Goal: Obtain resource: Obtain resource

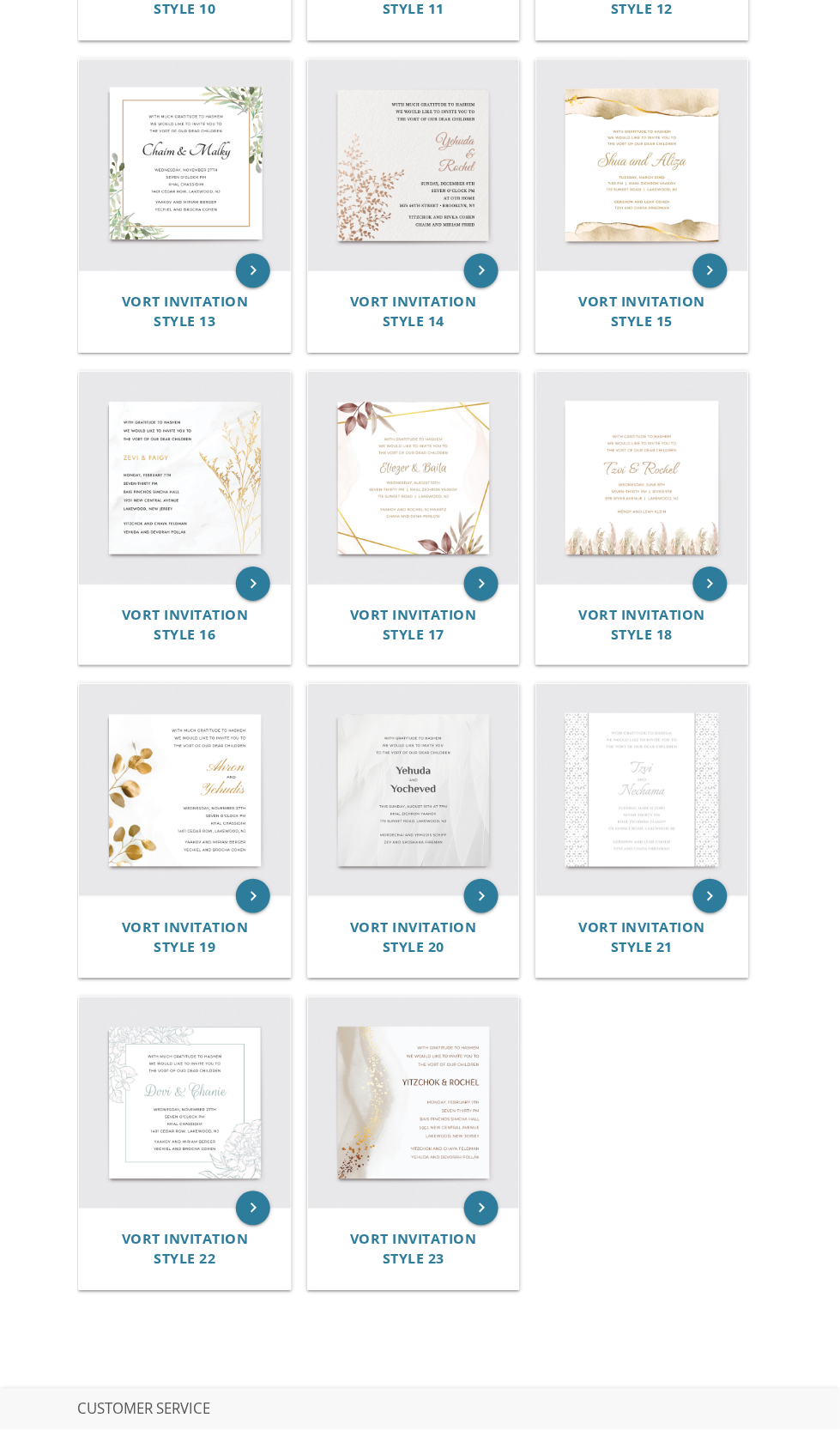
scroll to position [1723, 0]
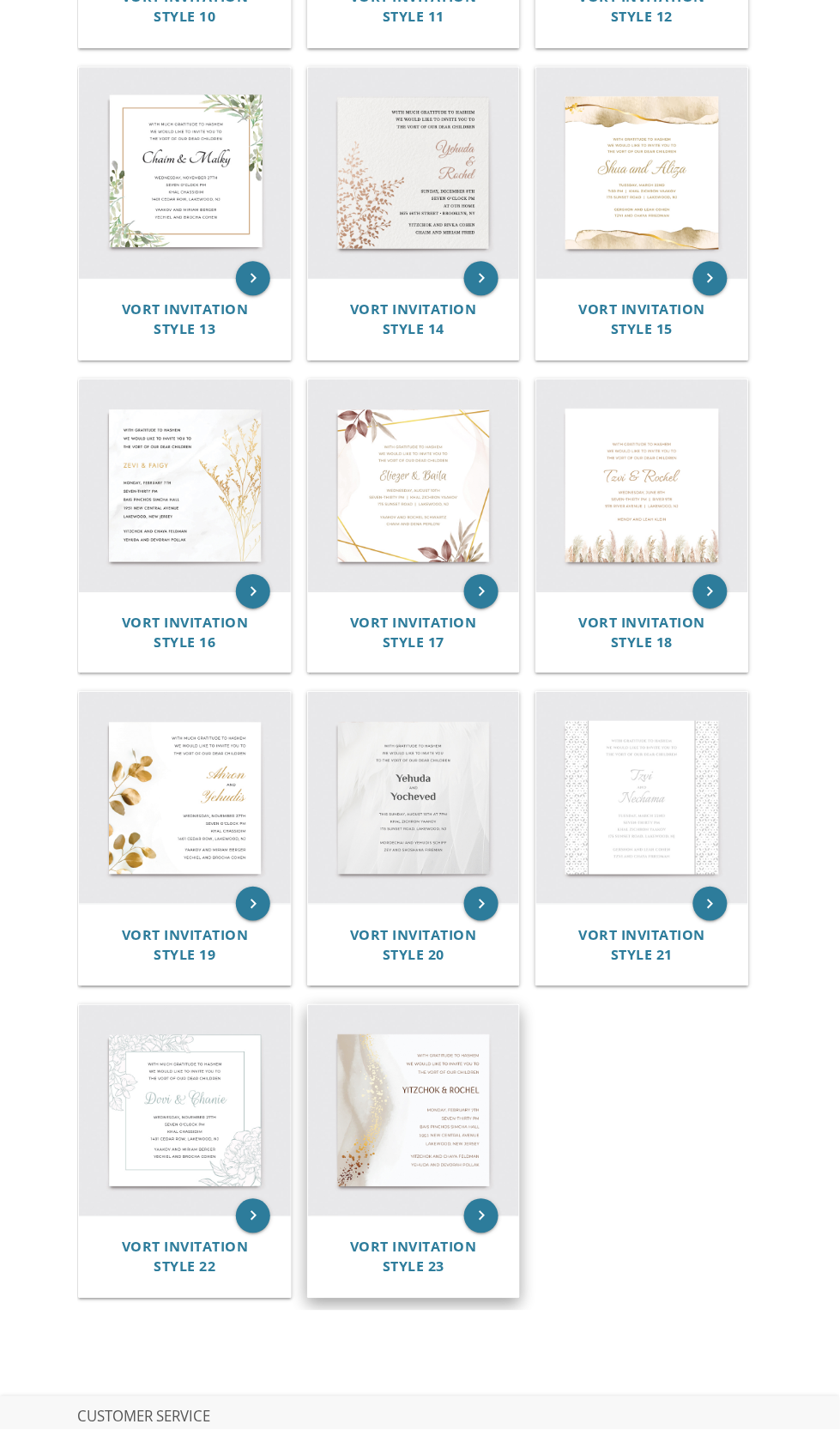
click at [420, 1129] on img at bounding box center [413, 1110] width 212 height 212
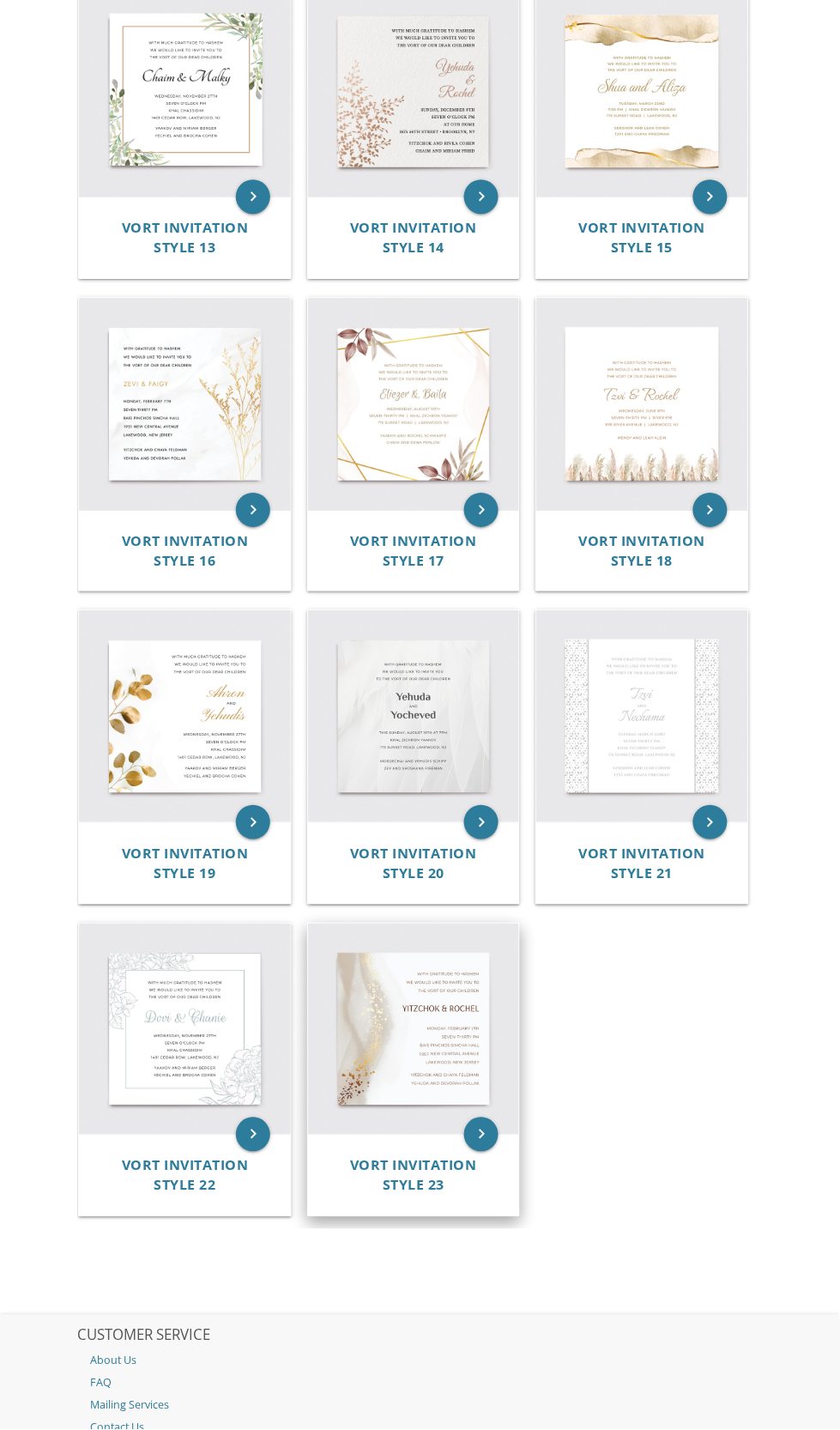
scroll to position [1863, 0]
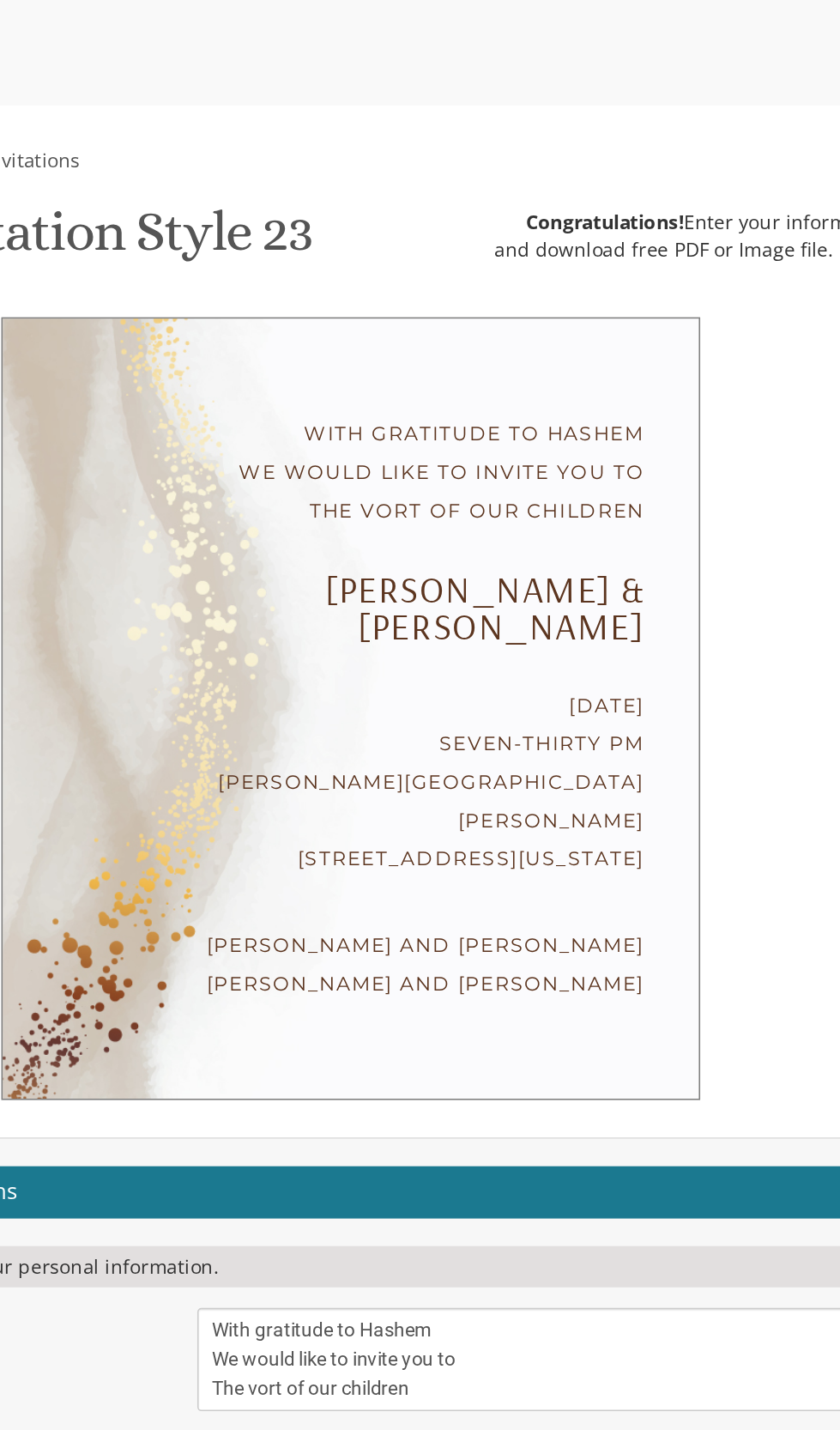
scroll to position [11, 0]
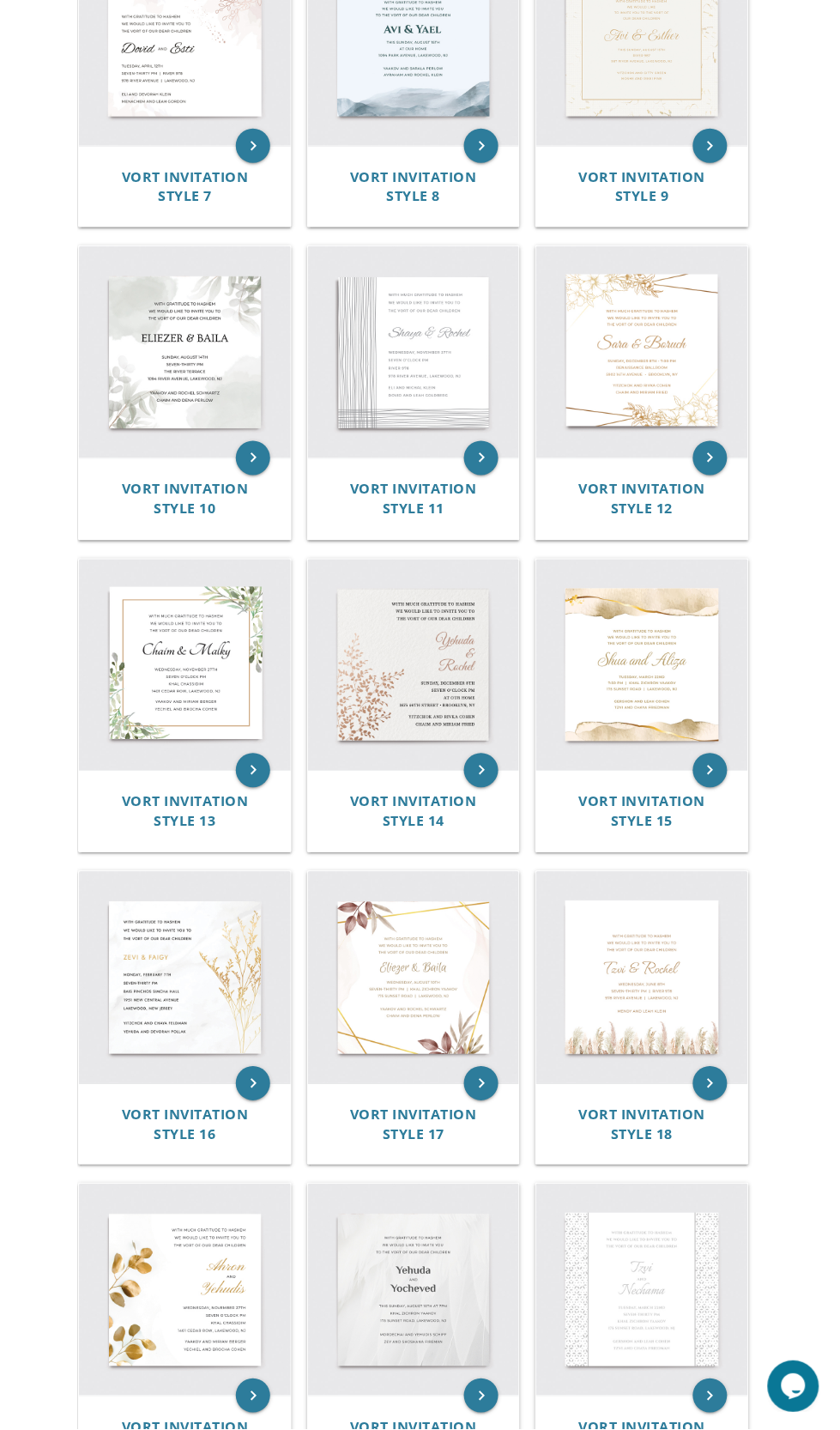
scroll to position [1227, 0]
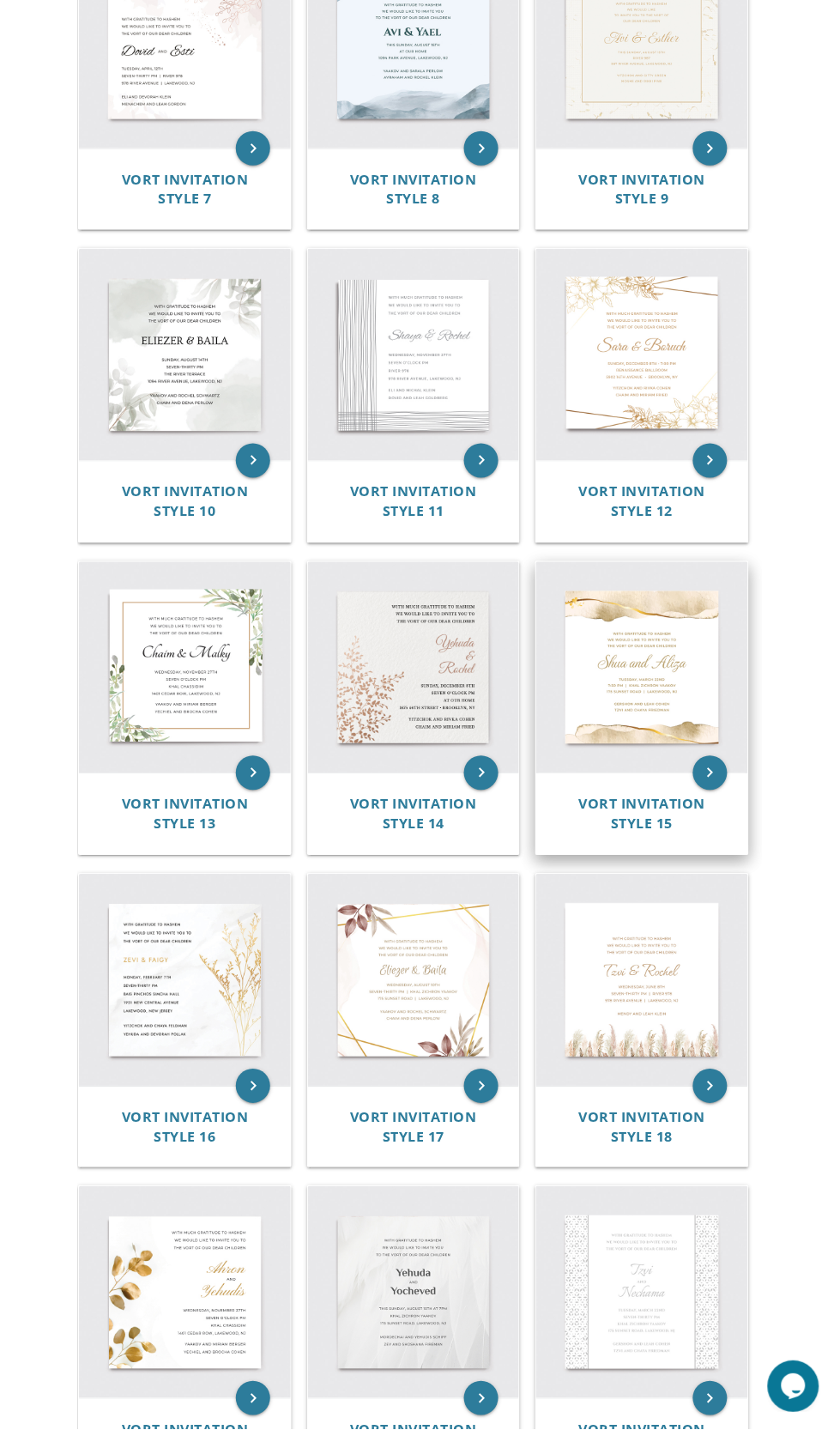
click at [659, 686] on img at bounding box center [642, 668] width 212 height 212
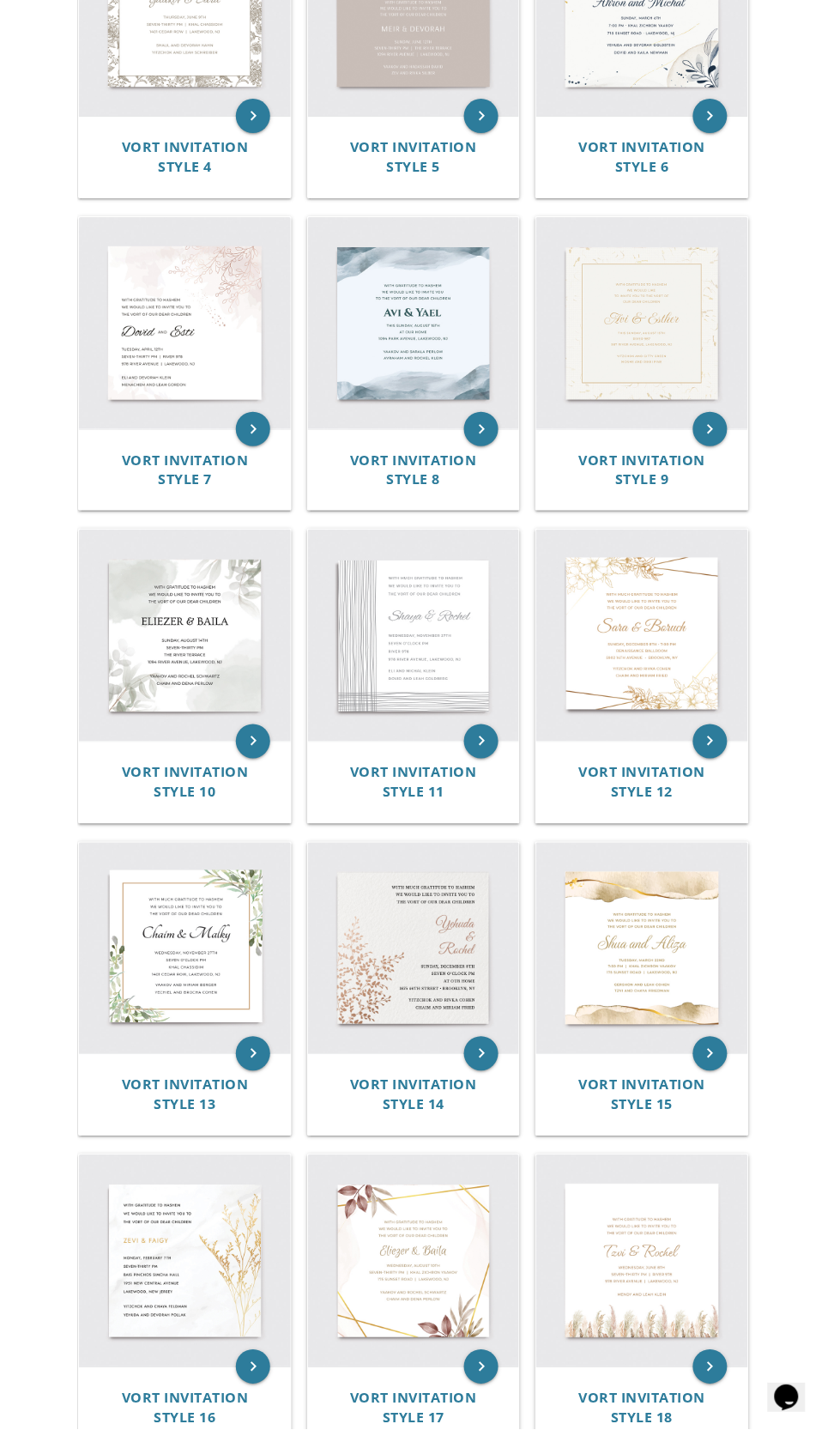
scroll to position [946, 0]
click at [219, 643] on img at bounding box center [185, 636] width 212 height 212
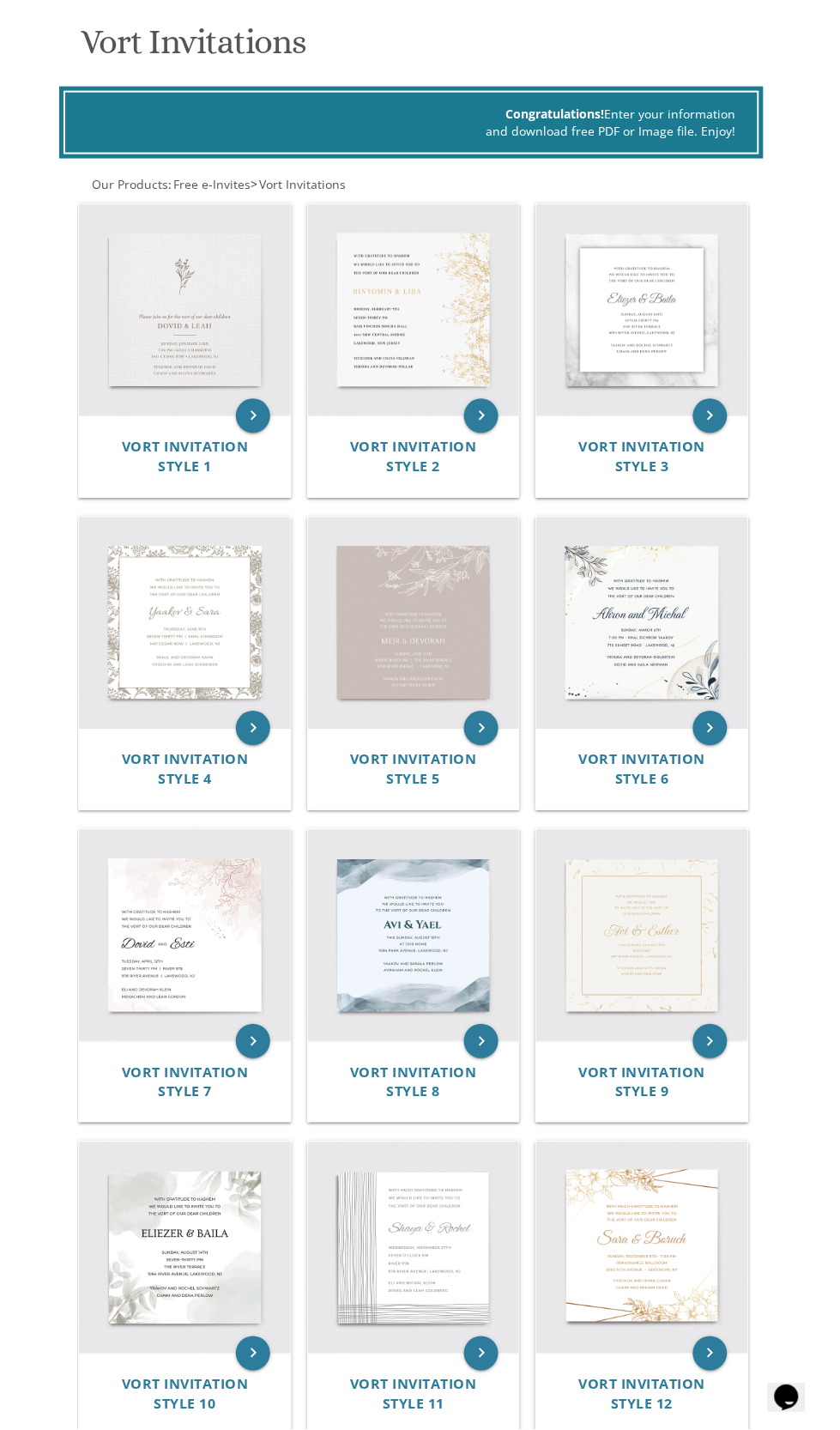
scroll to position [334, 0]
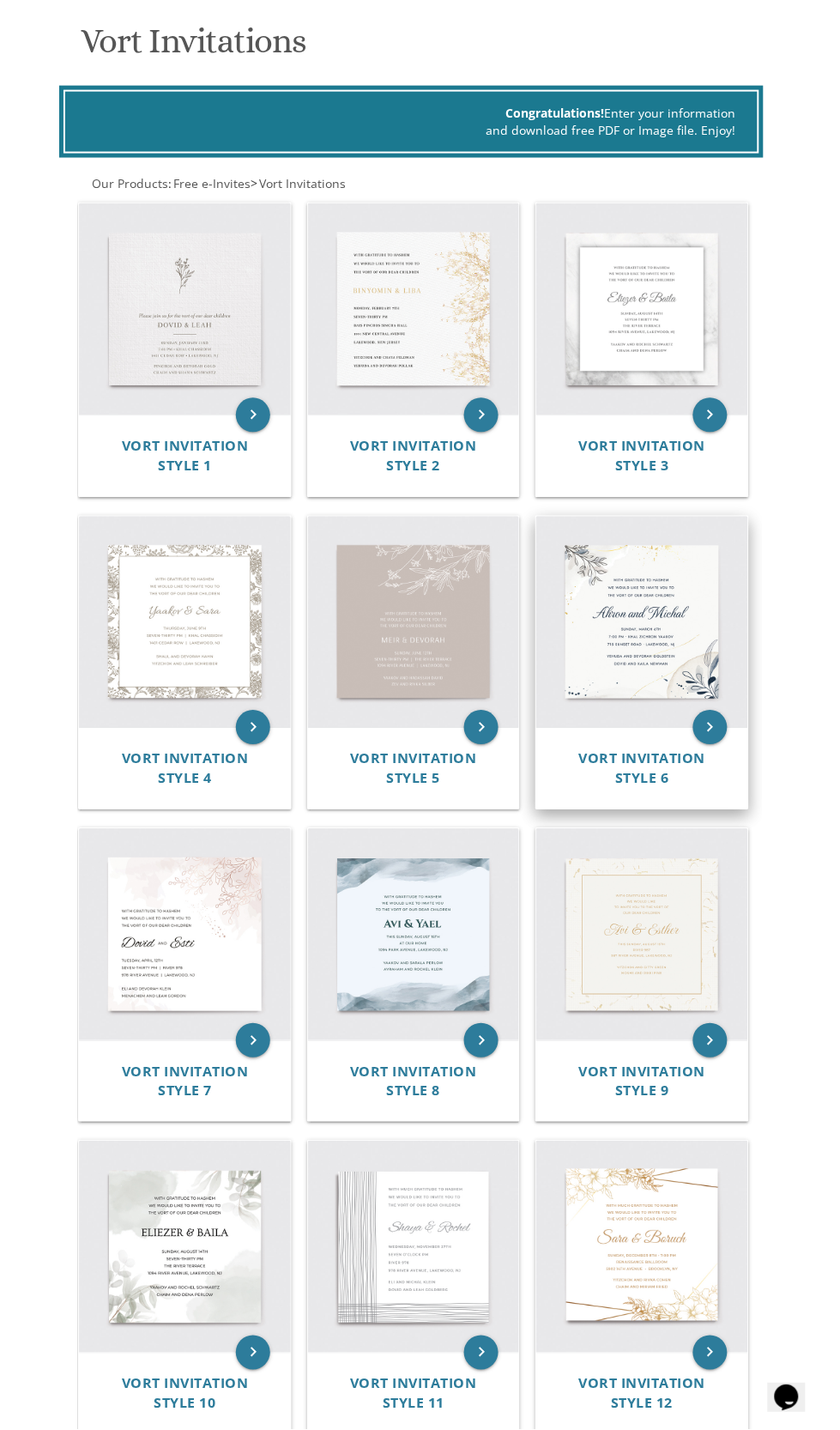
click at [669, 655] on img at bounding box center [642, 622] width 212 height 212
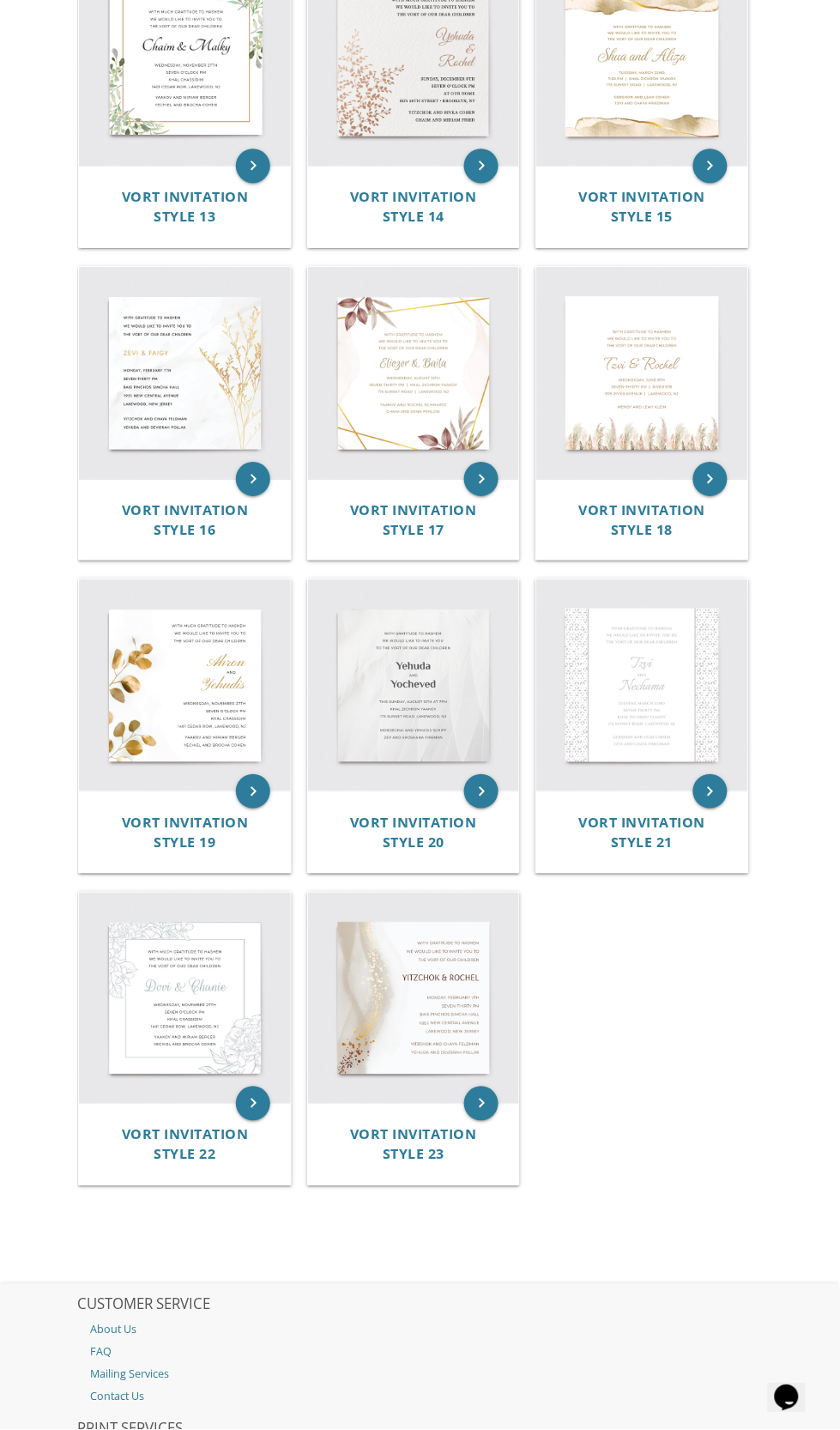
scroll to position [1839, 0]
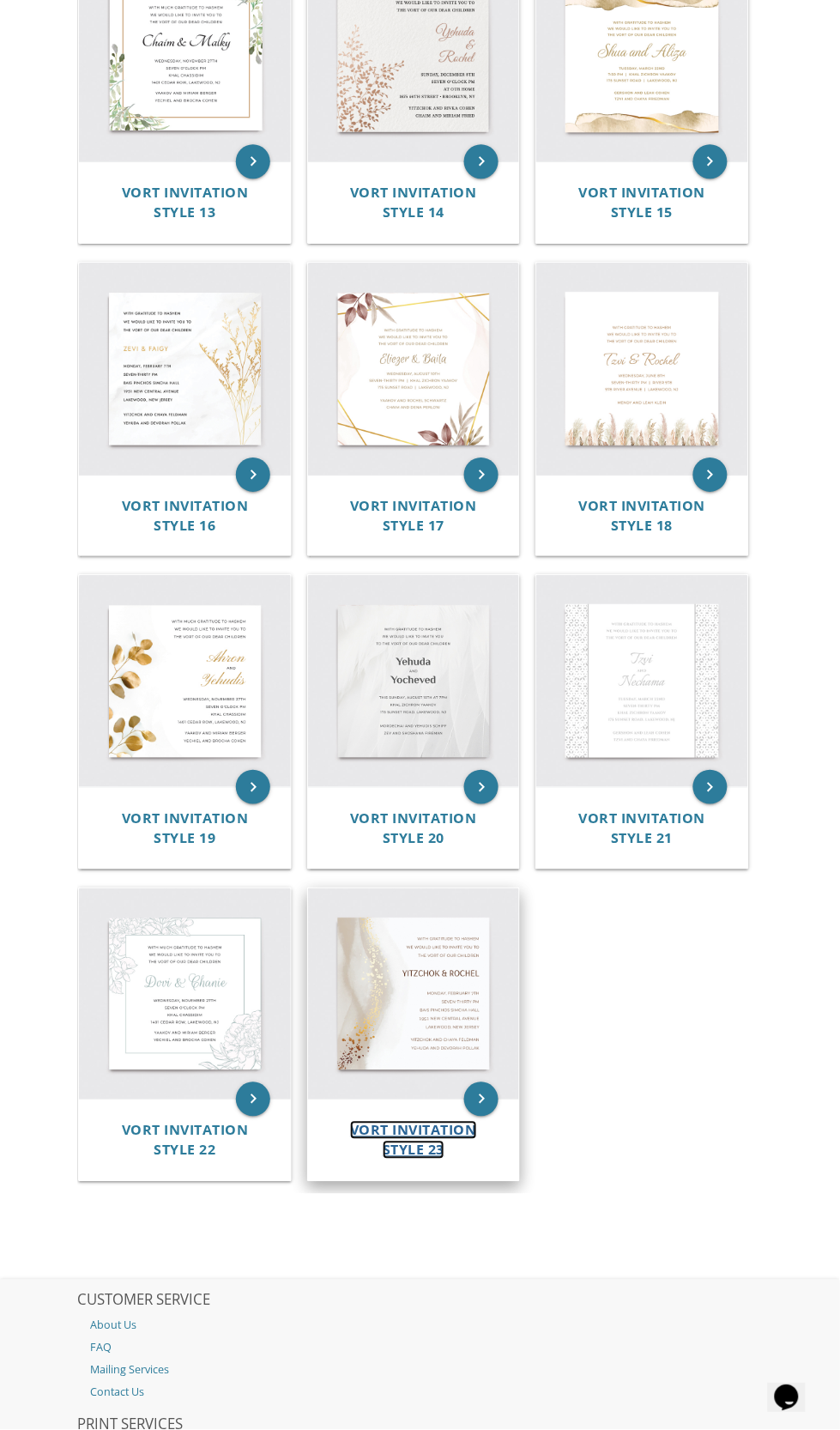
click at [460, 1122] on span "Vort Invitation Style 23" at bounding box center [413, 1140] width 127 height 38
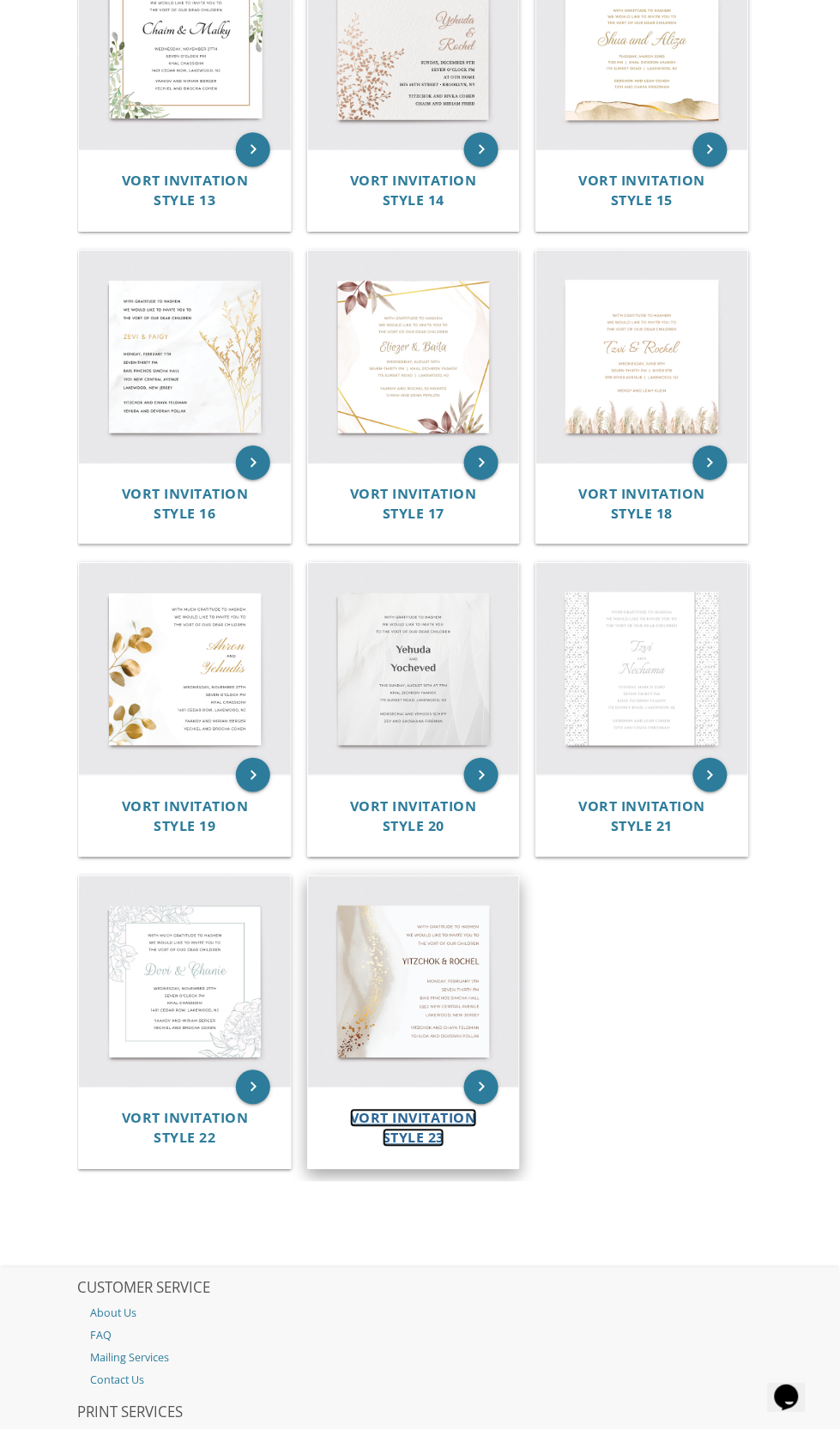
scroll to position [1979, 0]
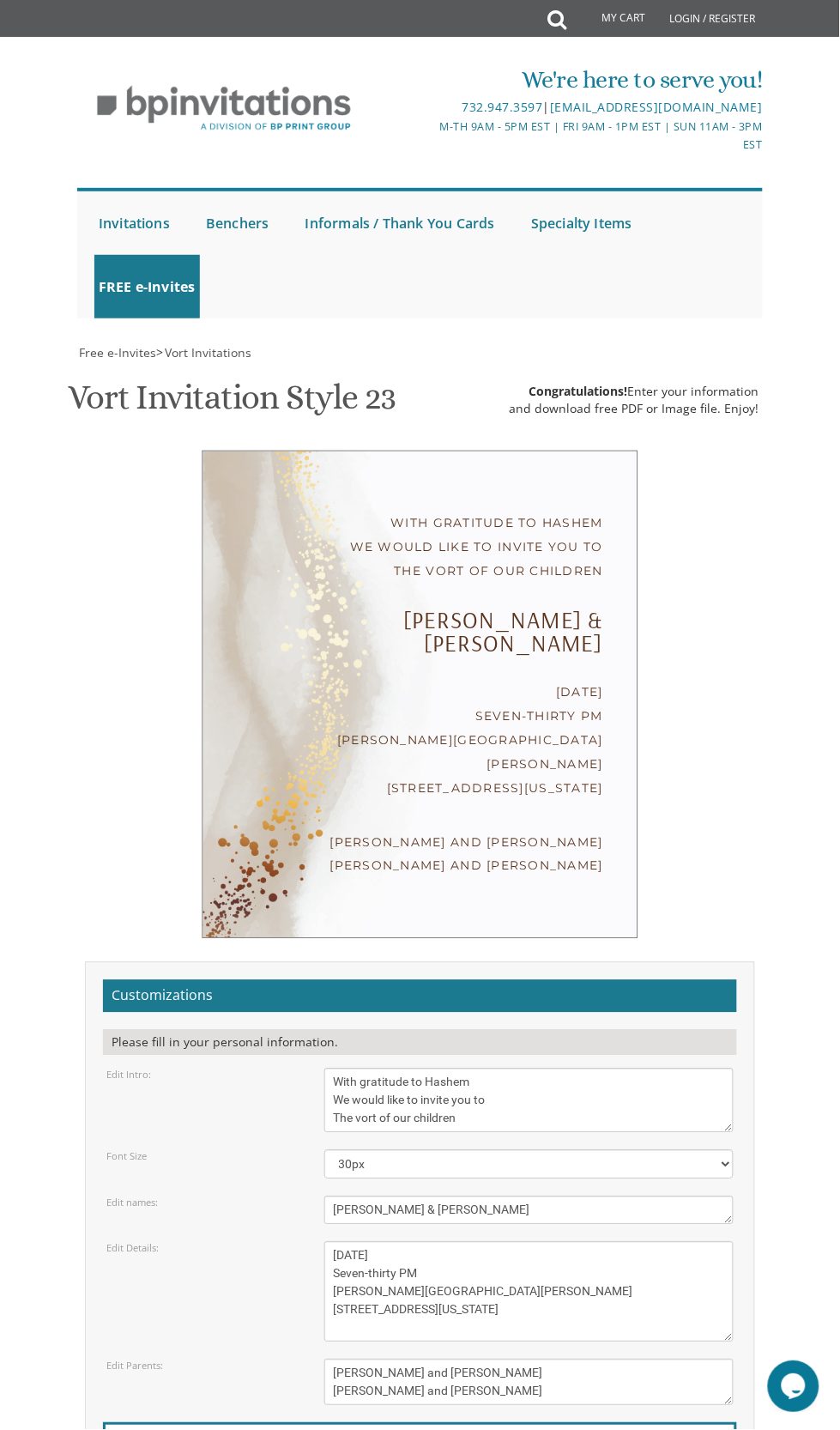
scroll to position [207, 0]
click at [576, 1069] on textarea "With gratitude to Hashem We would like to invite you to The vort of our children" at bounding box center [529, 1101] width 409 height 64
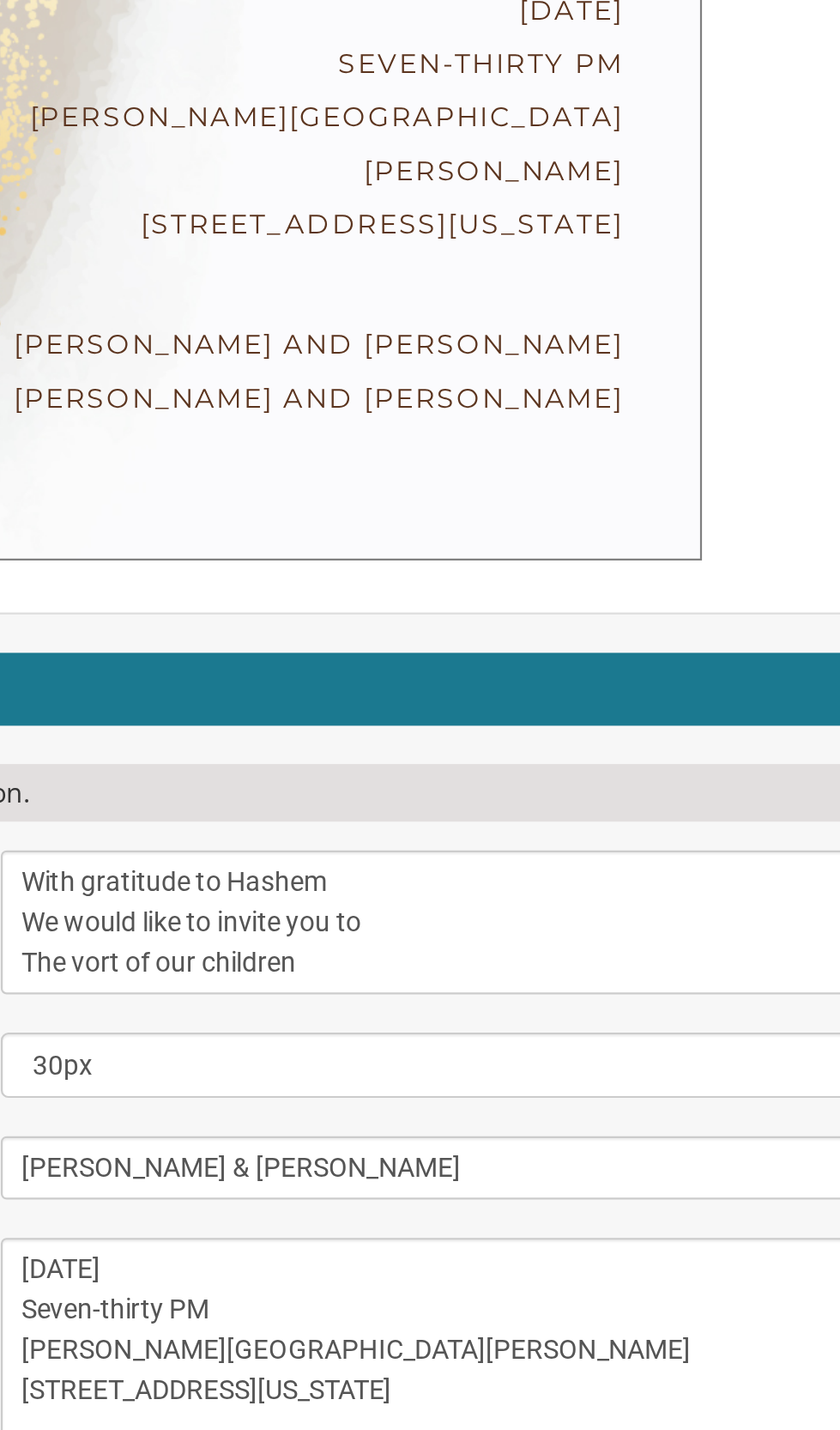
click at [514, 1072] on textarea "With gratitude to Hashem We would like to invite you to The vort of our children" at bounding box center [529, 1104] width 409 height 64
click at [511, 1072] on textarea "With gratitude to Hashem We would like to invite you to The vort of our children" at bounding box center [529, 1104] width 409 height 64
click at [371, 1072] on textarea "With gratitude to Hashem We would like to invite you to The vort of our children" at bounding box center [529, 1104] width 409 height 64
click at [380, 1072] on textarea "With gratitude to Hashem We would like to invite you to The vort of our children" at bounding box center [529, 1104] width 409 height 64
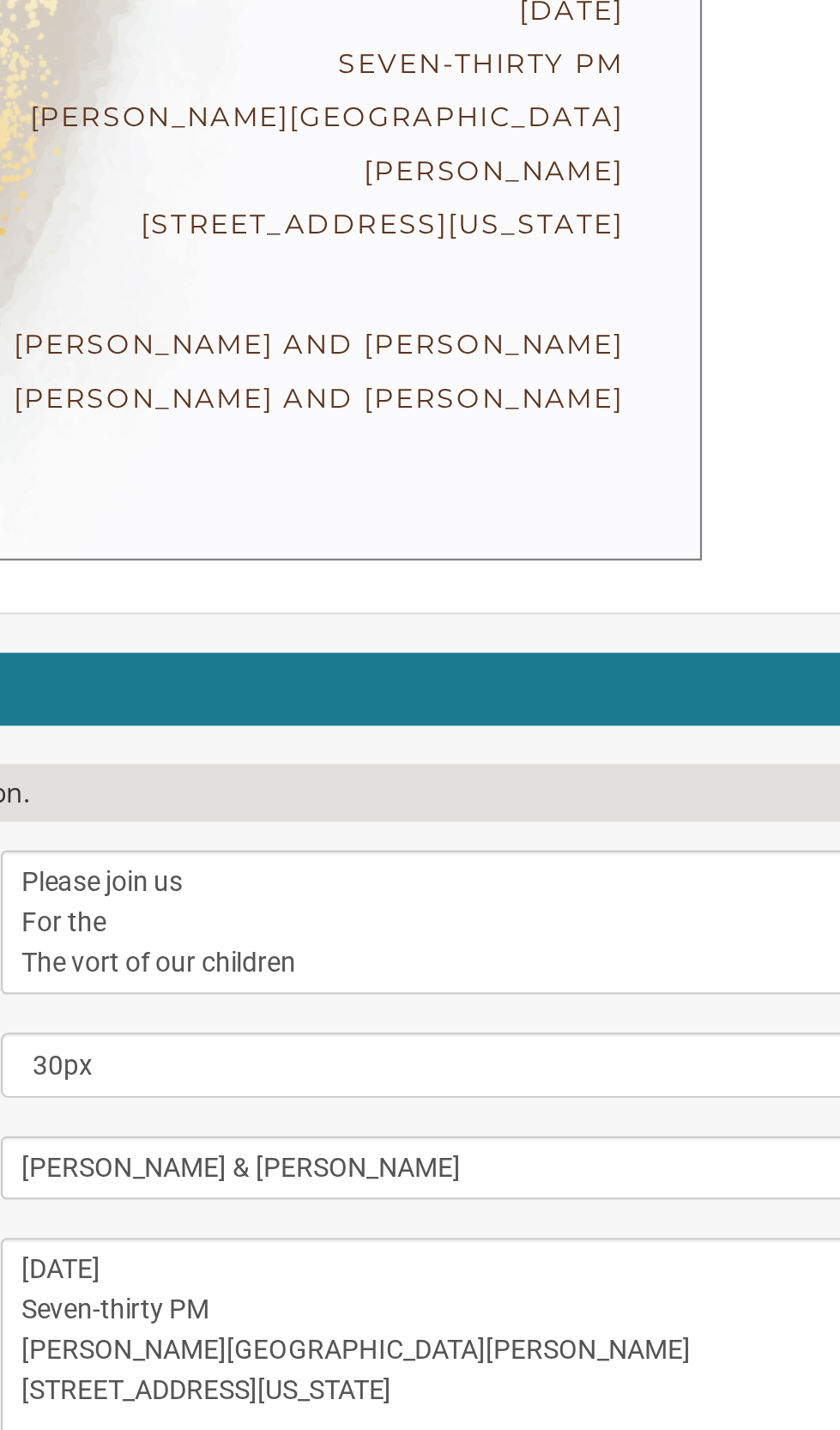
click at [480, 1072] on textarea "With gratitude to Hashem We would like to invite you to The vort of our children" at bounding box center [529, 1104] width 409 height 64
click at [404, 1072] on textarea "With gratitude to Hashem We would like to invite you to The vort of our children" at bounding box center [529, 1104] width 409 height 64
click at [348, 1072] on textarea "With gratitude to Hashem We would like to invite you to The vort of our children" at bounding box center [529, 1104] width 409 height 64
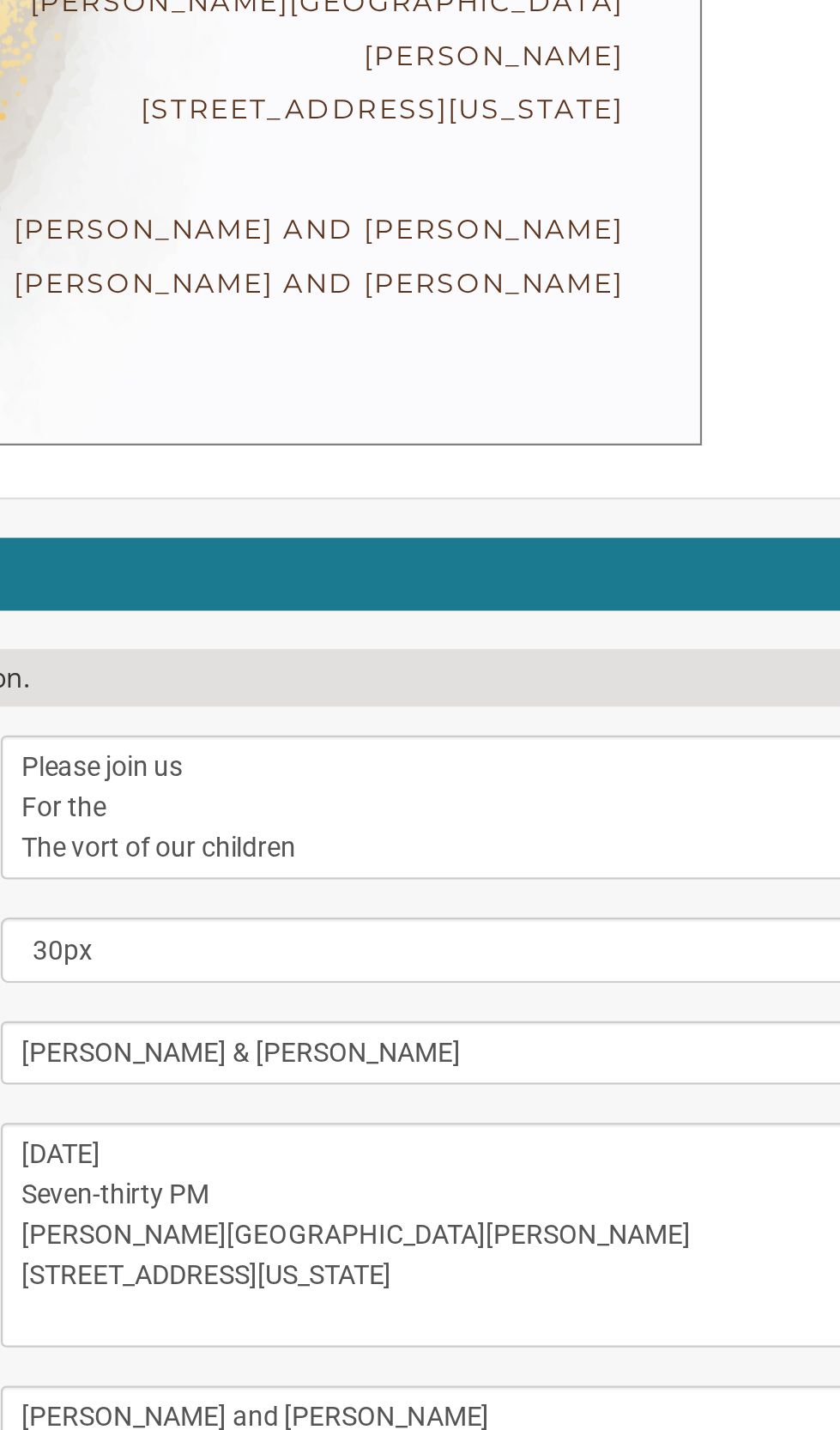
click at [457, 1072] on textarea "With gratitude to Hashem We would like to invite you to The vort of our children" at bounding box center [529, 1104] width 409 height 64
click at [509, 1072] on textarea "With gratitude to Hashem We would like to invite you to The vort of our children" at bounding box center [529, 1104] width 409 height 64
type textarea "Please join us For the seudat chattan v In honor of"
click at [381, 1200] on textarea "[PERSON_NAME] & [PERSON_NAME]" at bounding box center [529, 1214] width 409 height 29
click at [380, 1200] on textarea "[PERSON_NAME] & [PERSON_NAME]" at bounding box center [529, 1214] width 409 height 29
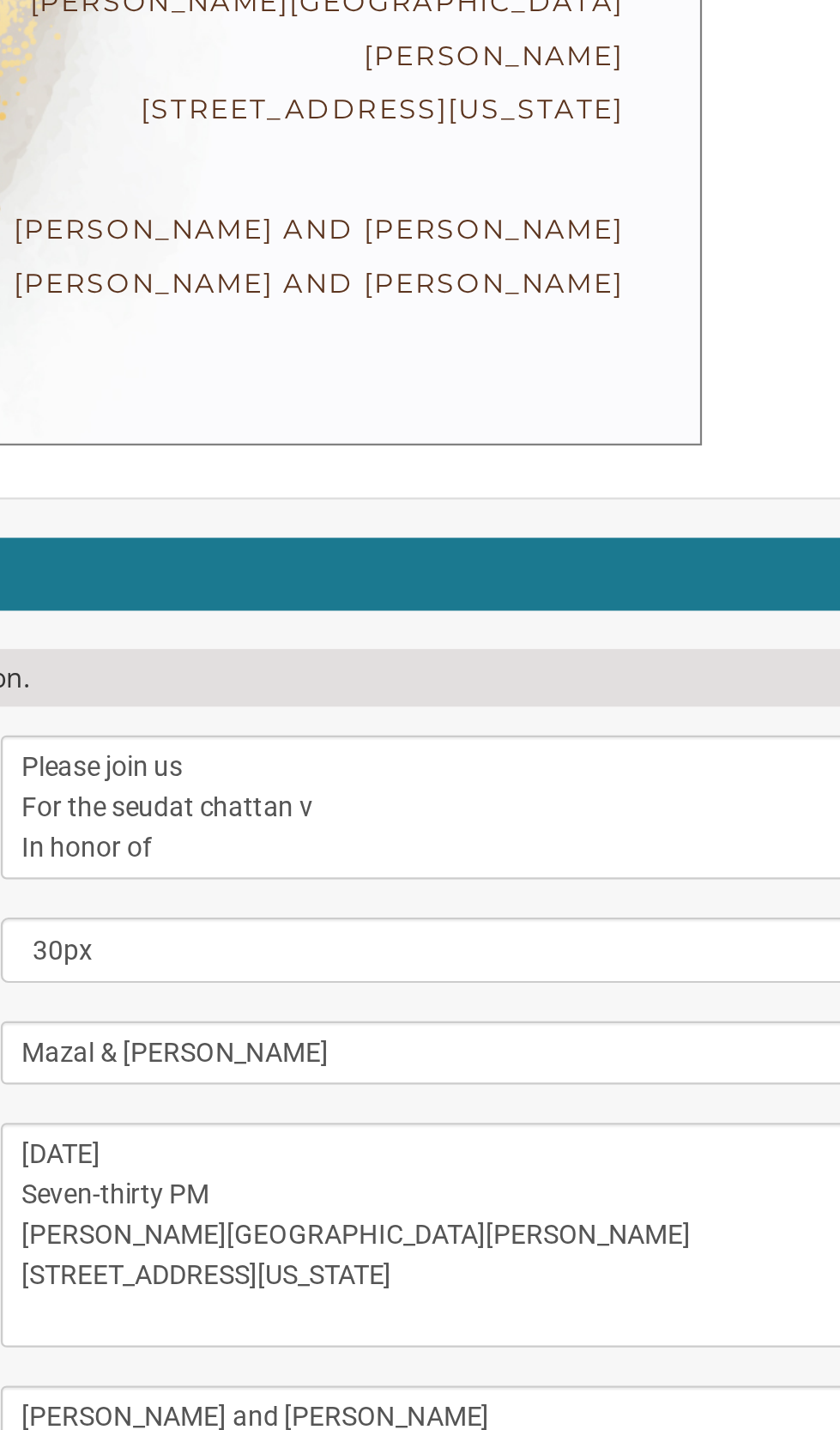
click at [473, 1200] on textarea "[PERSON_NAME] & [PERSON_NAME]" at bounding box center [529, 1214] width 409 height 29
type textarea "Mazal & [PERSON_NAME]"
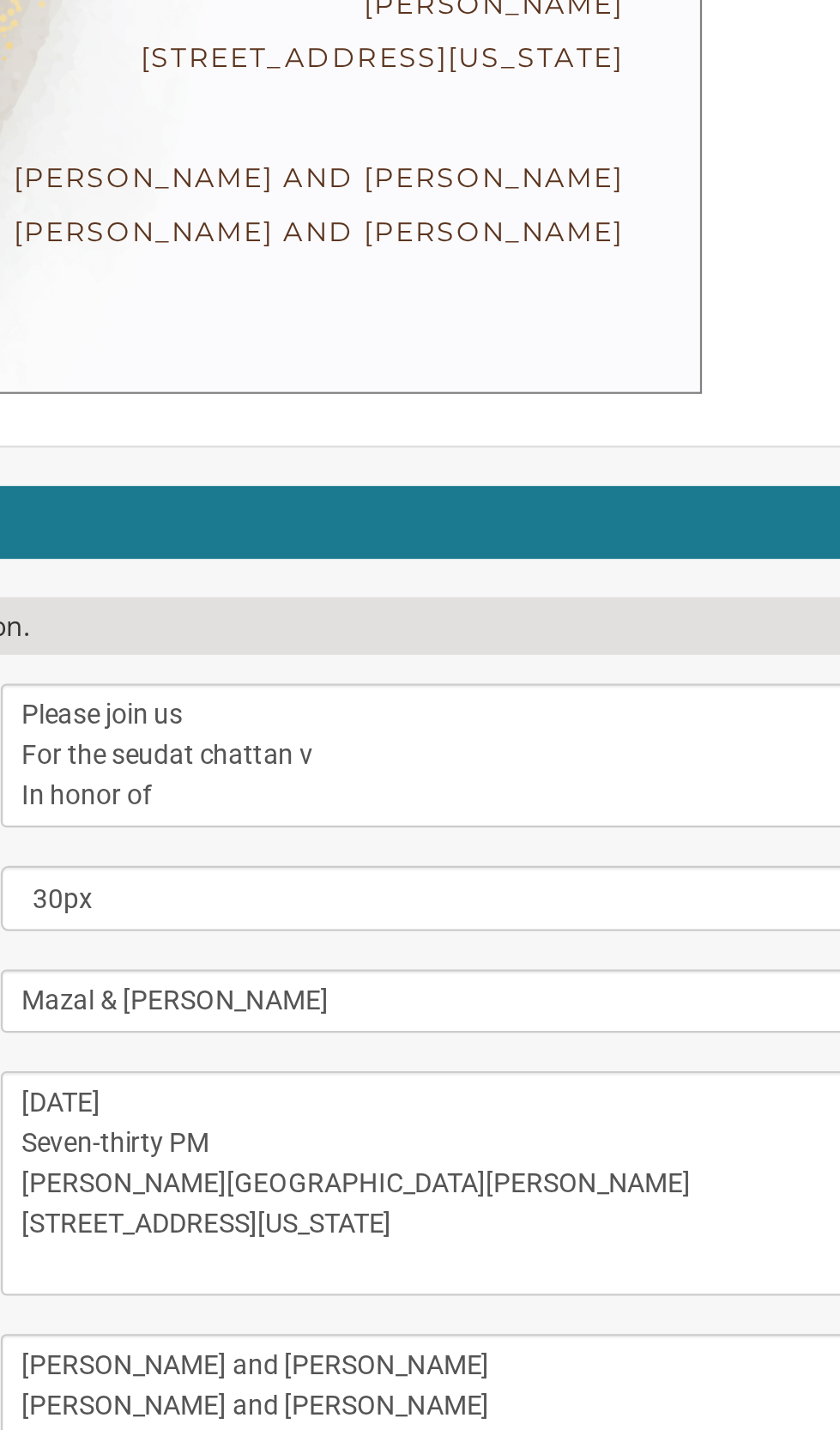
click at [496, 1223] on textarea "[DATE] Seven-thirty PM [PERSON_NAME][GEOGRAPHIC_DATA][PERSON_NAME] [STREET_ADDR…" at bounding box center [529, 1272] width 409 height 100
click at [456, 1223] on textarea "[DATE] Seven-thirty PM [PERSON_NAME][GEOGRAPHIC_DATA][PERSON_NAME] [STREET_ADDR…" at bounding box center [529, 1272] width 409 height 100
click at [400, 1223] on textarea "[DATE] Seven-thirty PM [PERSON_NAME][GEOGRAPHIC_DATA][PERSON_NAME] [STREET_ADDR…" at bounding box center [529, 1272] width 409 height 100
click at [400, 1223] on textarea "[DATE] Seven-thirty PM [PERSON_NAME][GEOGRAPHIC_DATA][PERSON_NAME] [STREET_ADDR…" at bounding box center [529, 1272] width 409 height 100
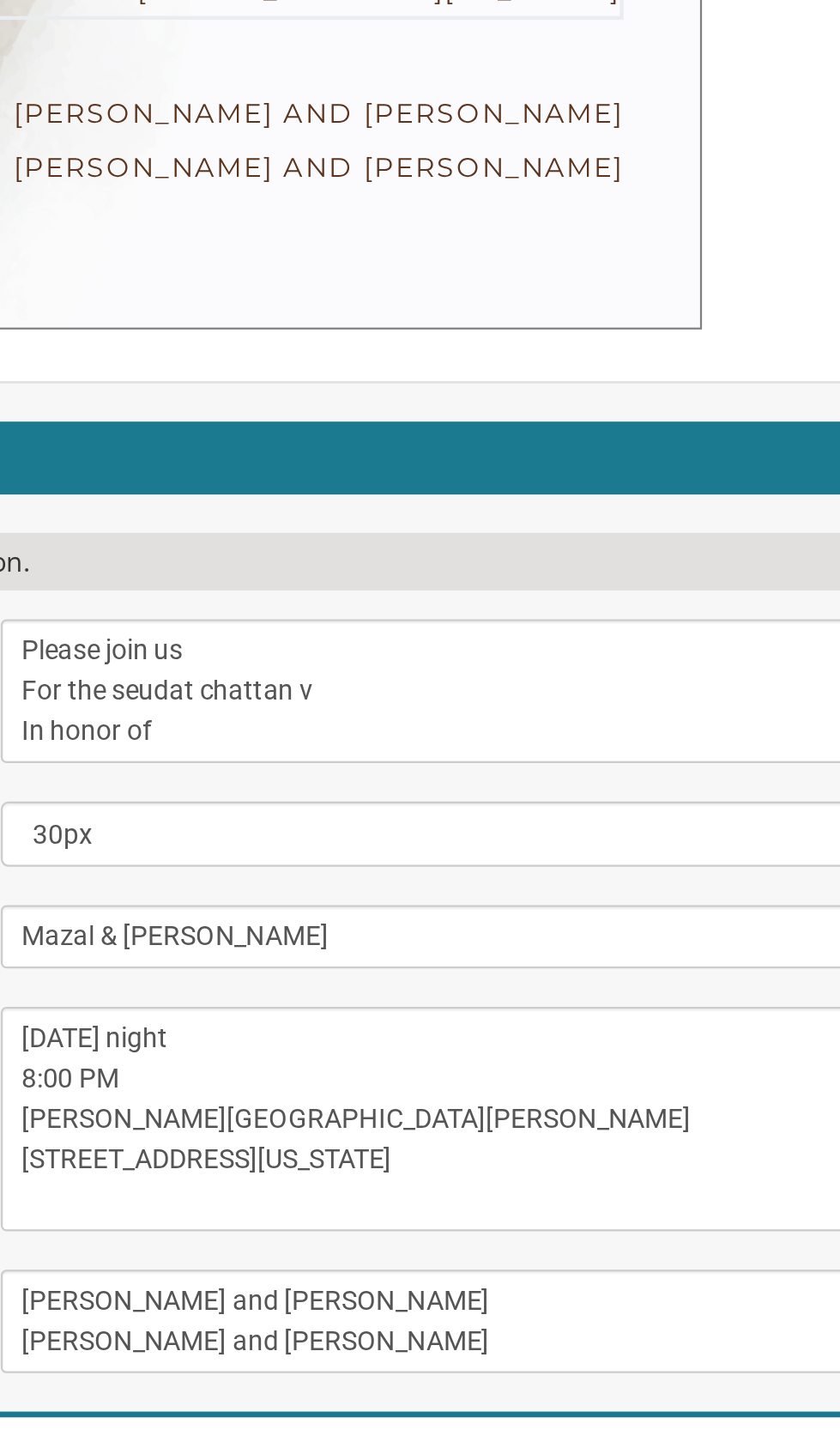
click at [514, 1223] on textarea "[DATE] Seven-thirty PM [PERSON_NAME][GEOGRAPHIC_DATA][PERSON_NAME] [STREET_ADDR…" at bounding box center [529, 1272] width 409 height 100
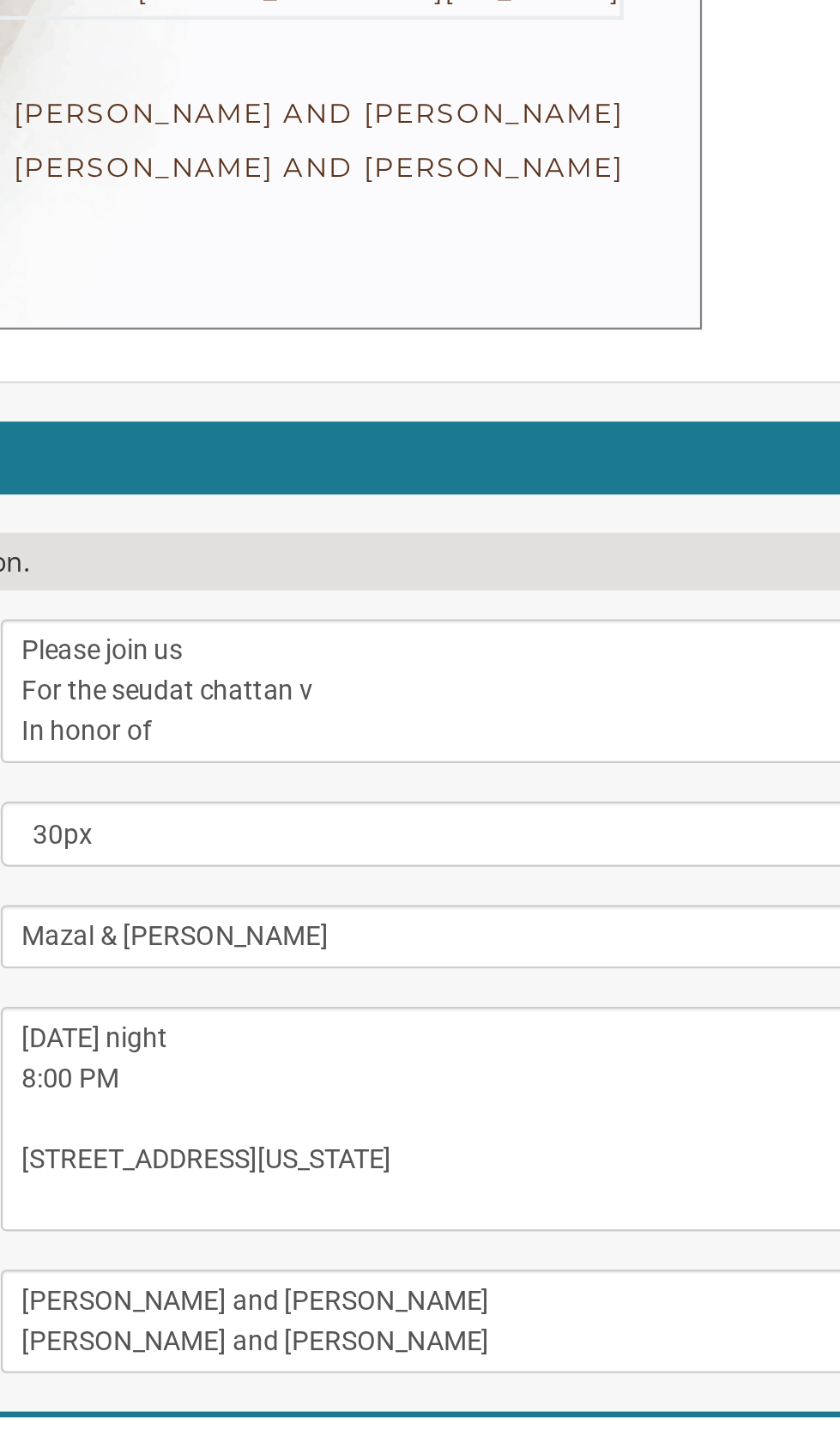
type textarea "[DATE] night 8:00 PM [STREET_ADDRESS][US_STATE]"
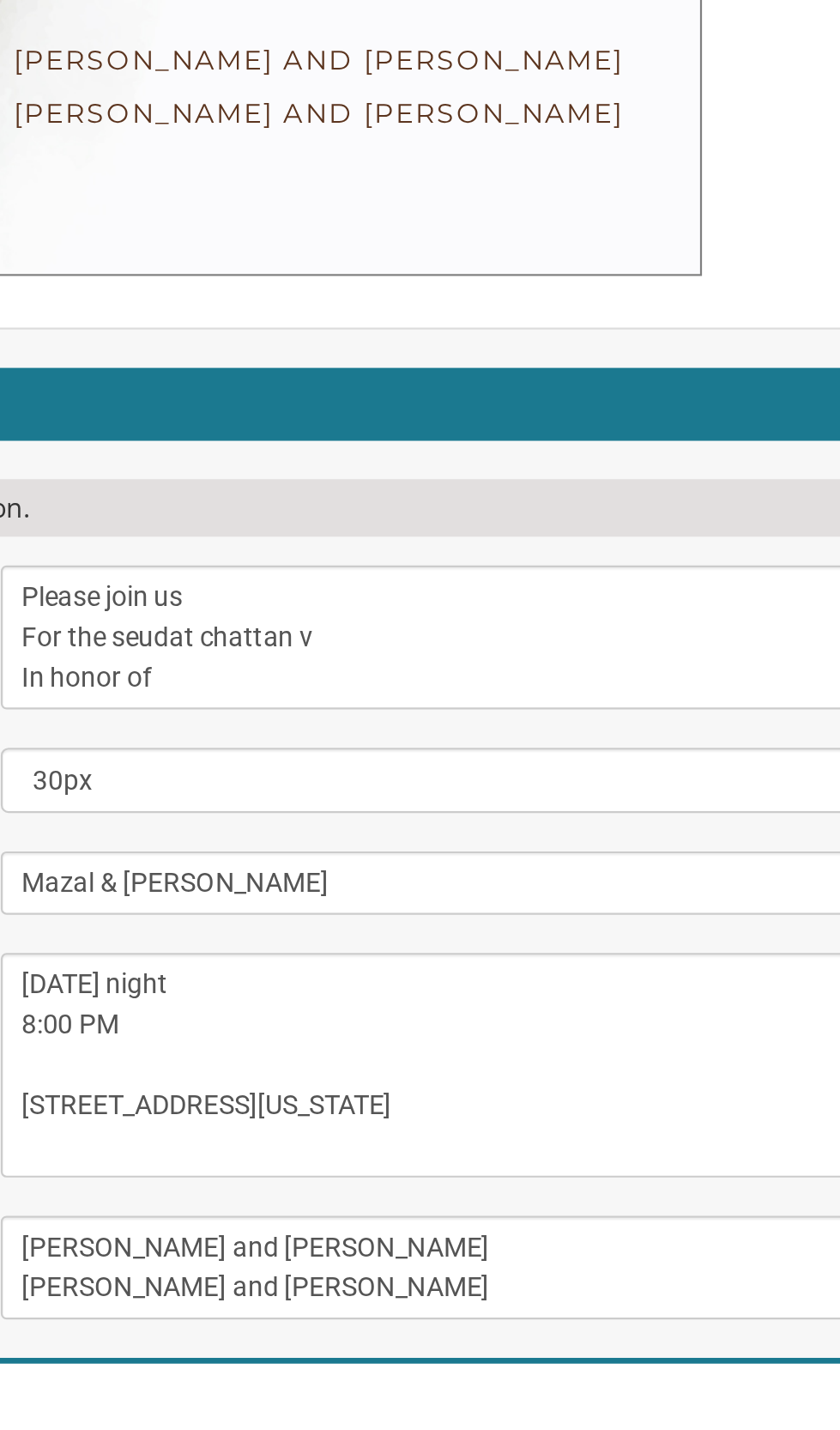
click at [484, 1025] on textarea "With gratitude to Hashem We would like to invite you to The vort of our children" at bounding box center [529, 1057] width 409 height 64
click at [426, 1025] on textarea "With gratitude to Hashem We would like to invite you to The vort of our children" at bounding box center [529, 1057] width 409 height 64
click at [428, 1025] on textarea "With gratitude to Hashem We would like to invite you to The vort of our children" at bounding box center [529, 1057] width 409 height 64
click at [518, 1025] on textarea "With gratitude to Hashem We would like to invite you to The vort of our children" at bounding box center [529, 1057] width 409 height 64
click at [545, 1025] on textarea "With gratitude to Hashem We would like to invite you to The vort of our children" at bounding box center [529, 1057] width 409 height 64
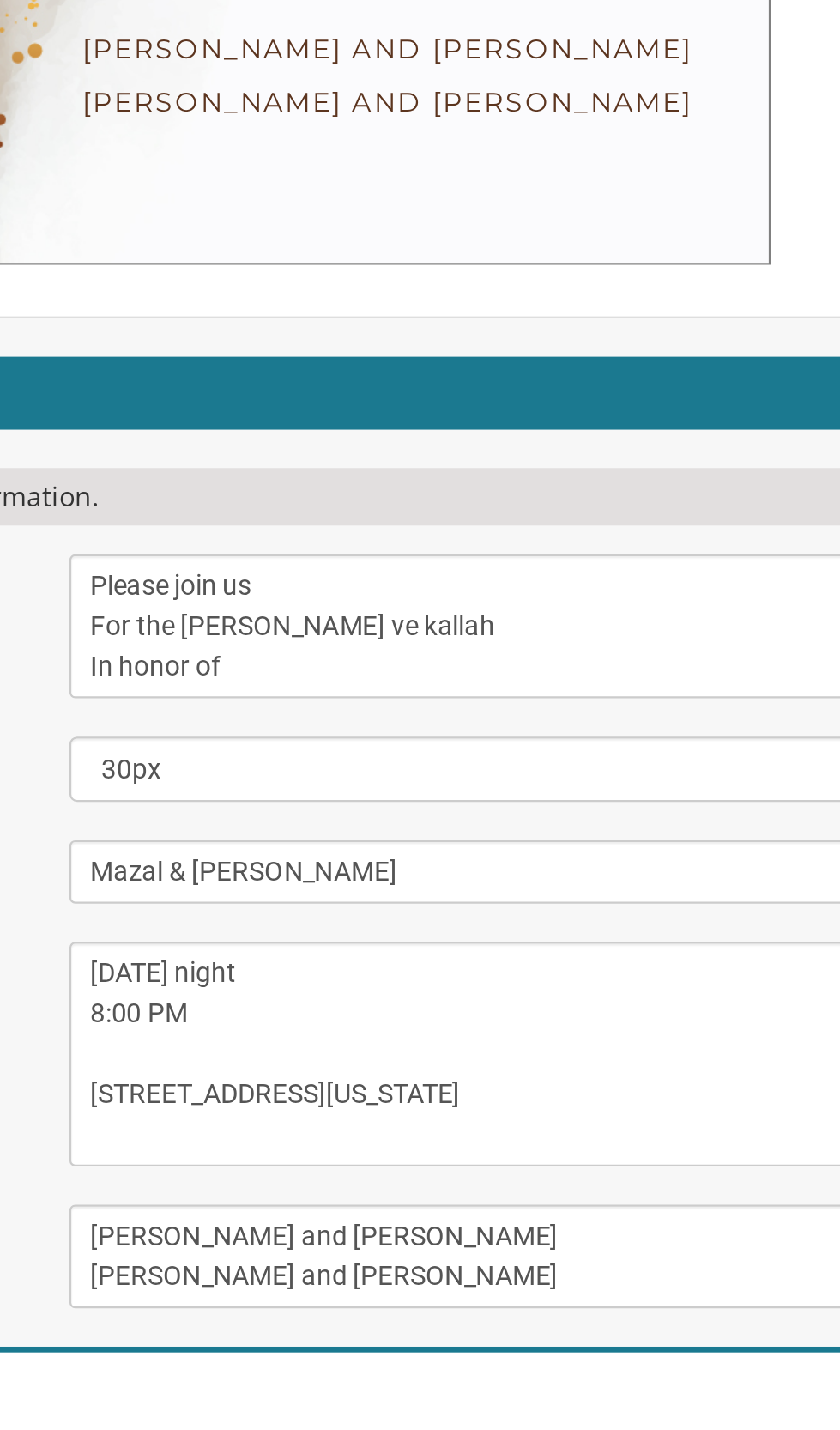
type textarea "Please join us For the [PERSON_NAME] ve kallah In honor of"
click at [475, 1198] on textarea "[DATE] Seven-thirty PM [PERSON_NAME][GEOGRAPHIC_DATA][PERSON_NAME] [STREET_ADDR…" at bounding box center [529, 1248] width 409 height 100
click at [449, 1198] on textarea "[DATE] Seven-thirty PM [PERSON_NAME][GEOGRAPHIC_DATA][PERSON_NAME] [STREET_ADDR…" at bounding box center [529, 1248] width 409 height 100
click at [509, 1198] on textarea "[DATE] Seven-thirty PM [PERSON_NAME][GEOGRAPHIC_DATA][PERSON_NAME] [STREET_ADDR…" at bounding box center [529, 1248] width 409 height 100
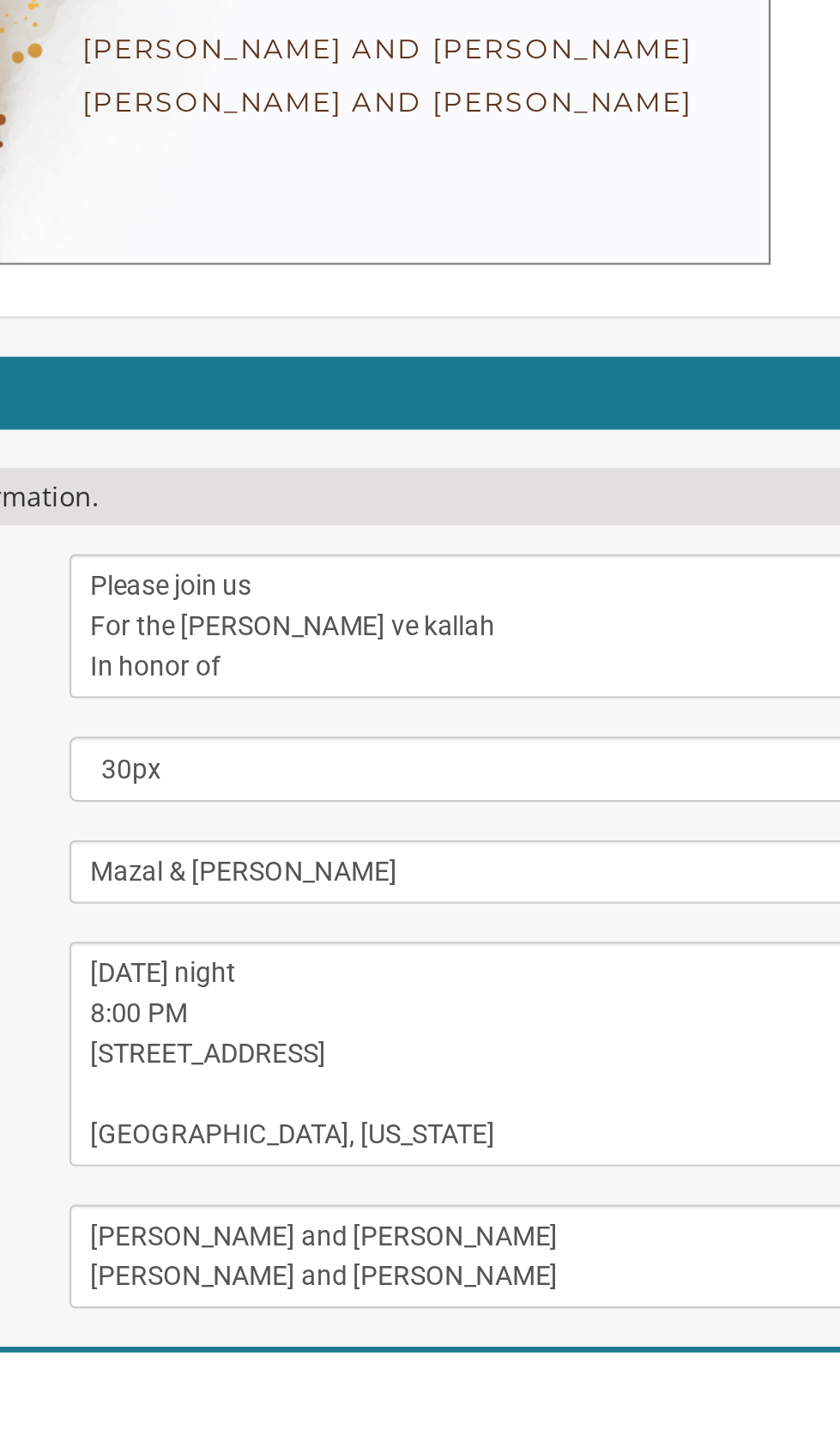
click at [482, 1198] on textarea "[DATE] Seven-thirty PM [PERSON_NAME][GEOGRAPHIC_DATA][PERSON_NAME] [STREET_ADDR…" at bounding box center [529, 1248] width 409 height 100
type textarea "[DATE] night 8:00 PM [STREET_ADDRESS]"
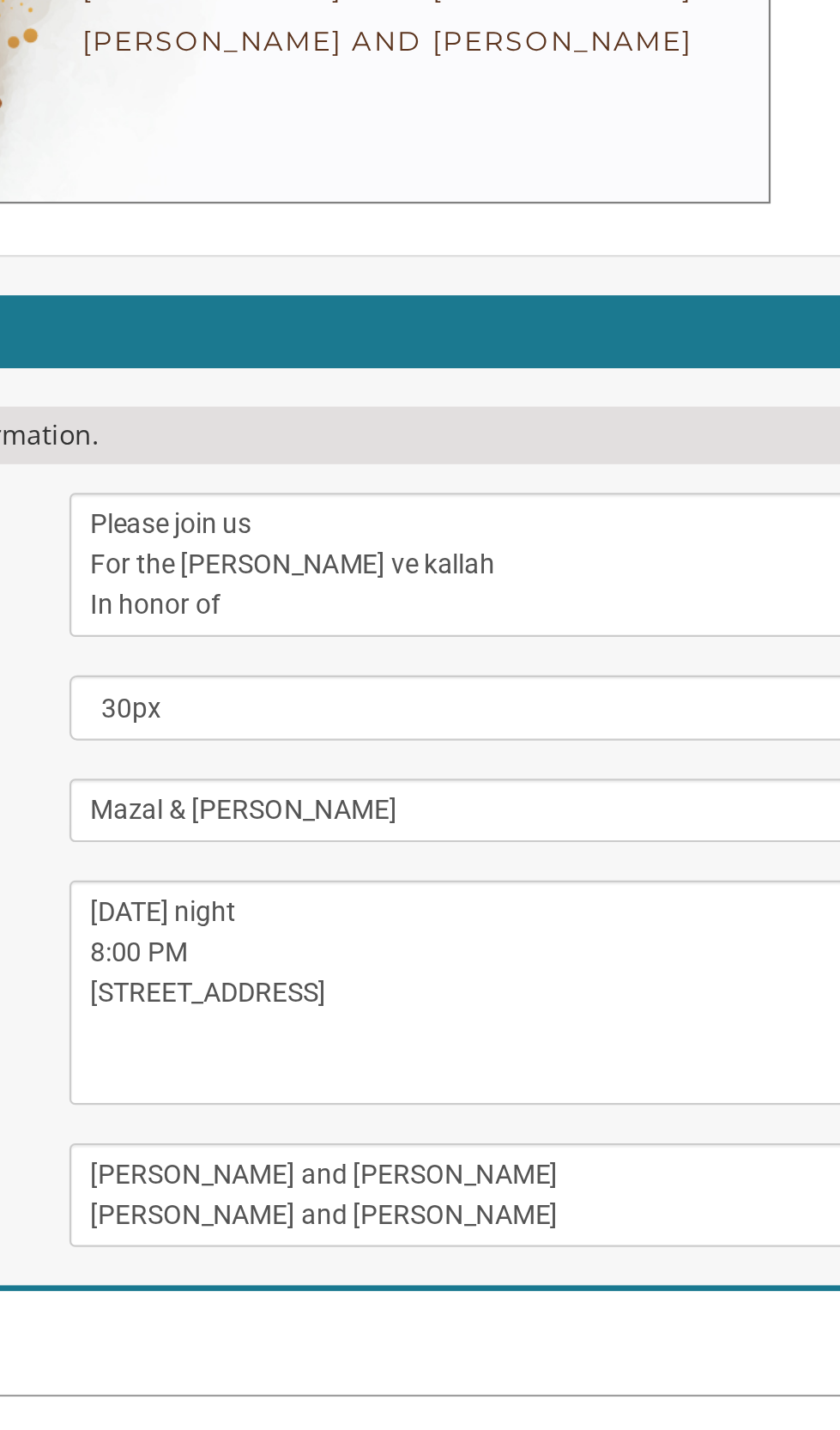
scroll to position [159, 0]
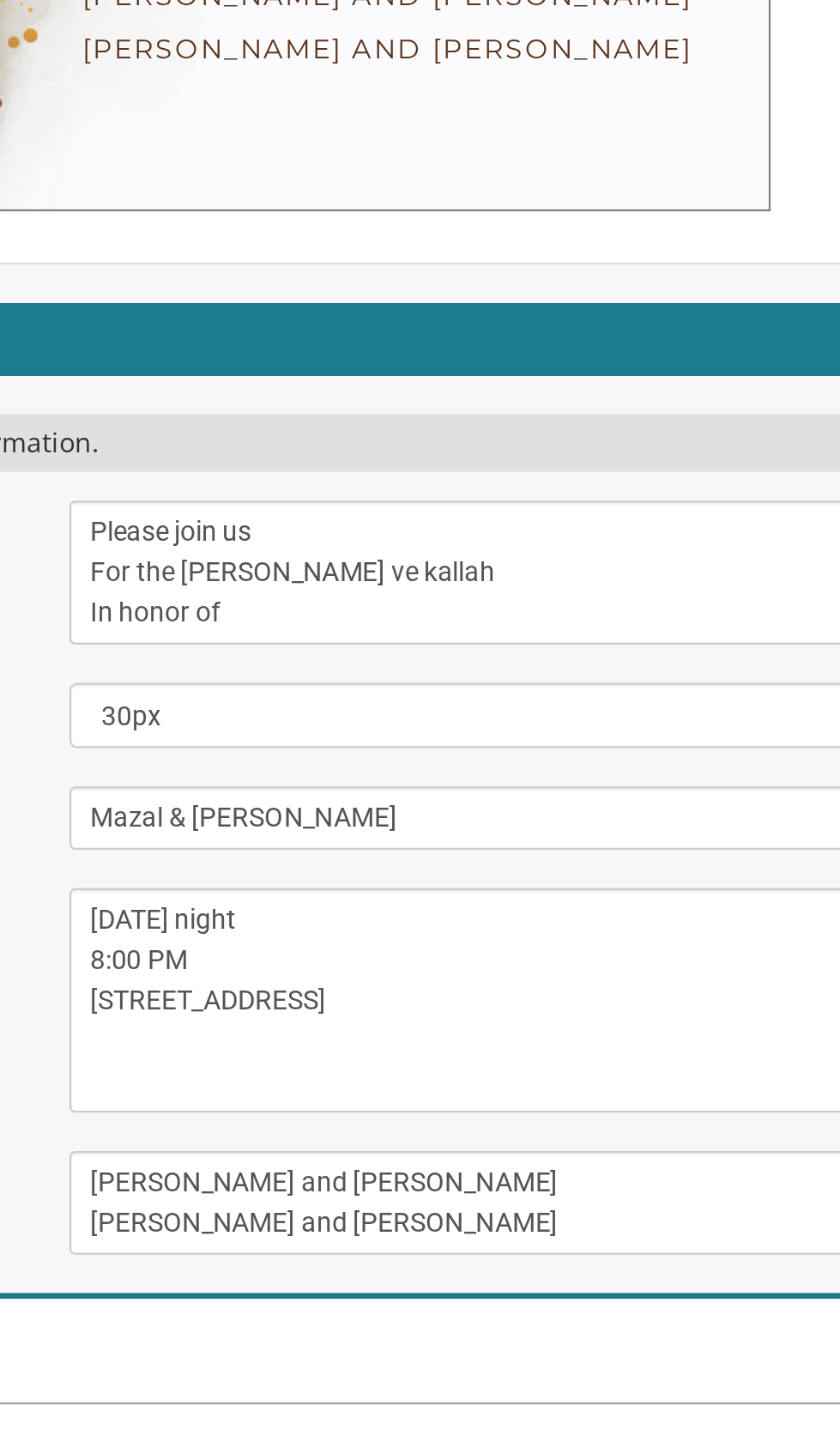
click at [529, 1292] on textarea "[PERSON_NAME] and [PERSON_NAME] [PERSON_NAME] and [PERSON_NAME]" at bounding box center [529, 1314] width 409 height 46
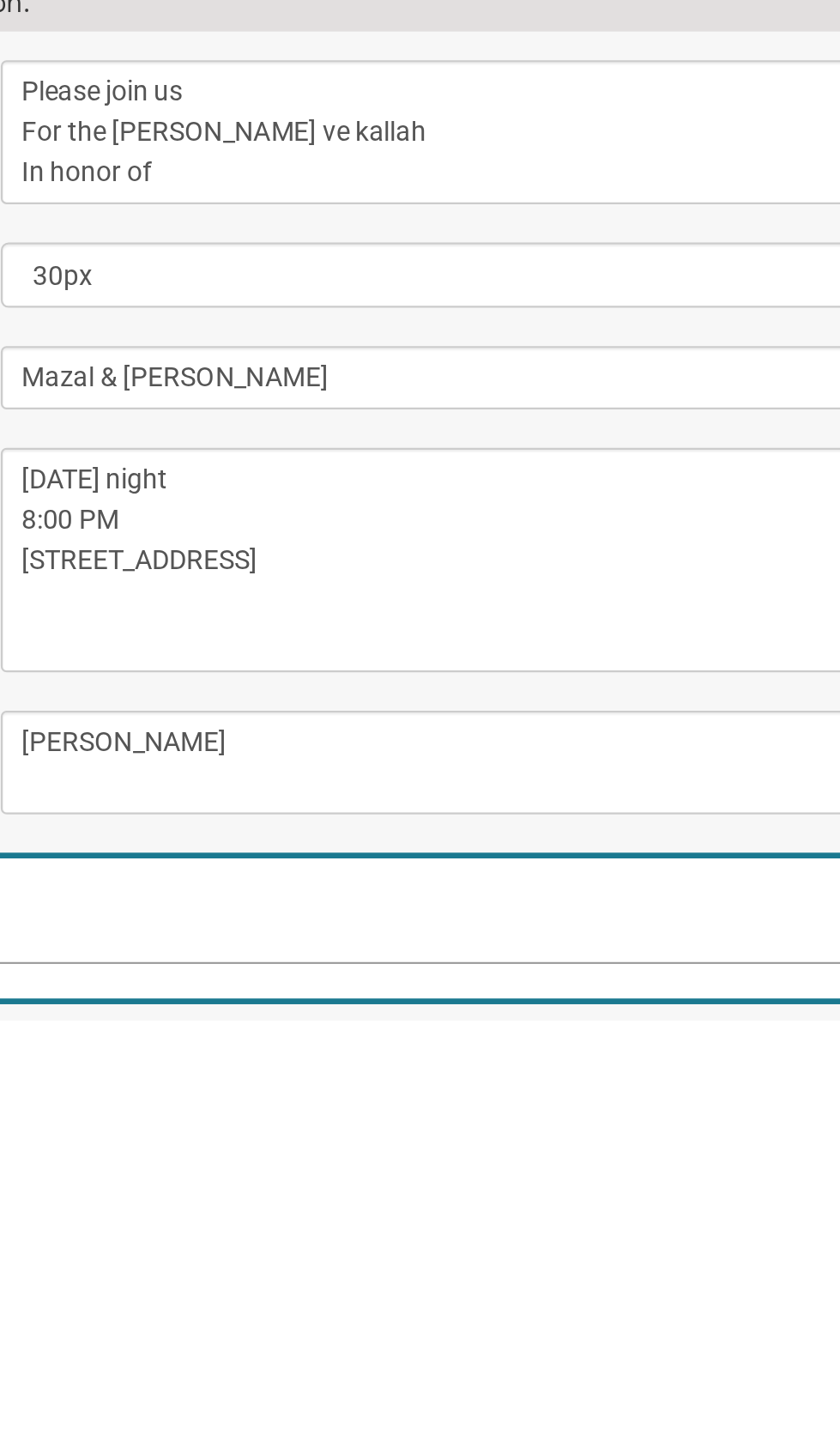
type textarea "[PERSON_NAME]"
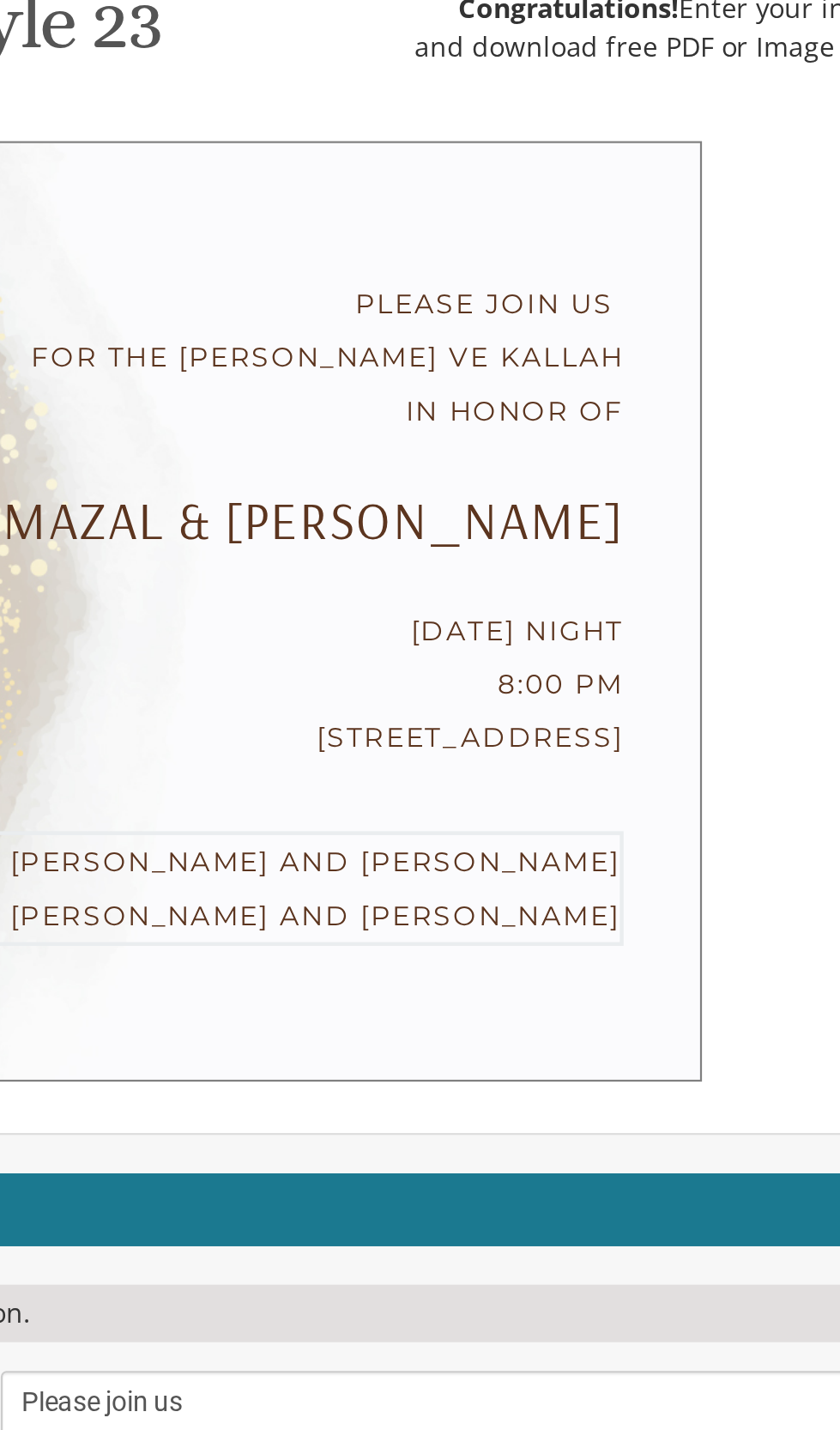
click at [677, 619] on div "Please join us For the [PERSON_NAME] ve kallah In honor of Mazal & [PERSON_NAME…" at bounding box center [420, 660] width 670 height 421
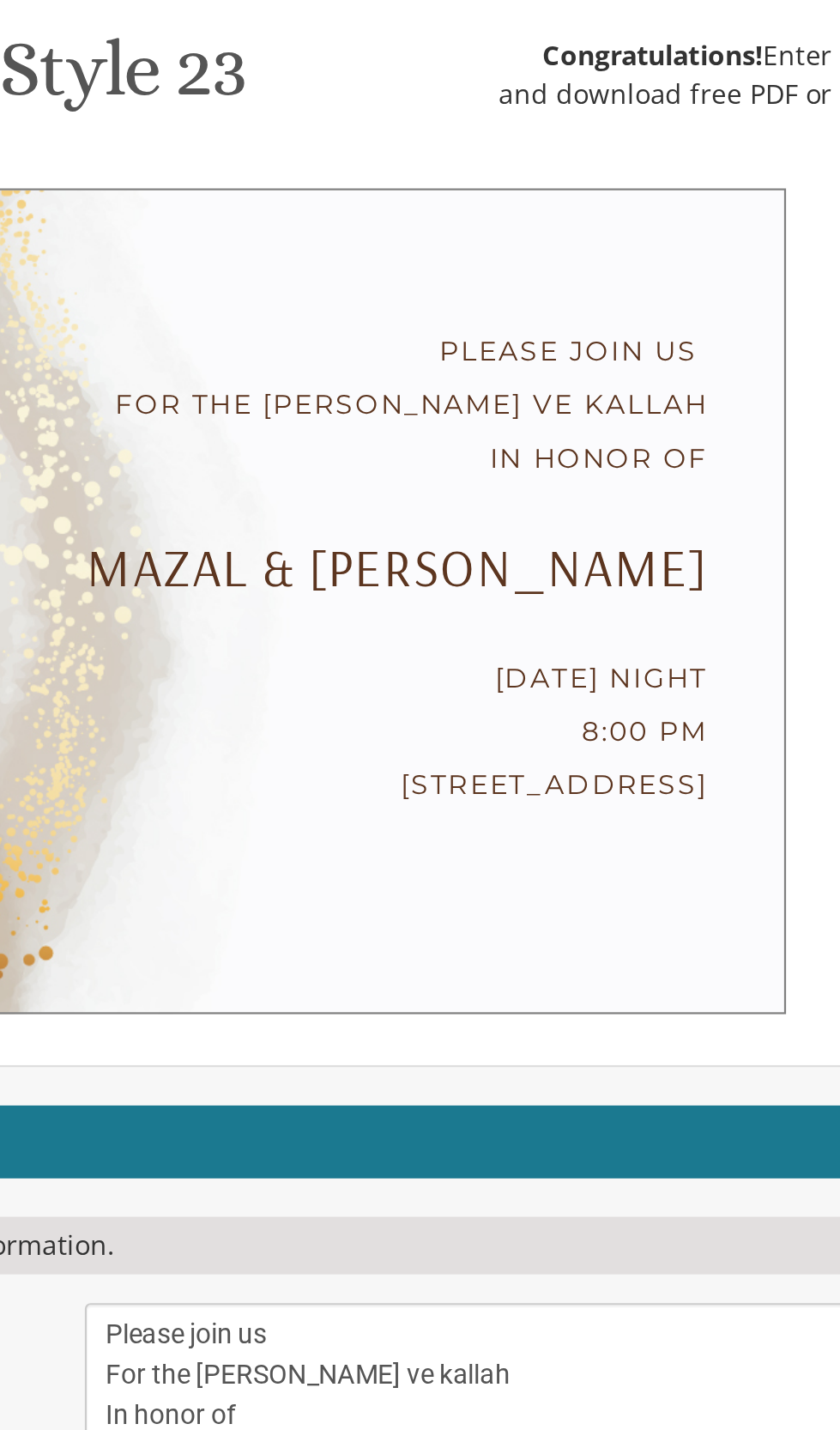
click at [385, 949] on textarea "With gratitude to Hashem We would like to invite you to The vort of our children" at bounding box center [529, 981] width 409 height 64
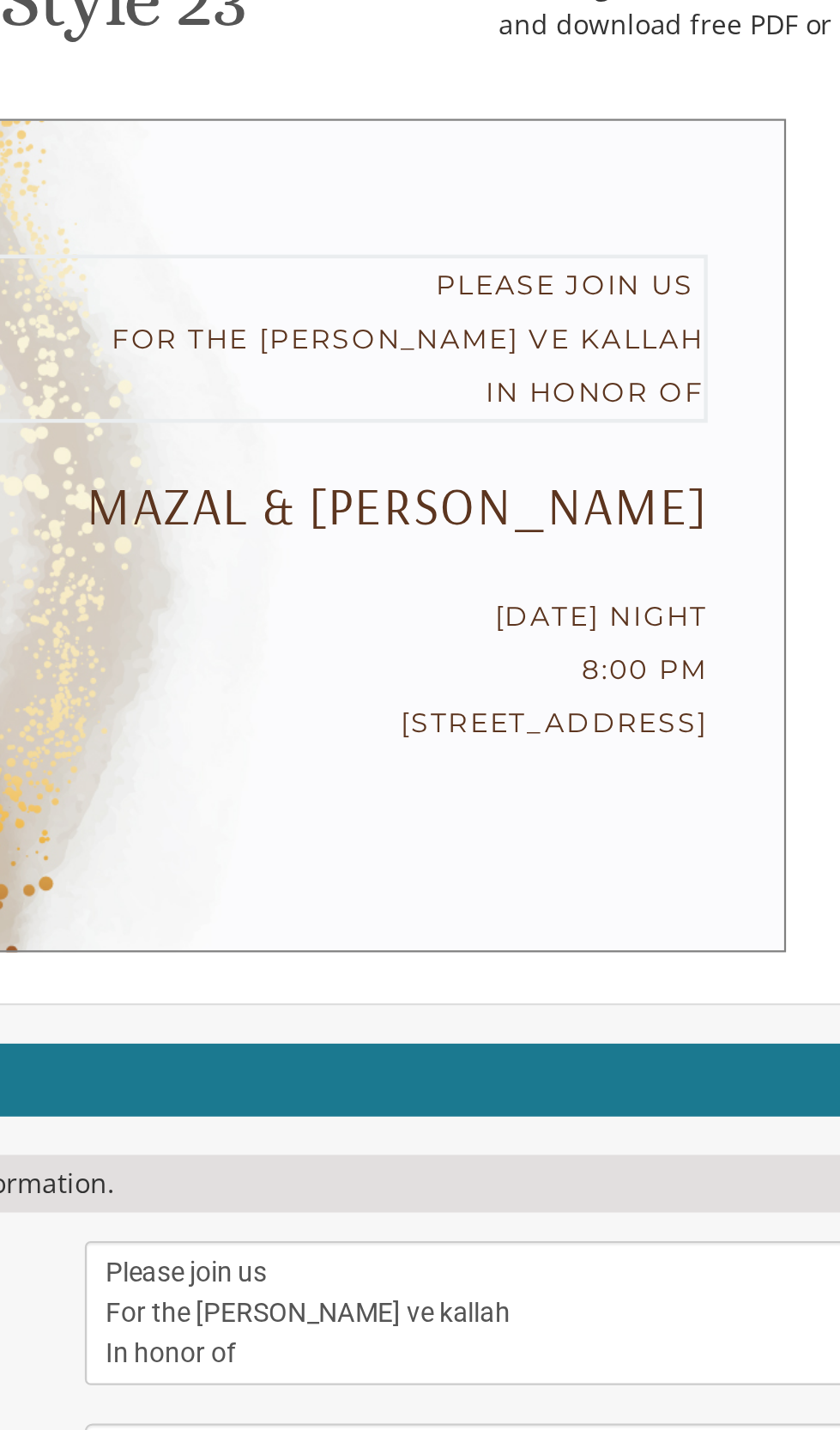
scroll to position [160, 0]
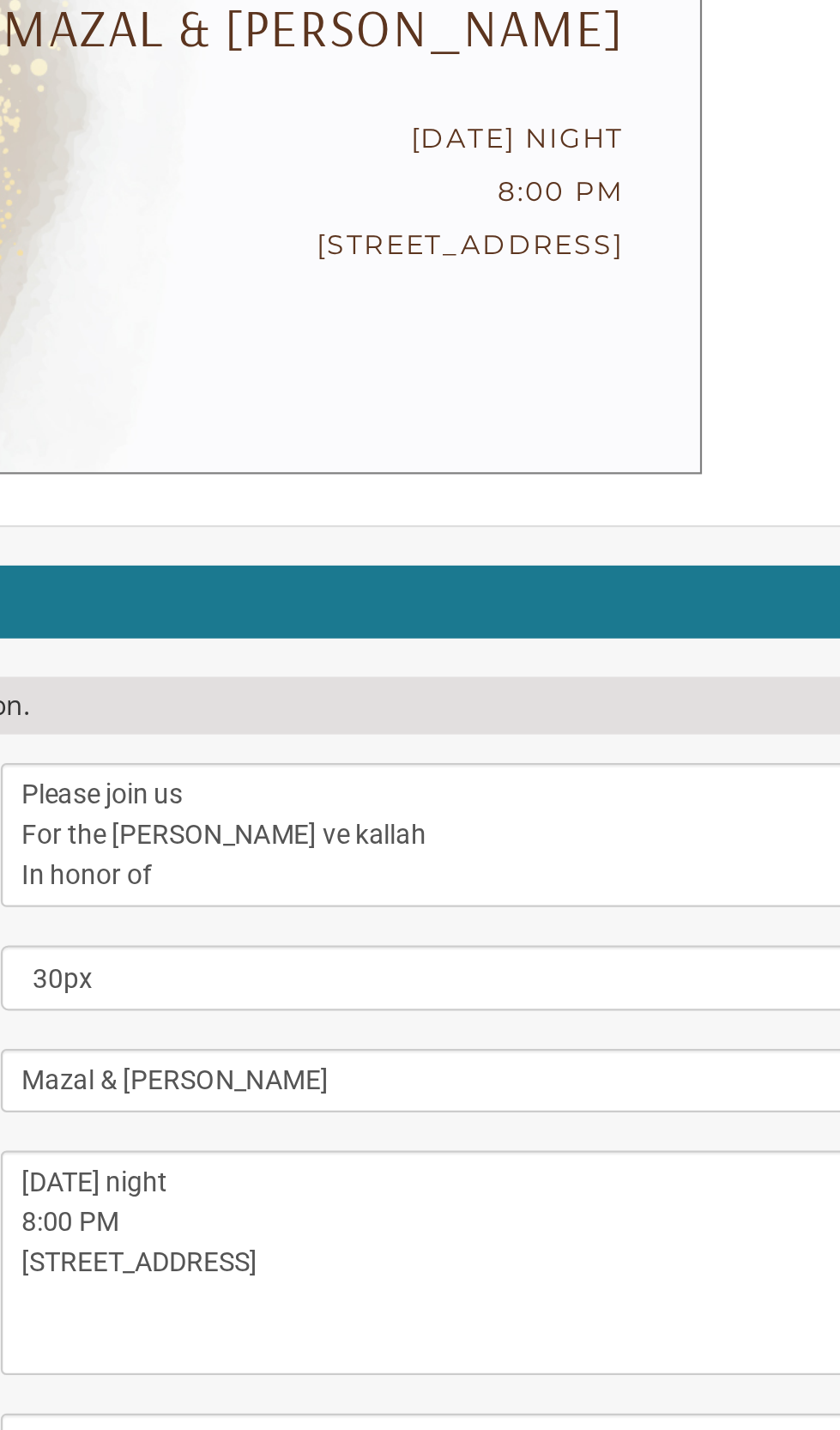
click at [376, 953] on textarea "With gratitude to Hashem We would like to invite you to The vort of our children" at bounding box center [529, 985] width 409 height 64
click at [467, 953] on textarea "With gratitude to Hashem We would like to invite you to The vort of our children" at bounding box center [529, 985] width 409 height 64
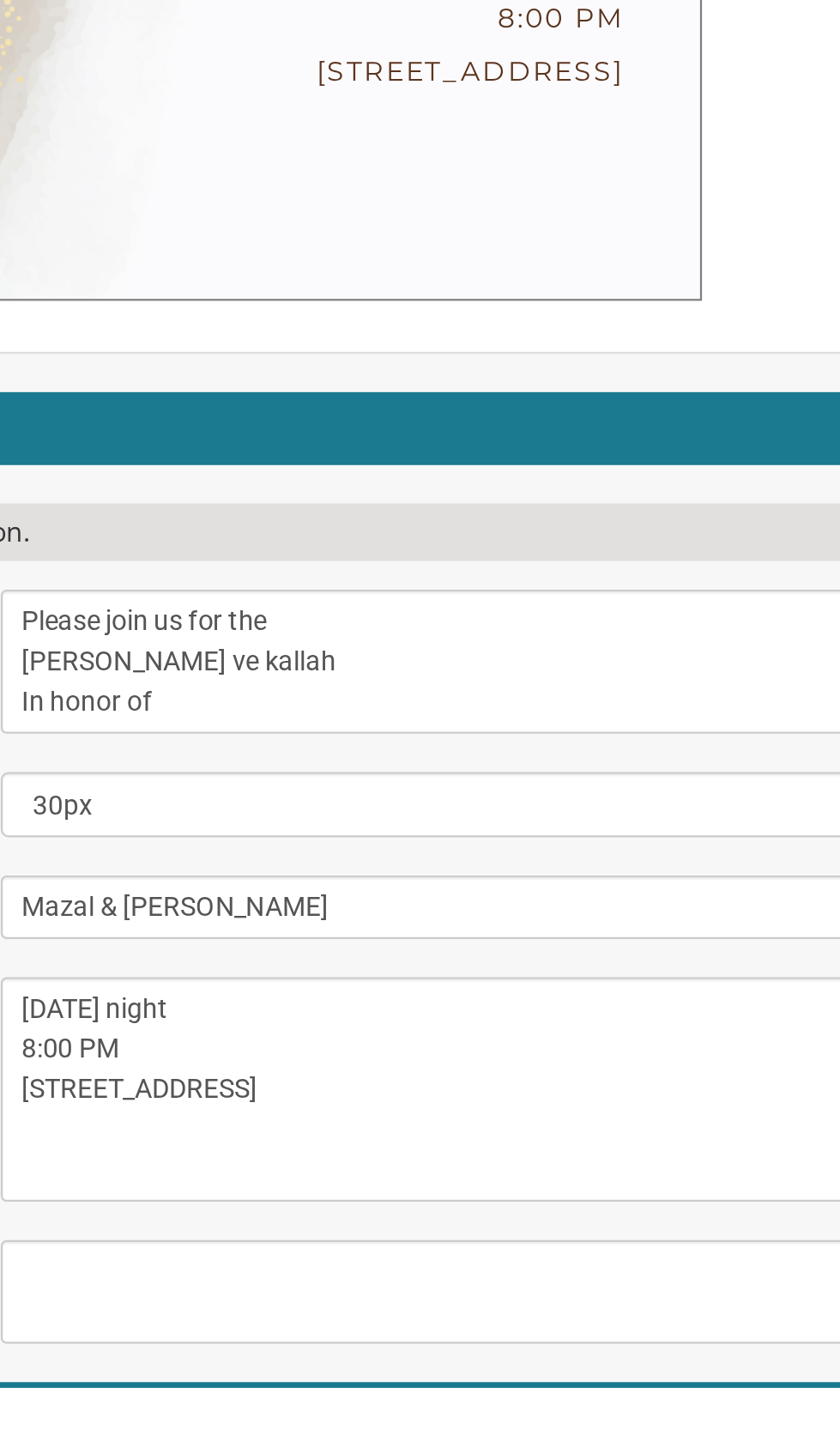
type textarea "Please join us for the [PERSON_NAME] ve kallah In honor of"
click at [571, 1081] on textarea "[PERSON_NAME] & [PERSON_NAME]" at bounding box center [529, 1095] width 409 height 29
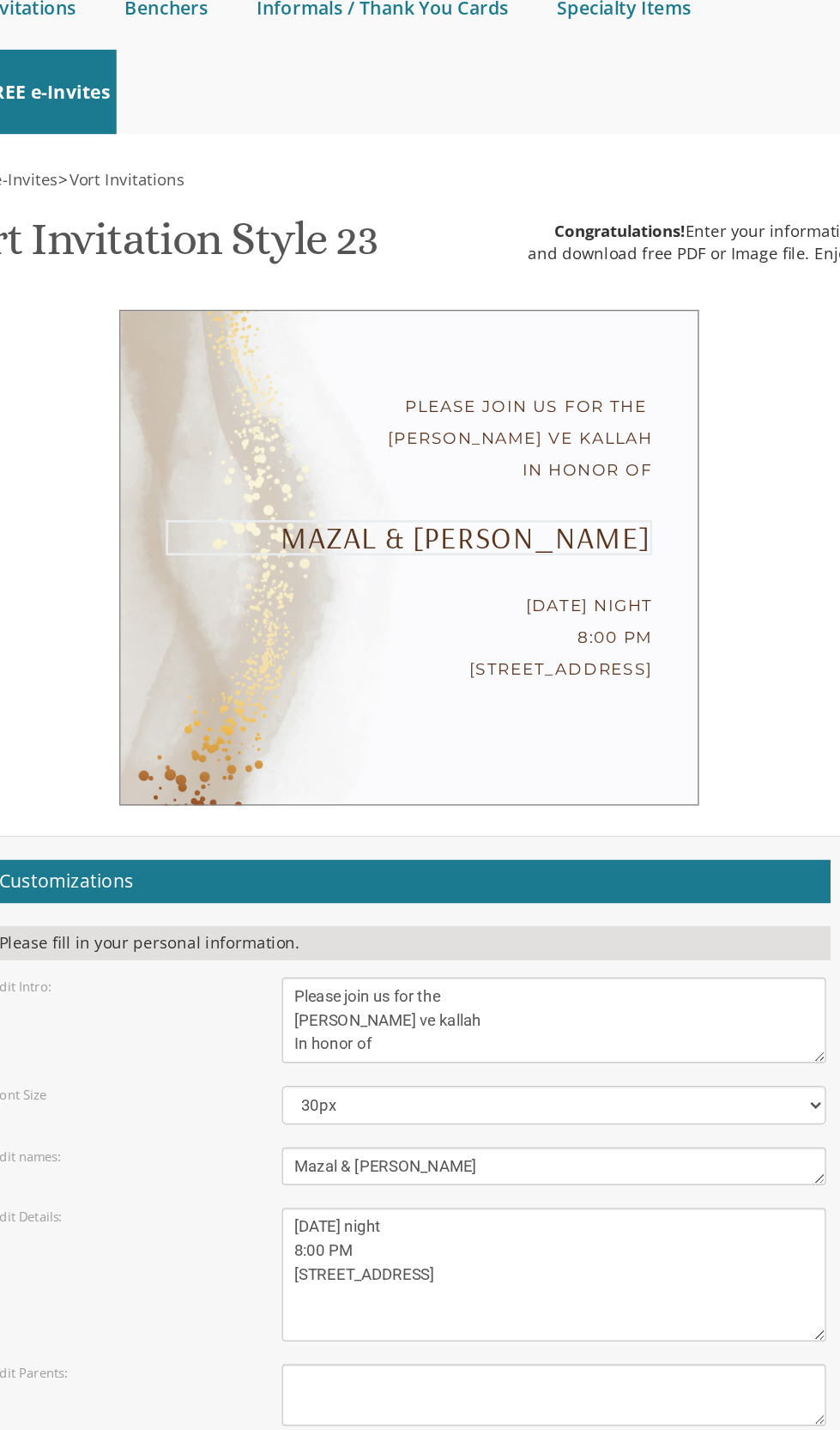
click at [541, 1400] on input "Download PDF" at bounding box center [519, 1420] width 176 height 40
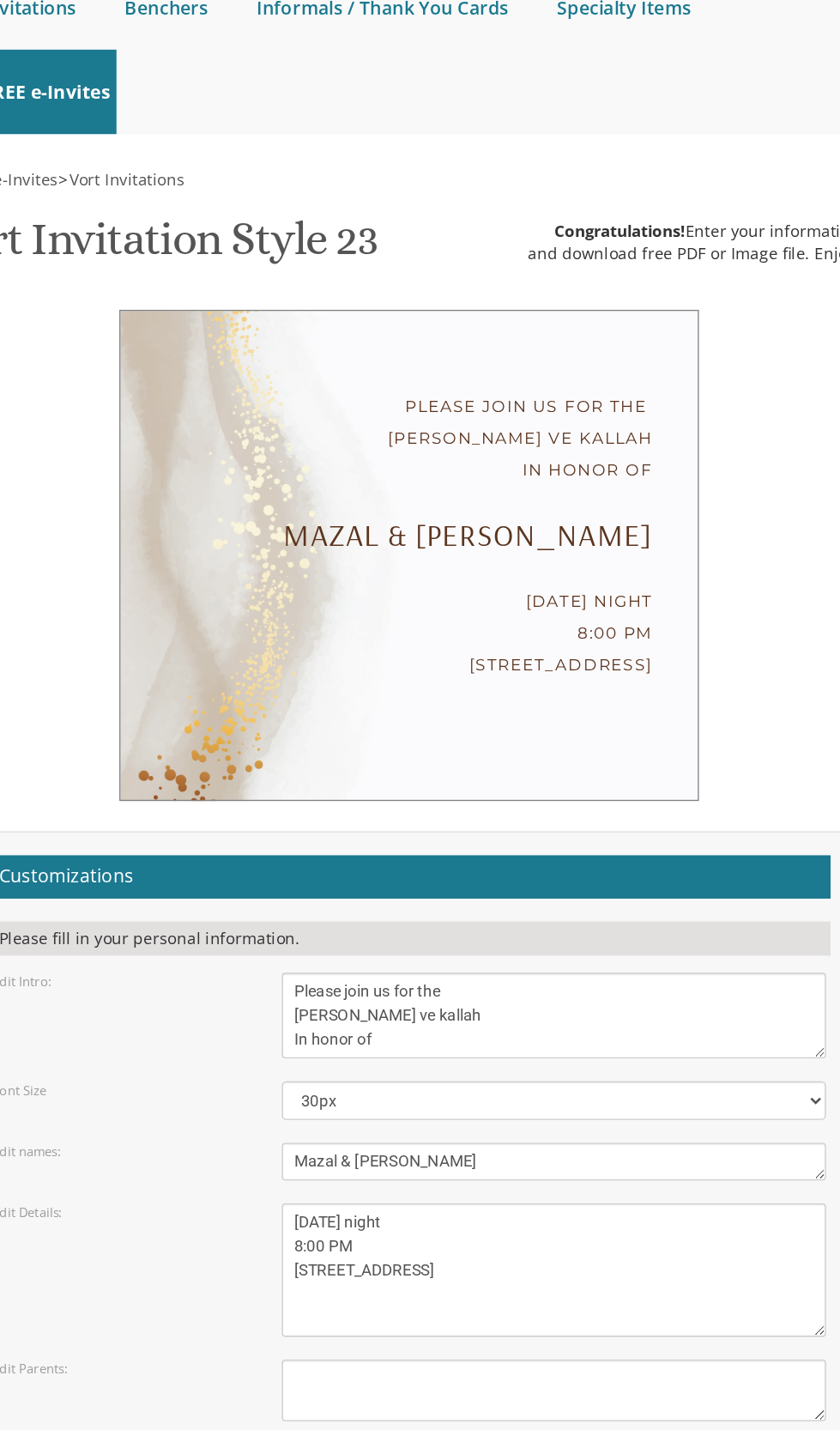
click at [366, 1397] on input "Download Image" at bounding box center [330, 1417] width 195 height 40
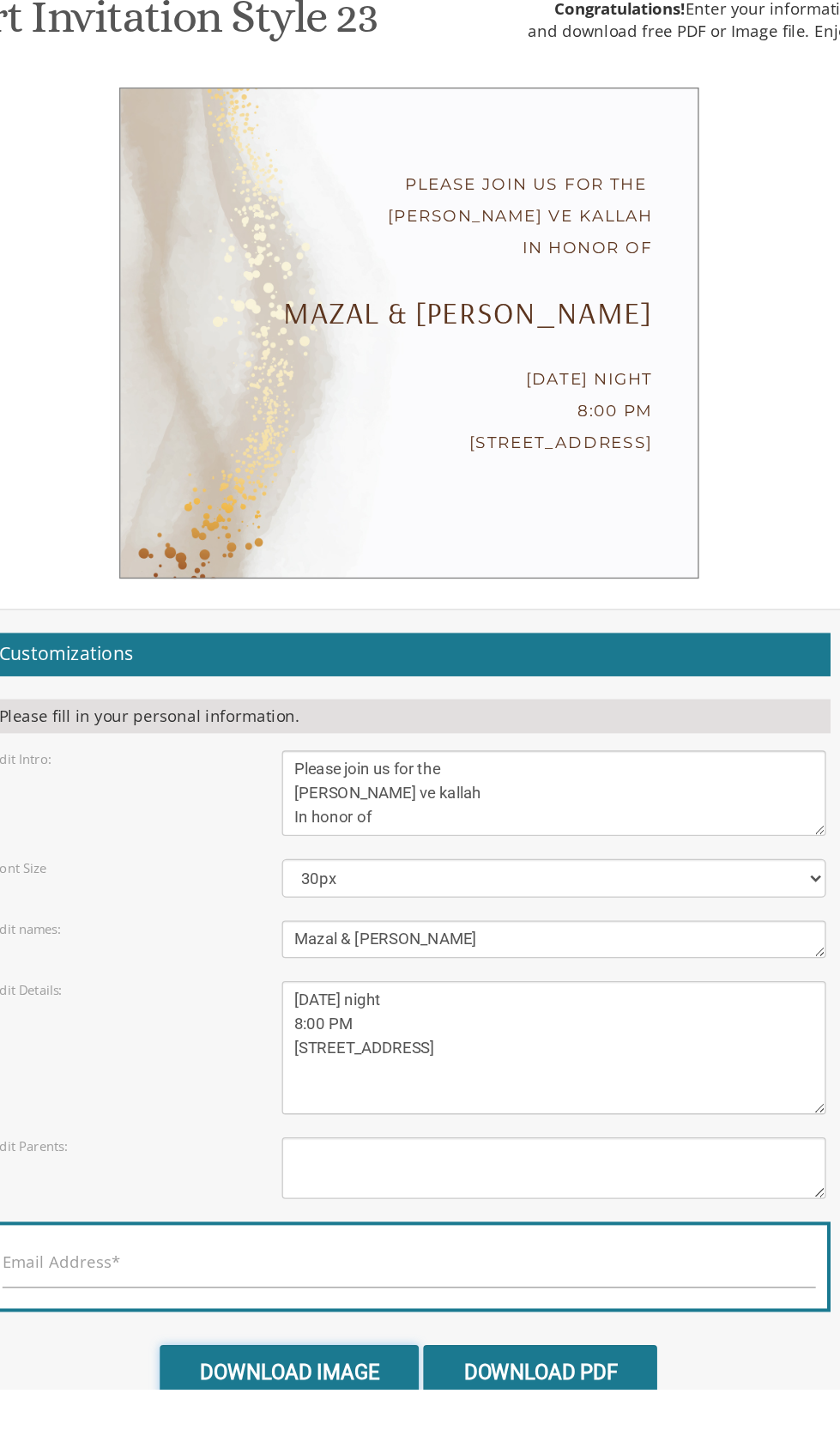
scroll to position [180, 0]
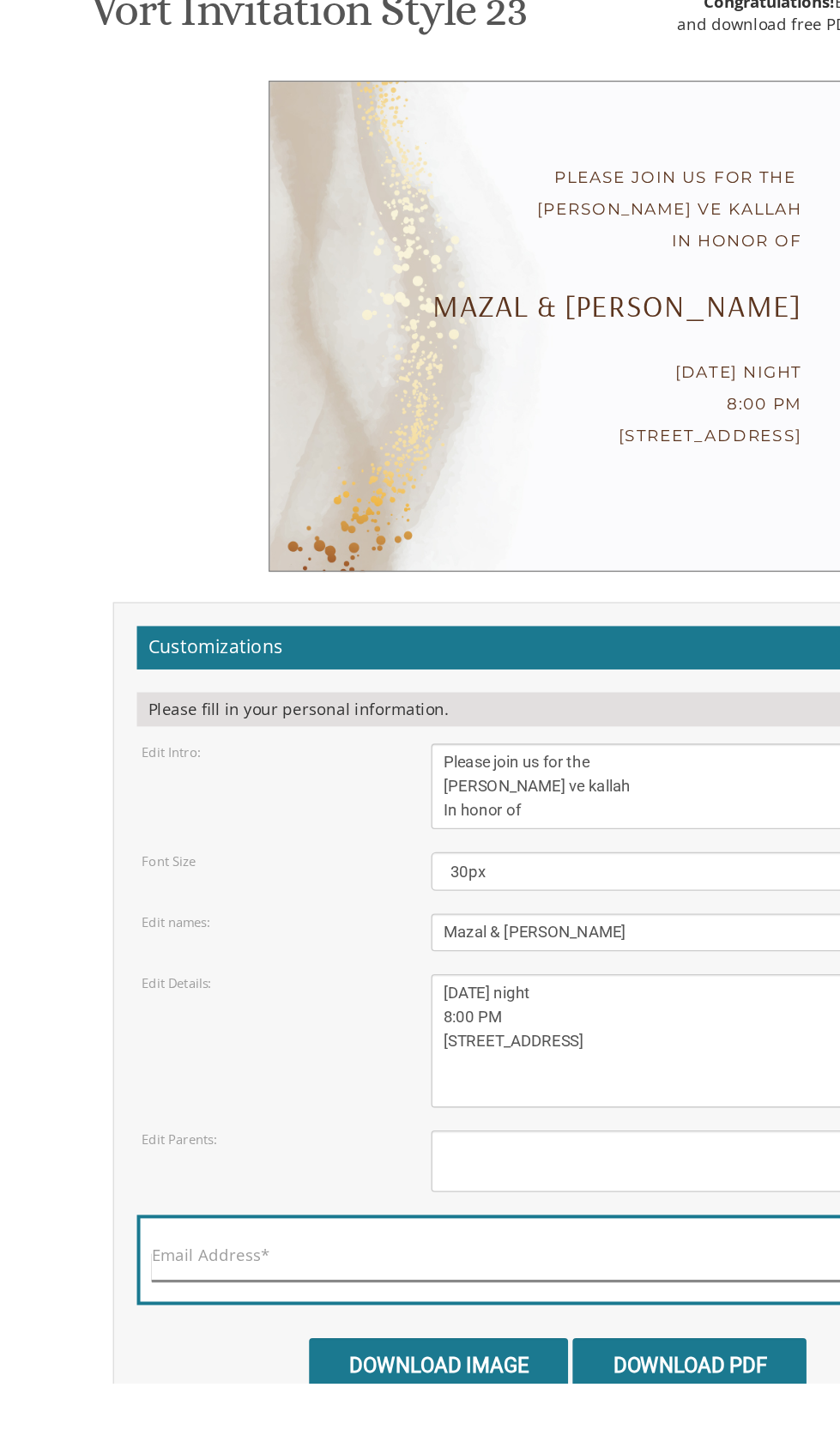
click at [439, 1332] on input "Email Address*" at bounding box center [420, 1343] width 612 height 22
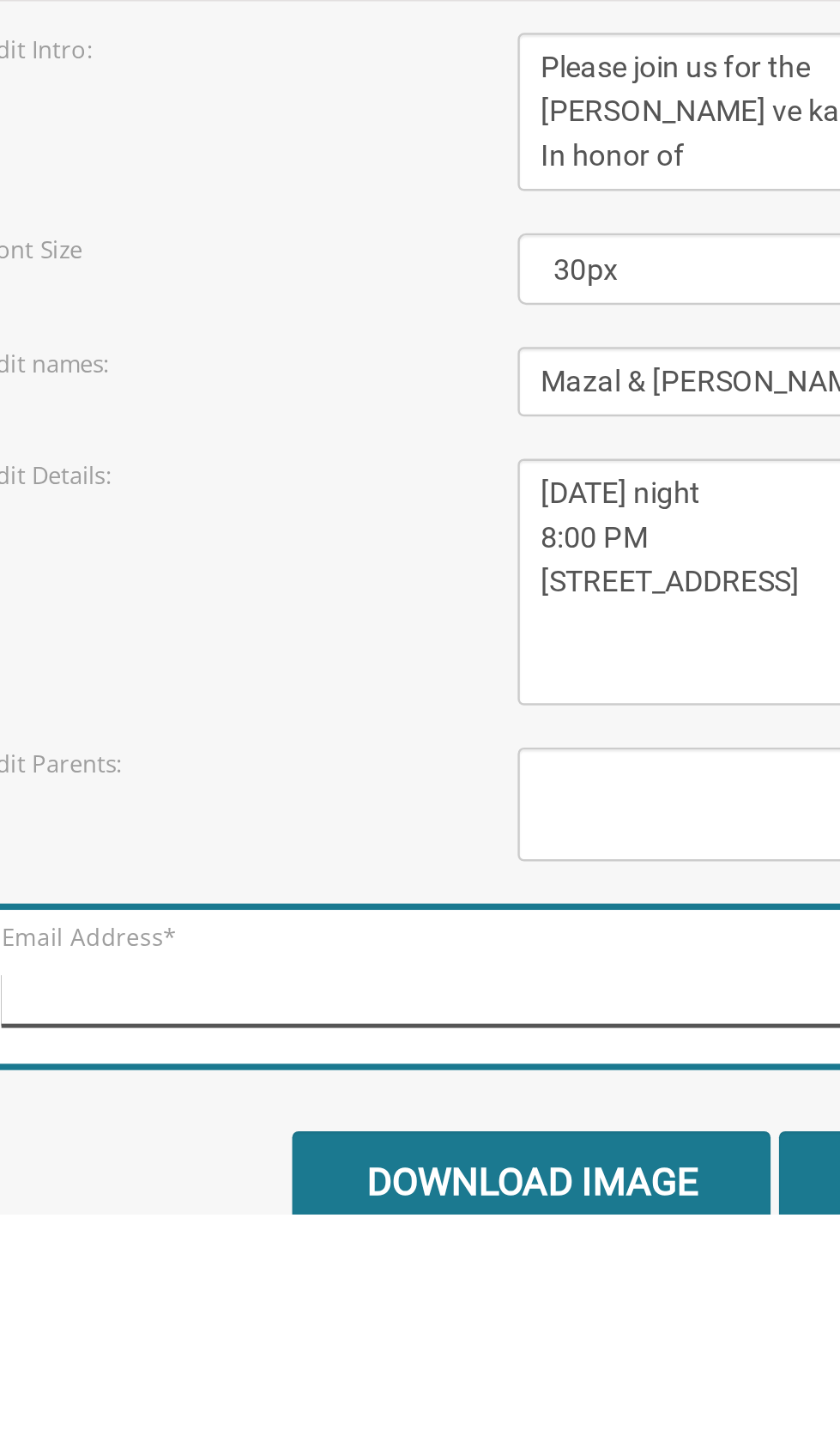
type input "[EMAIL_ADDRESS][DOMAIN_NAME]"
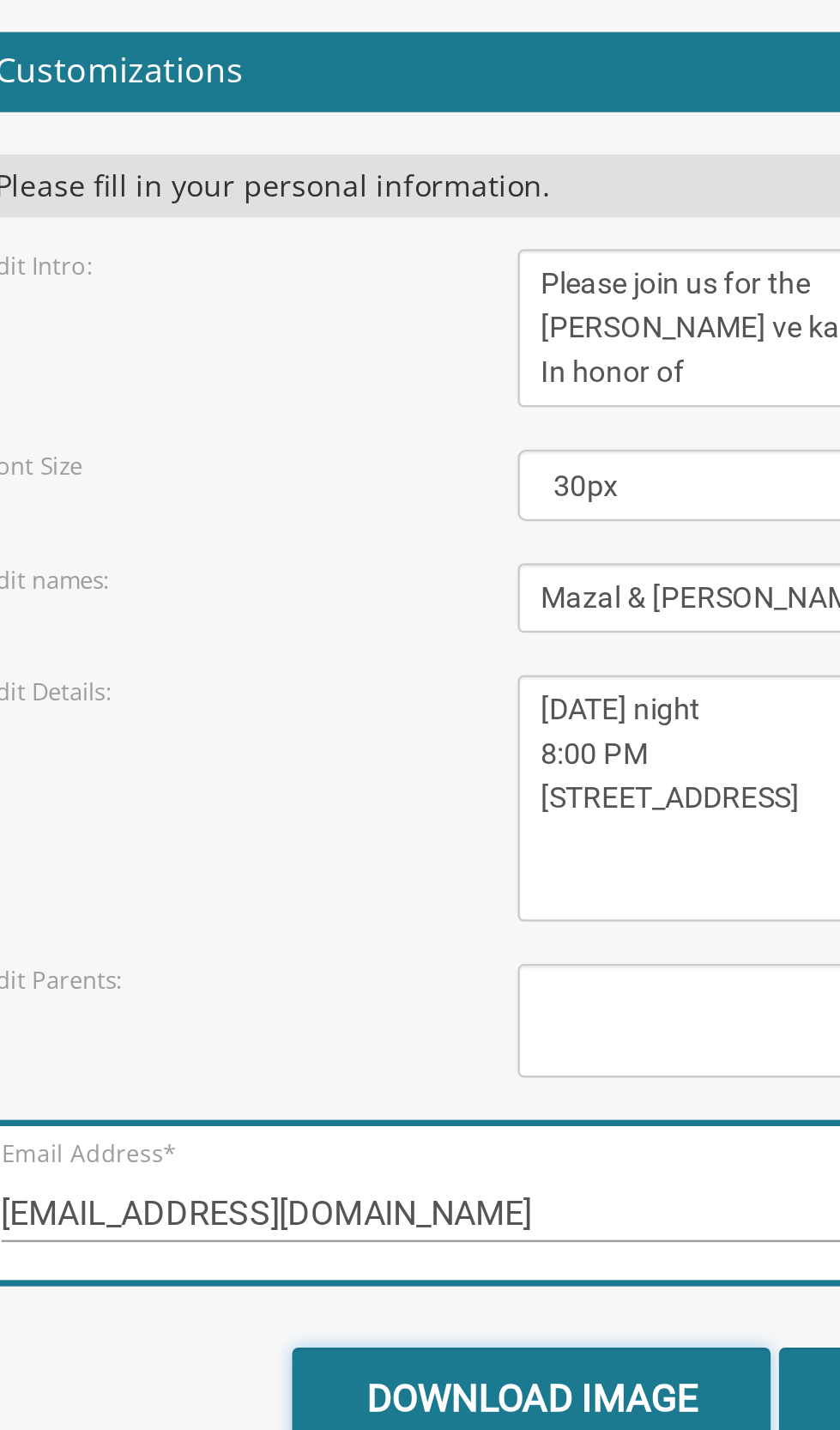
click at [375, 1397] on input "Download Image" at bounding box center [330, 1417] width 195 height 40
click at [366, 1397] on input "Download Image" at bounding box center [330, 1417] width 195 height 40
click at [356, 1397] on input "Download Image" at bounding box center [330, 1417] width 195 height 40
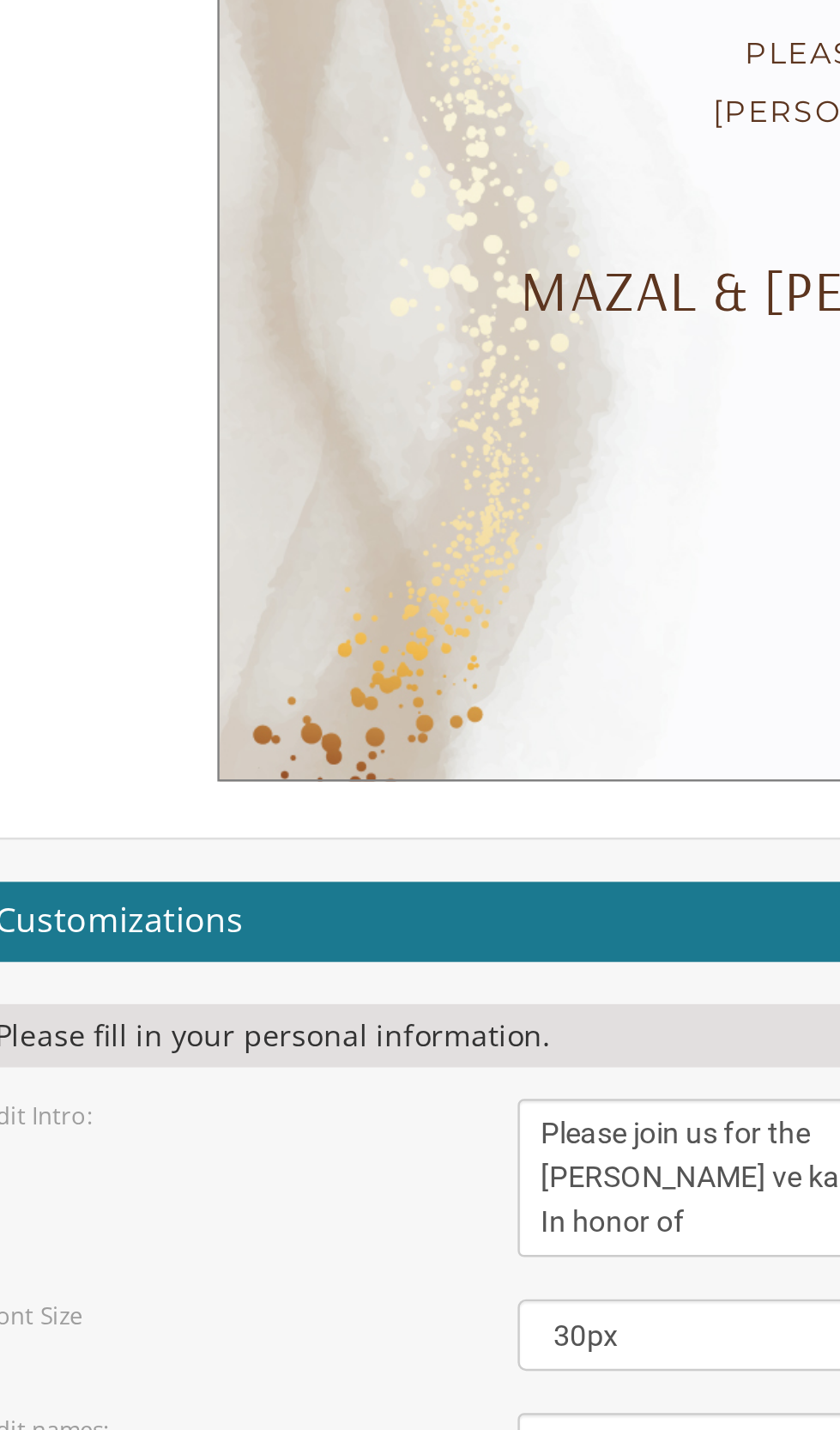
click at [393, 949] on textarea "With gratitude to Hashem We would like to invite you to The vort of our children" at bounding box center [529, 981] width 409 height 64
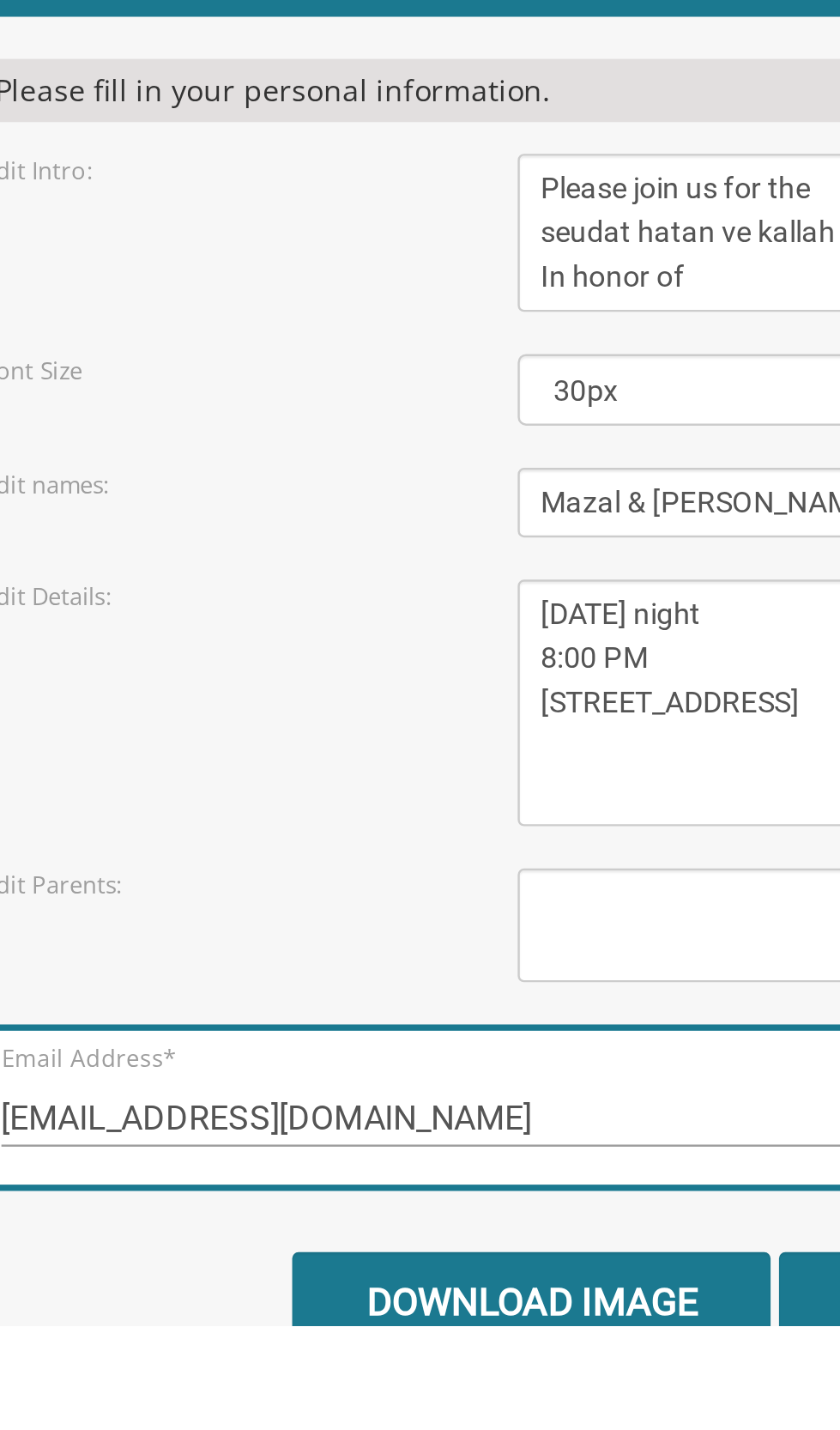
type textarea "Please join us for the seudat hatan ve kallah In honor of"
click at [347, 1400] on input "Download Image" at bounding box center [330, 1420] width 195 height 40
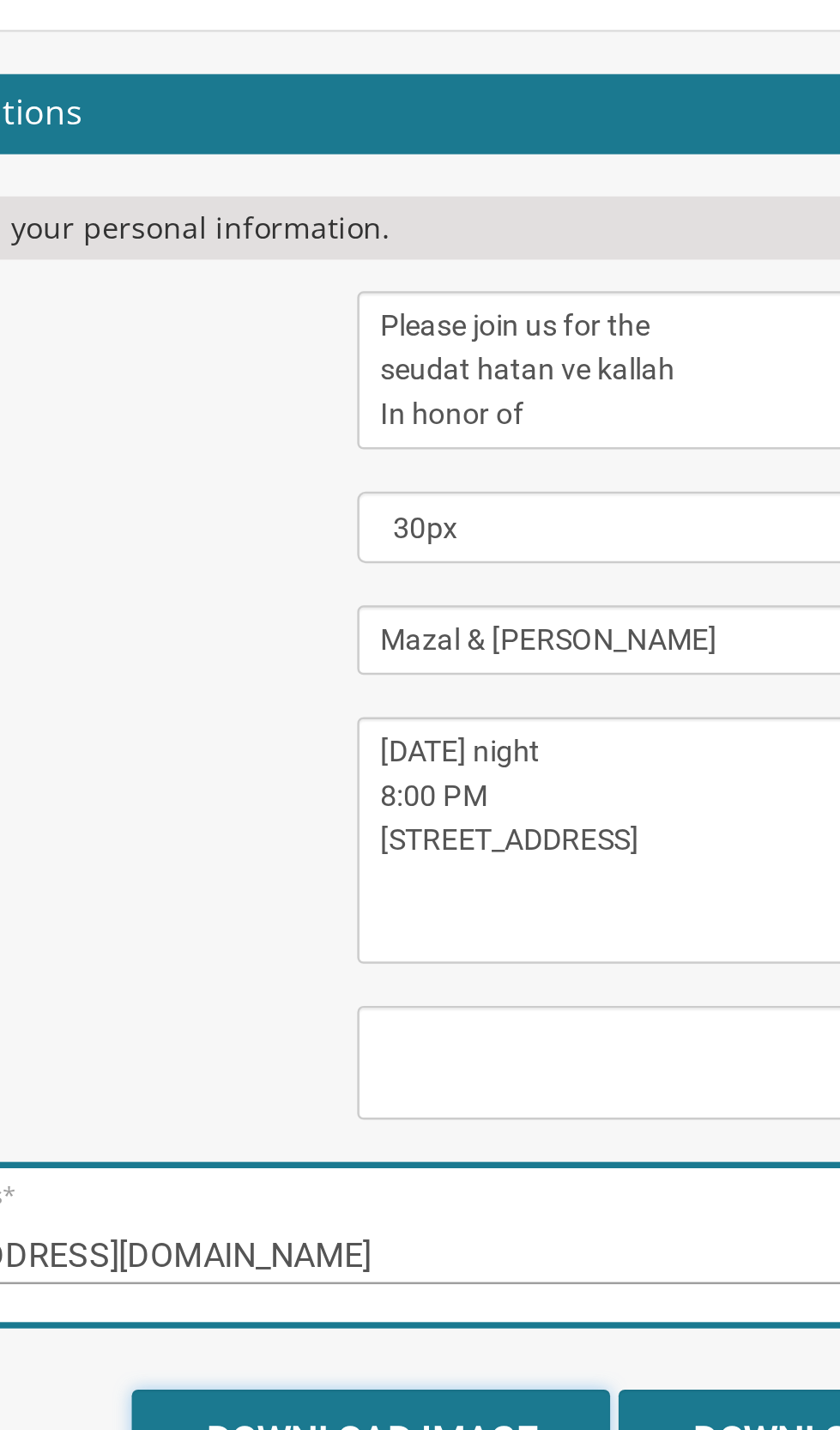
scroll to position [263, 0]
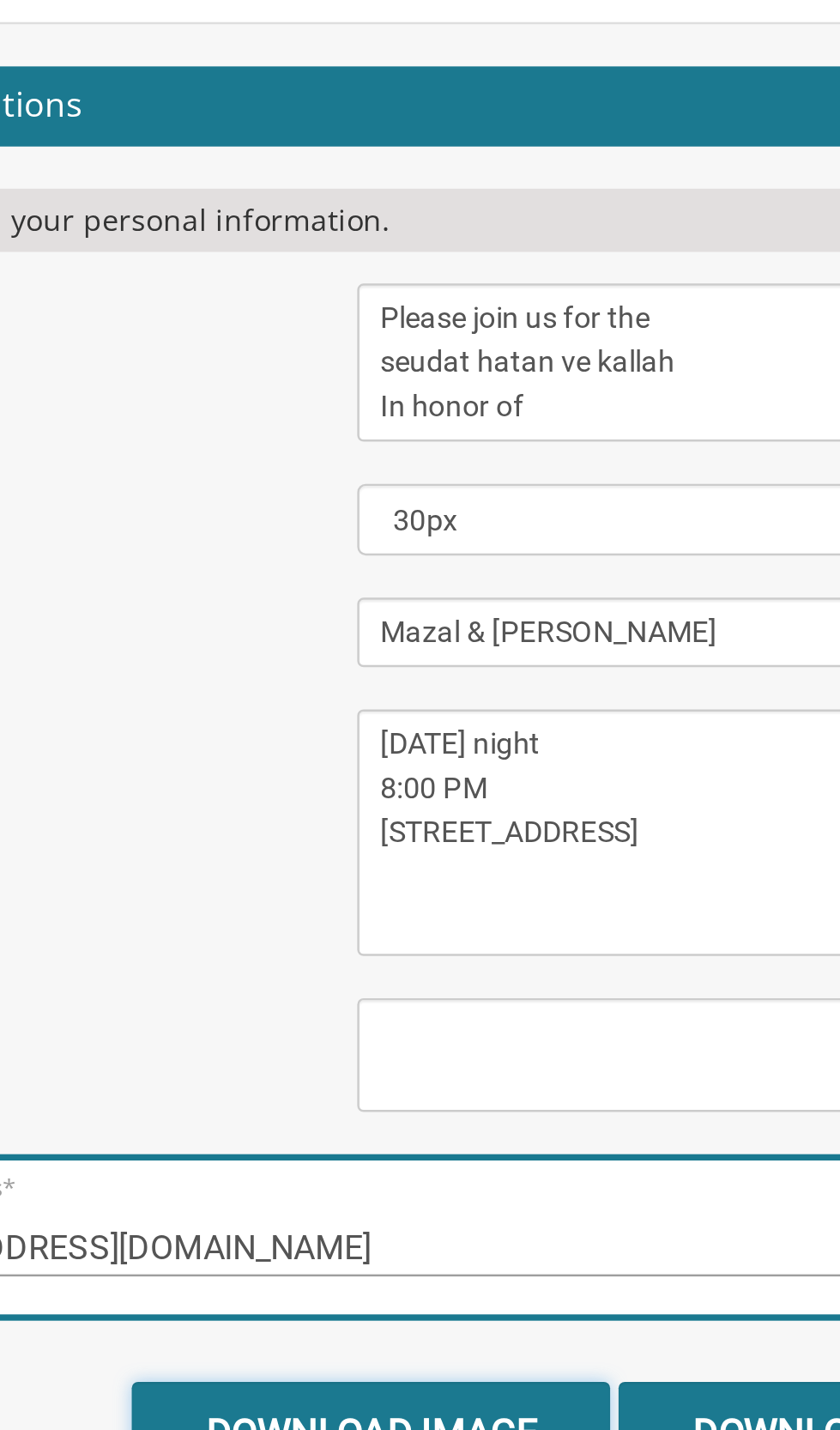
click at [365, 1397] on input "Download Image" at bounding box center [330, 1417] width 195 height 40
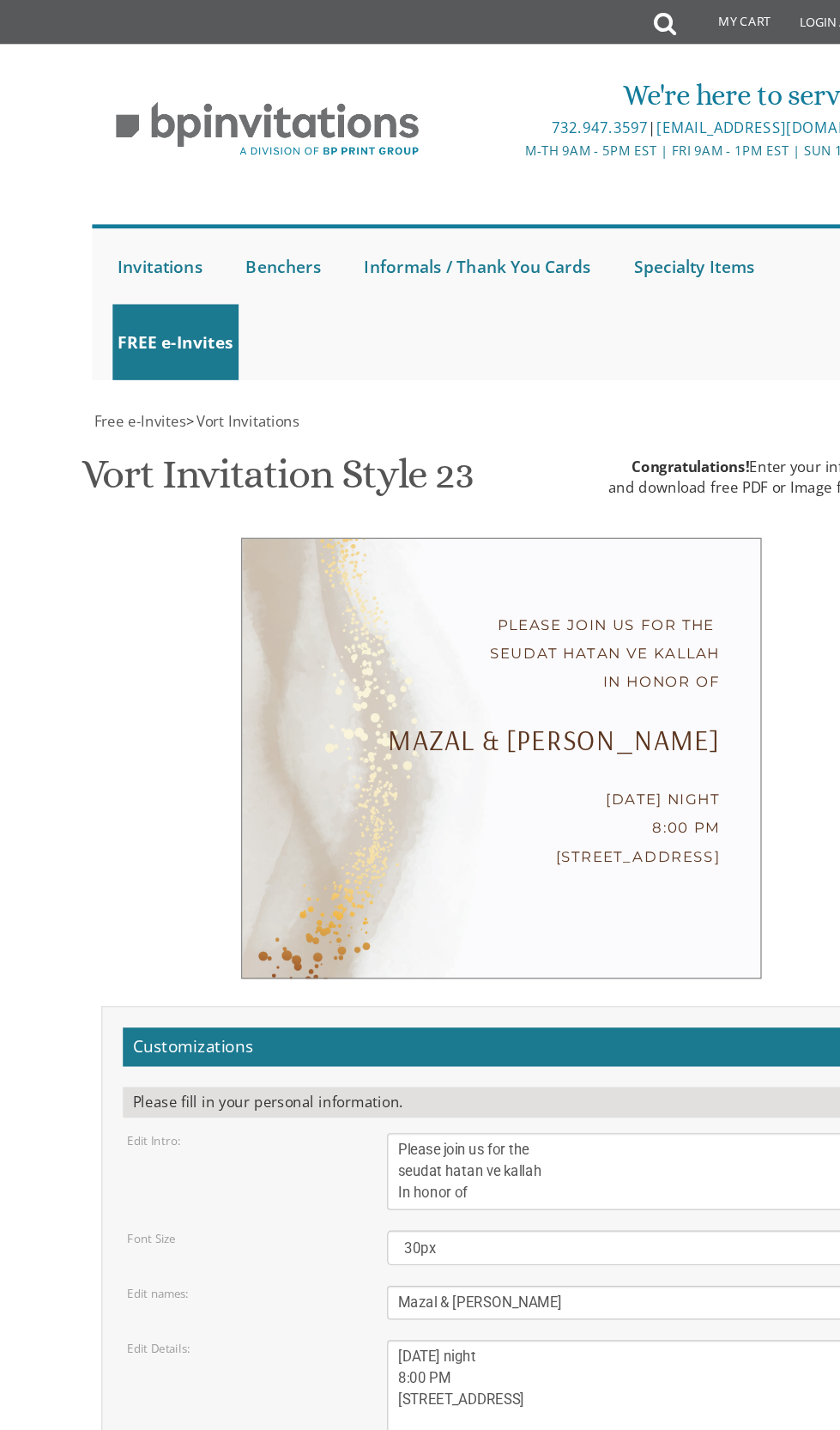
scroll to position [292, 0]
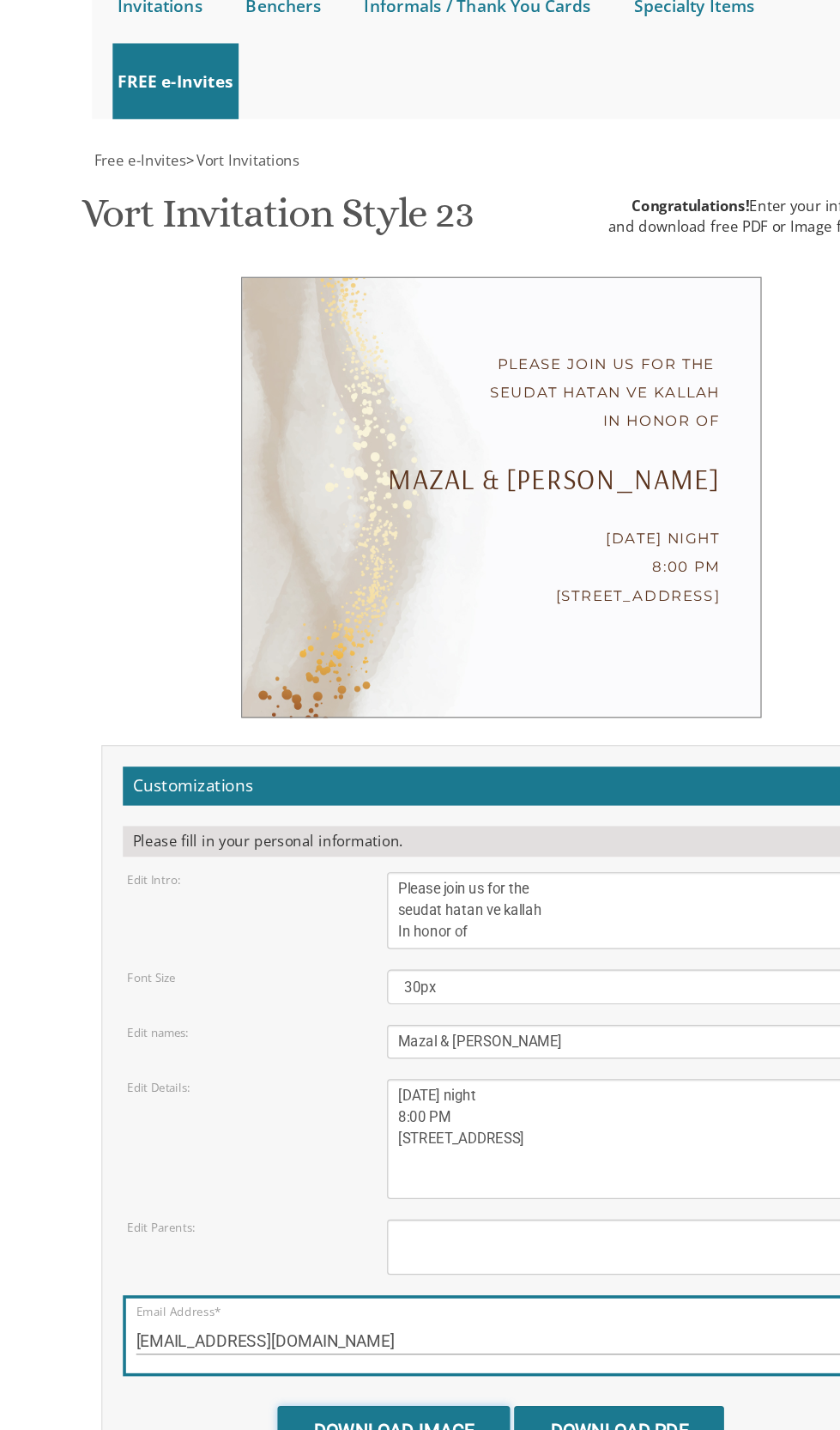
click at [360, 1397] on input "Download Image" at bounding box center [330, 1417] width 195 height 40
click at [364, 1397] on input "Download Image" at bounding box center [330, 1417] width 195 height 40
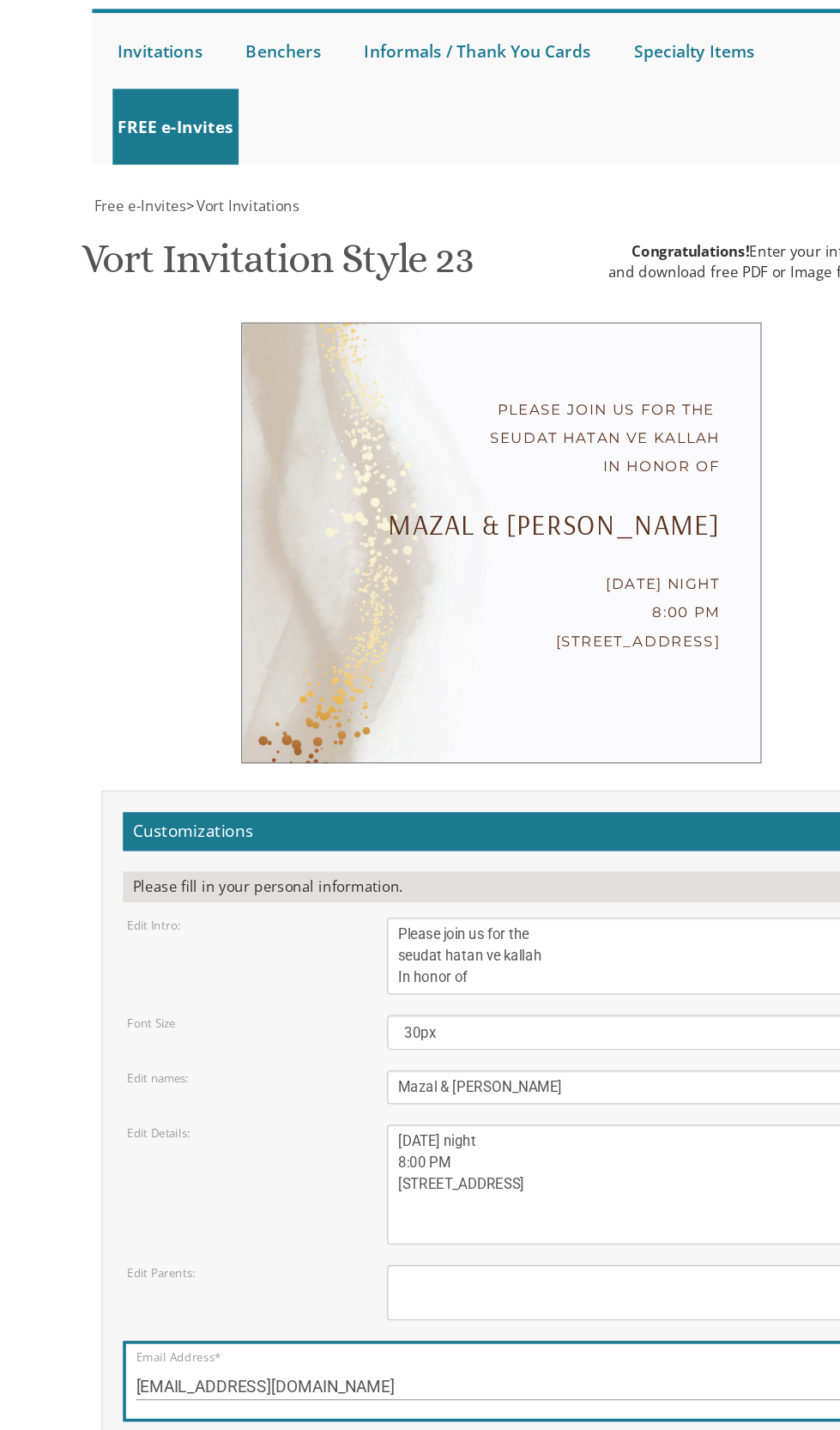
click at [575, 1123] on textarea "[DATE] Seven-thirty PM [PERSON_NAME][GEOGRAPHIC_DATA][PERSON_NAME] [STREET_ADDR…" at bounding box center [529, 1172] width 409 height 100
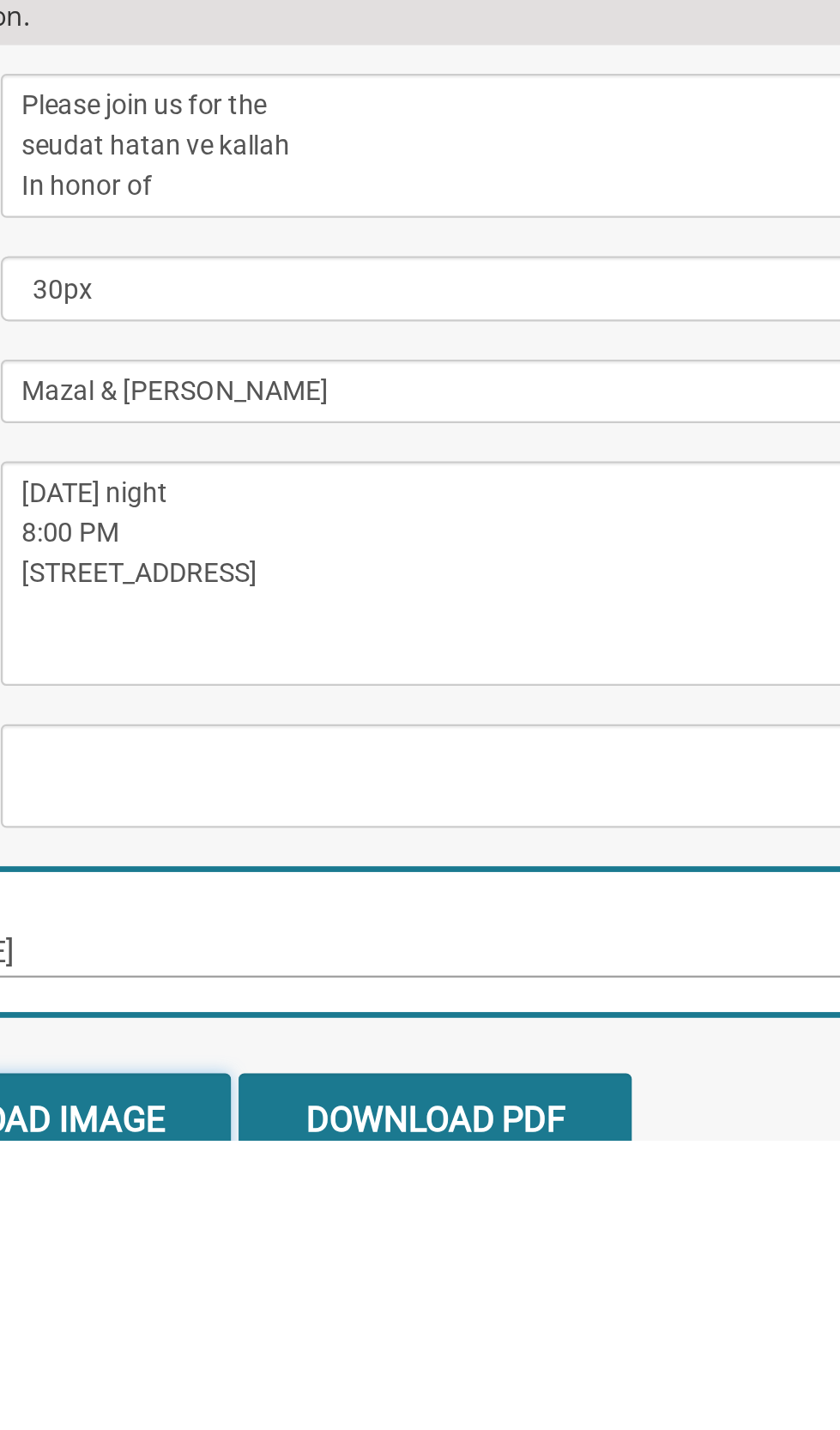
click at [385, 1400] on input "Download Image" at bounding box center [330, 1420] width 195 height 40
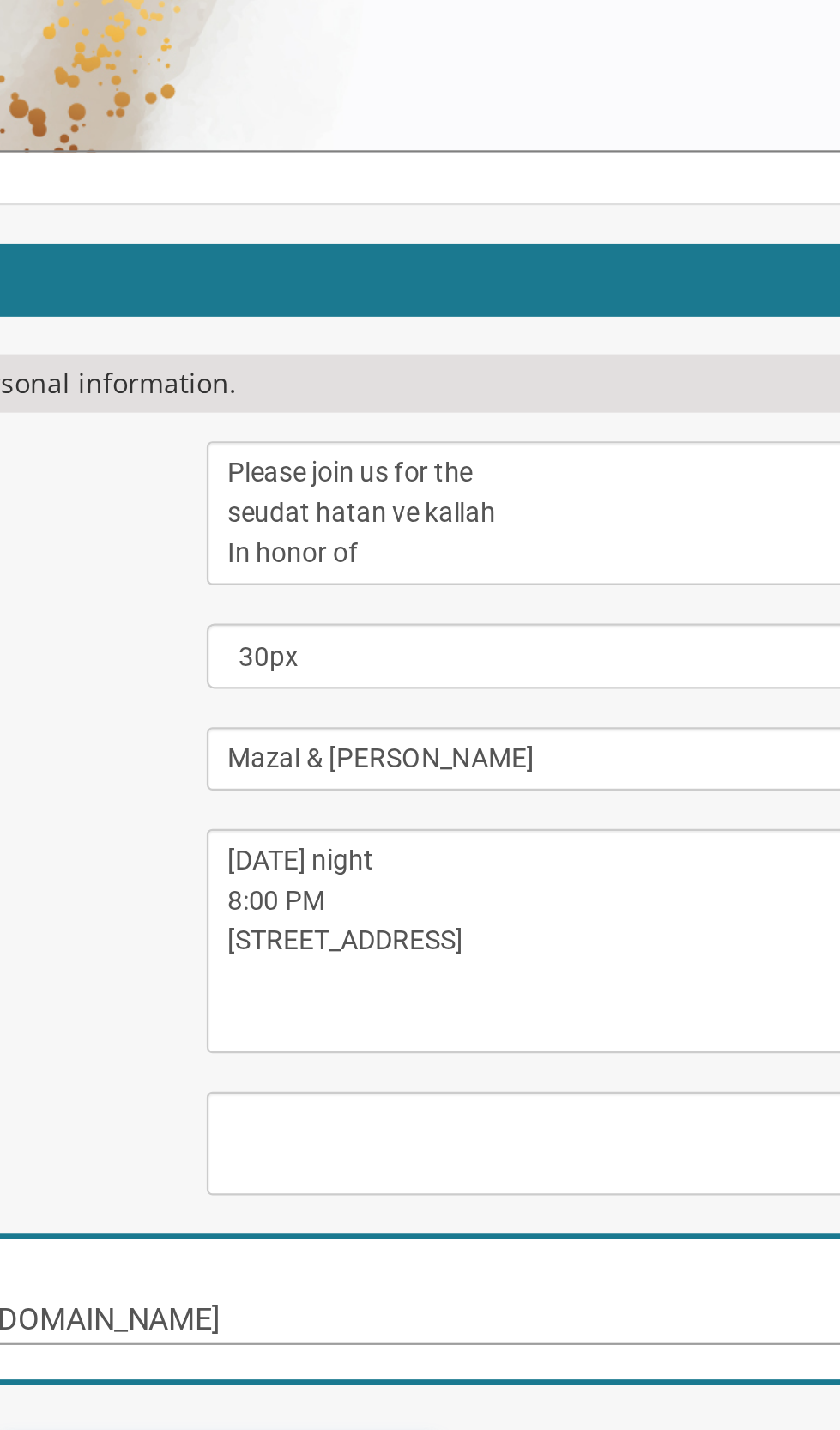
scroll to position [288, 0]
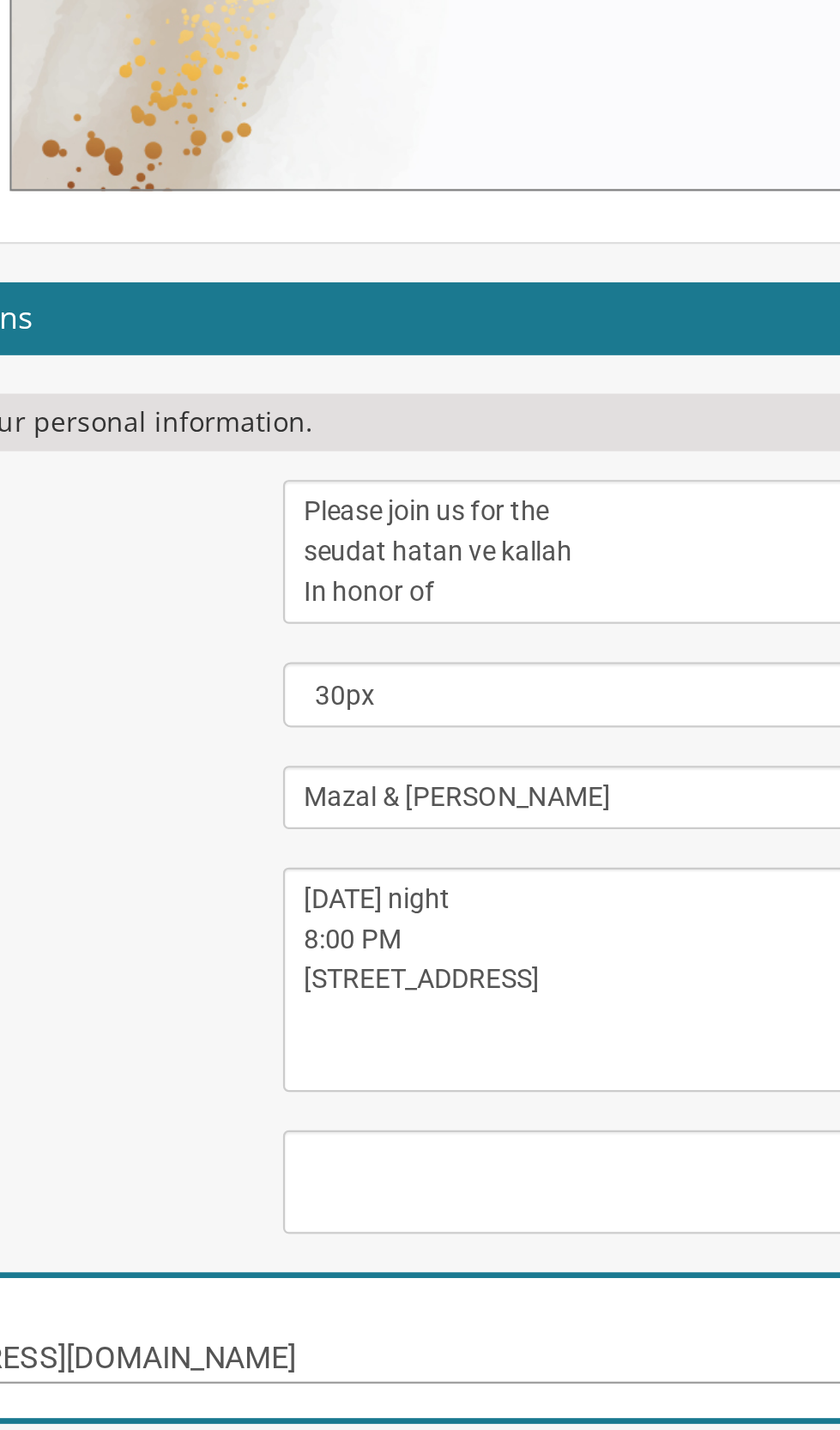
click at [371, 1397] on input "Download Image" at bounding box center [330, 1417] width 195 height 40
click at [516, 1397] on input "Download PDF" at bounding box center [519, 1417] width 176 height 40
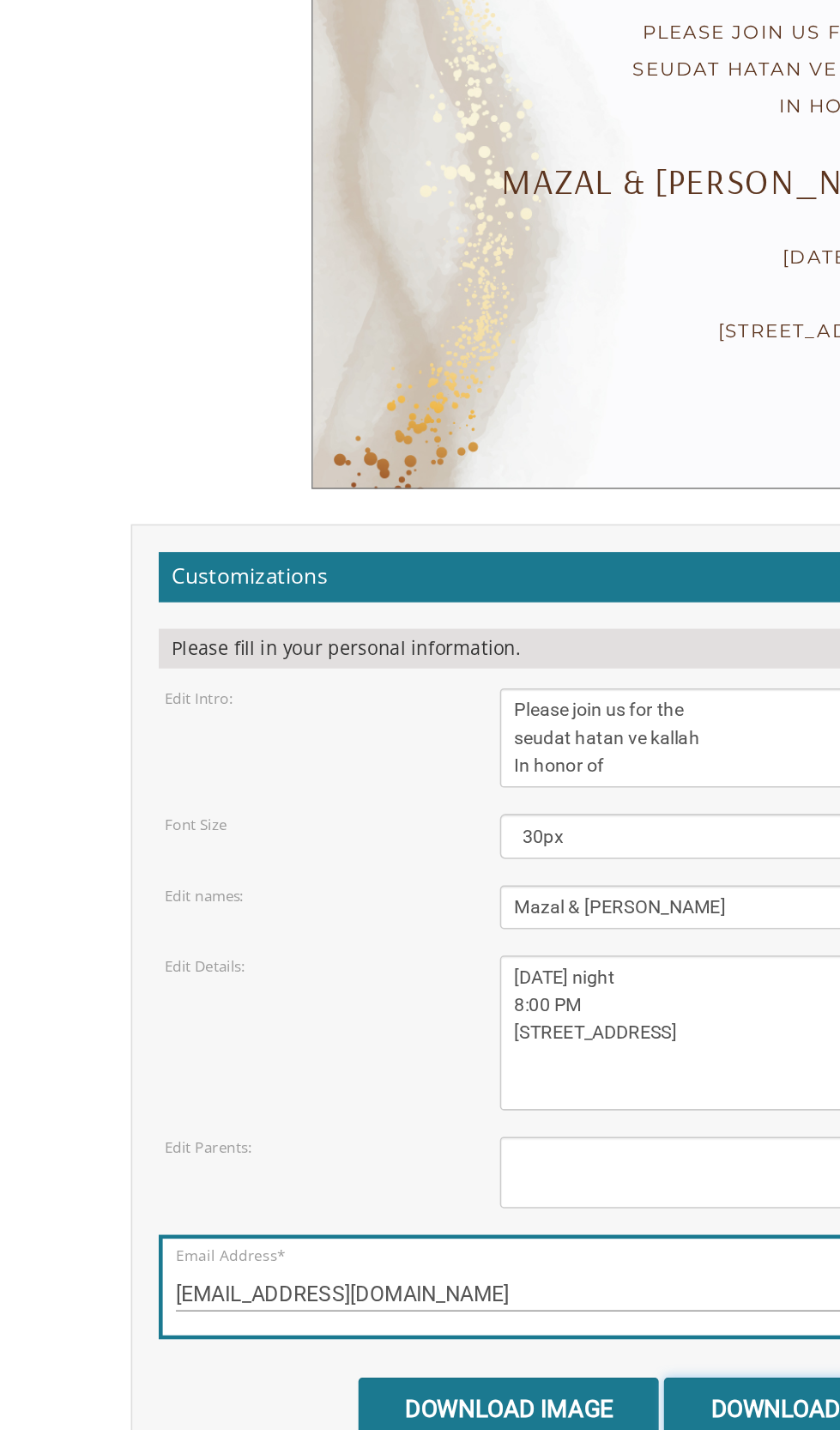
scroll to position [287, 0]
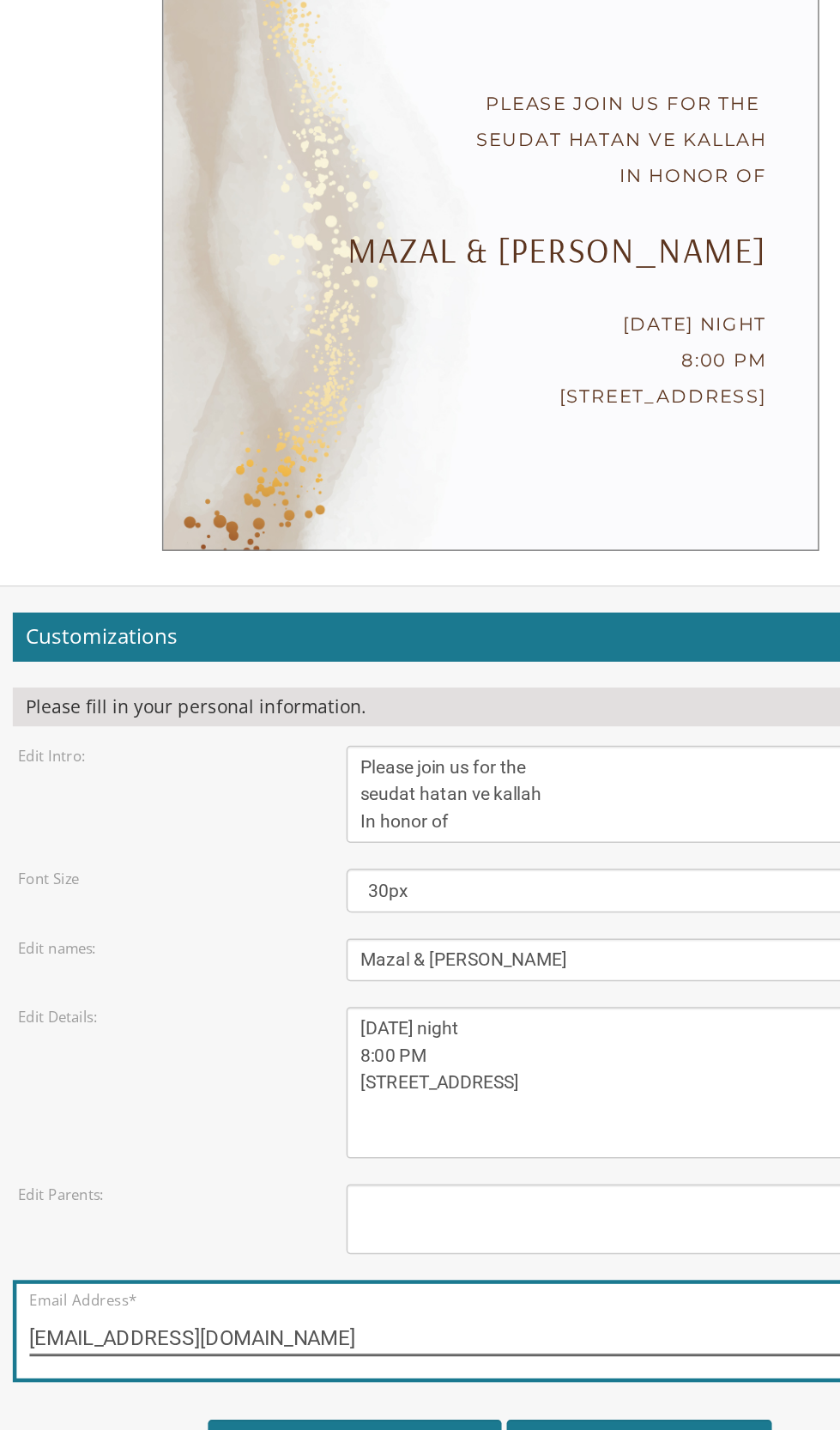
click at [347, 1332] on input "[EMAIL_ADDRESS][DOMAIN_NAME]" at bounding box center [420, 1343] width 612 height 22
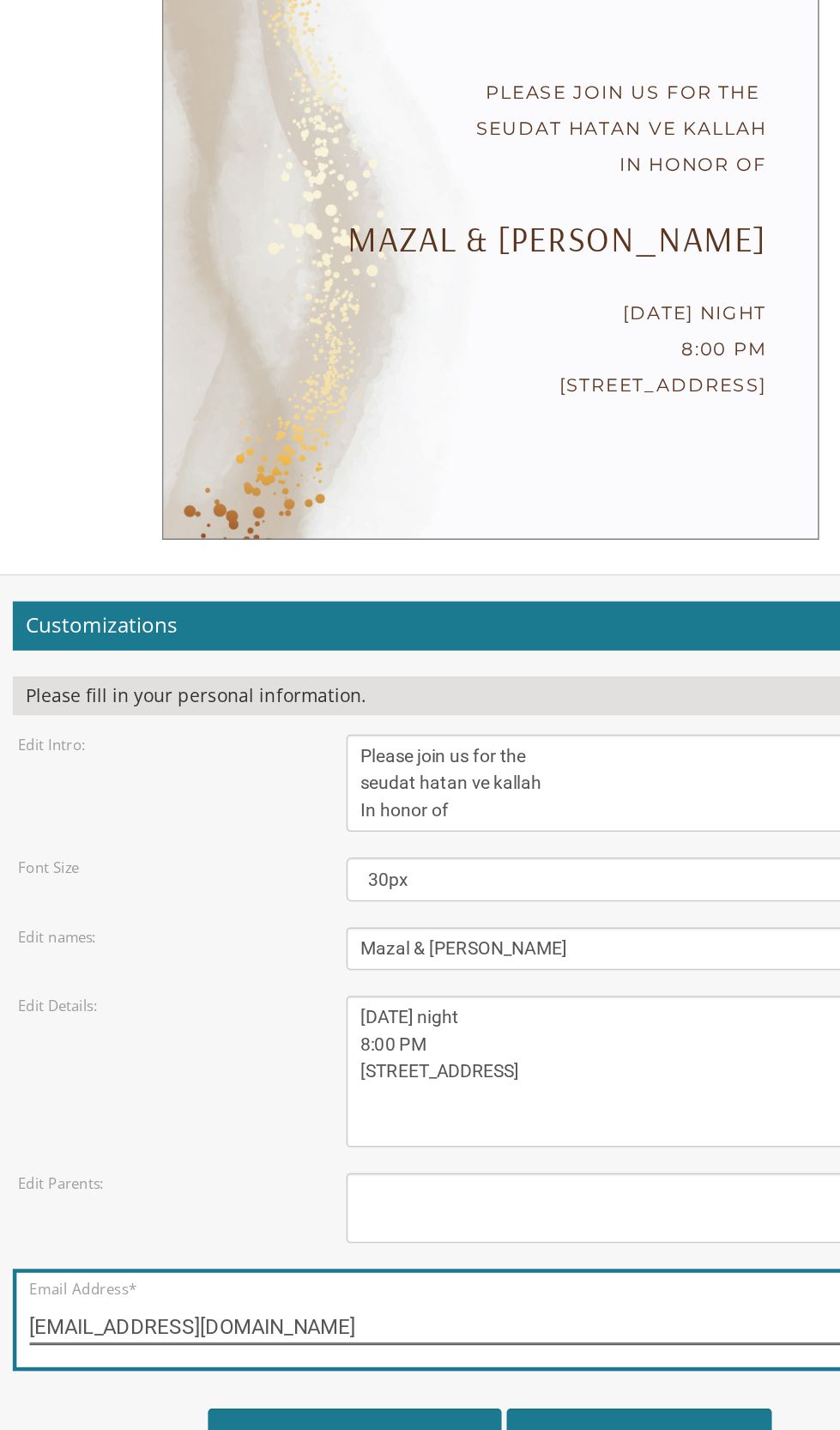
scroll to position [295, 0]
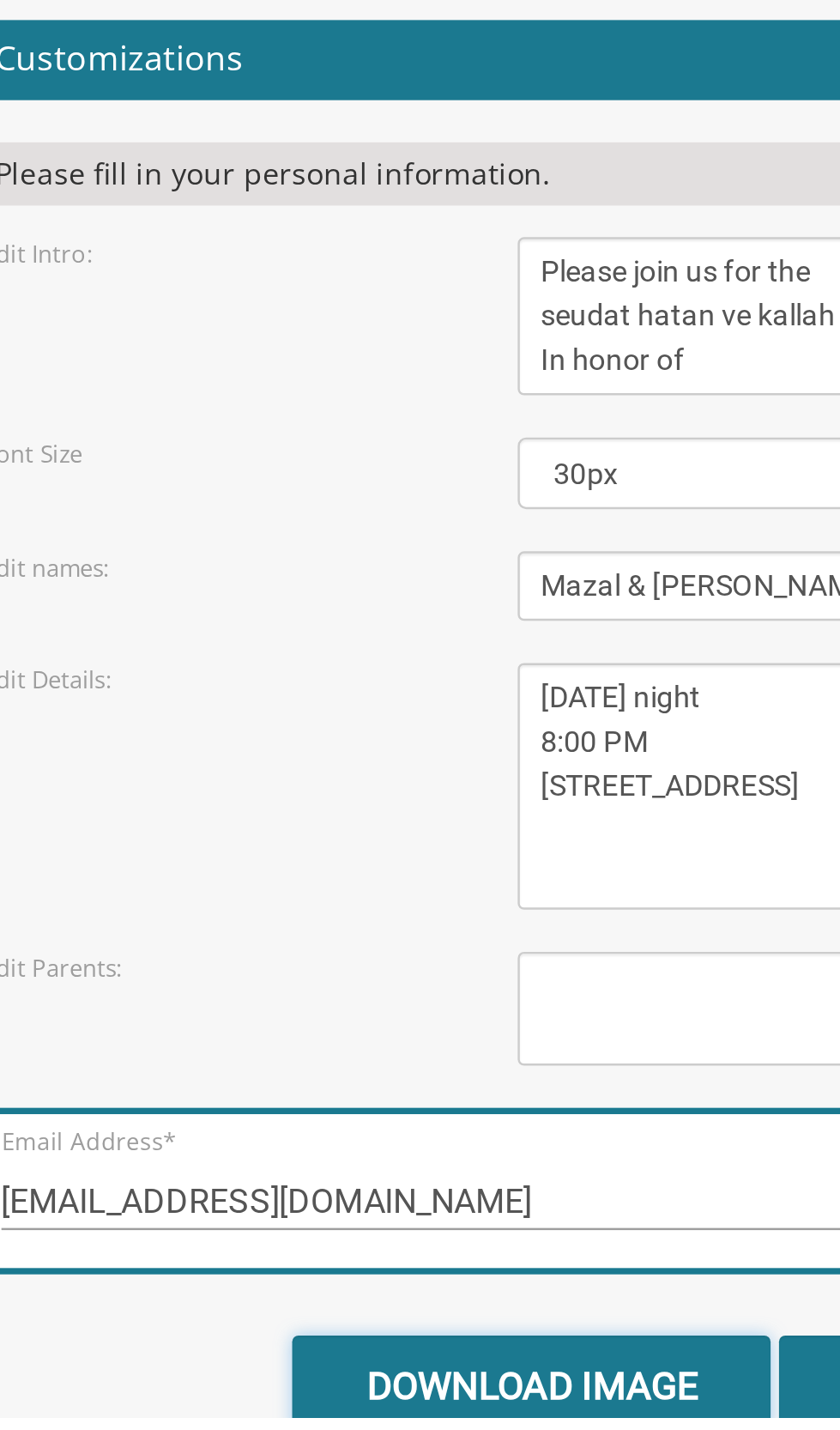
click at [326, 1397] on input "Download Image" at bounding box center [330, 1417] width 195 height 40
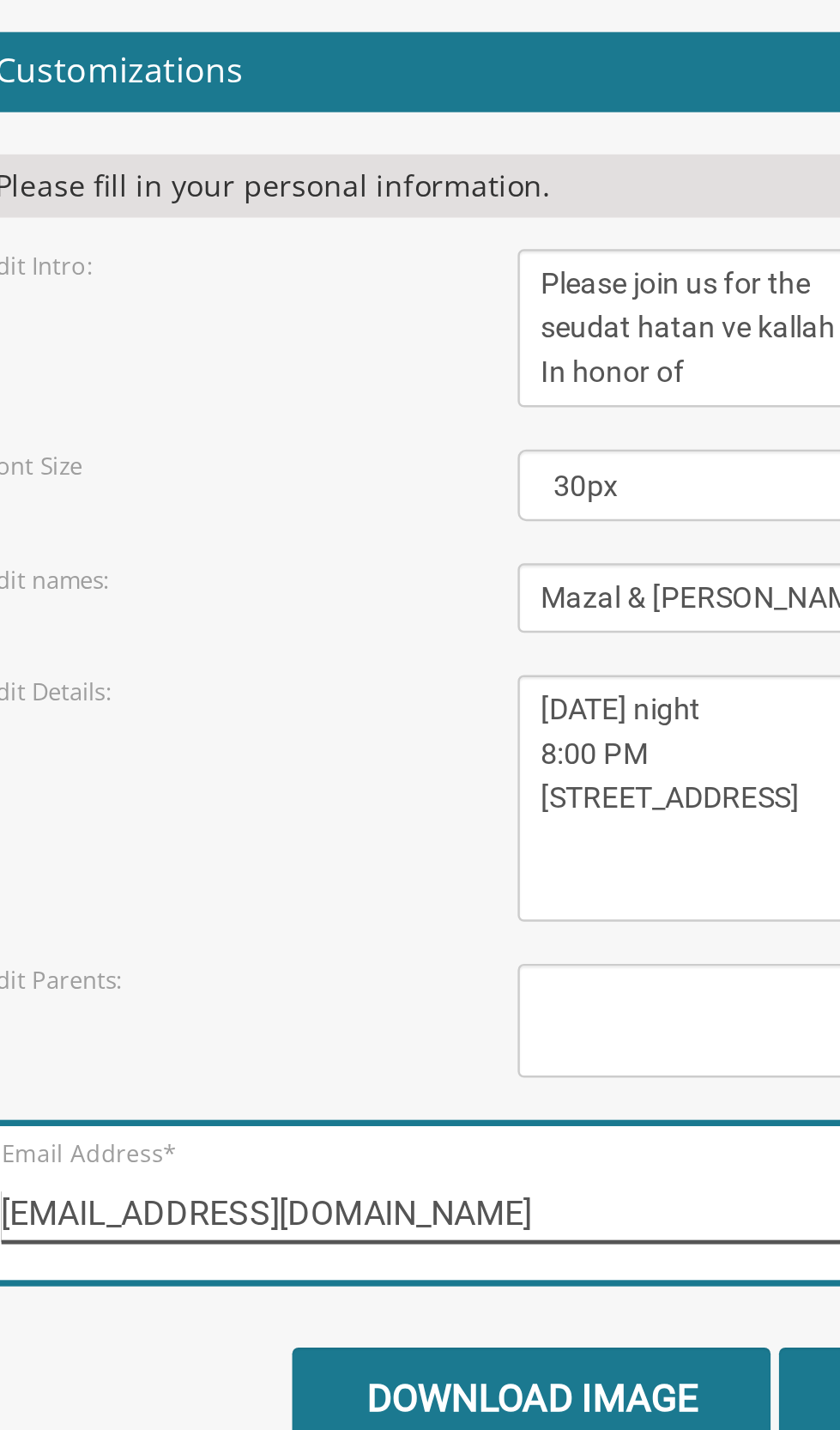
click at [345, 1332] on input "[EMAIL_ADDRESS][DOMAIN_NAME]" at bounding box center [420, 1343] width 612 height 22
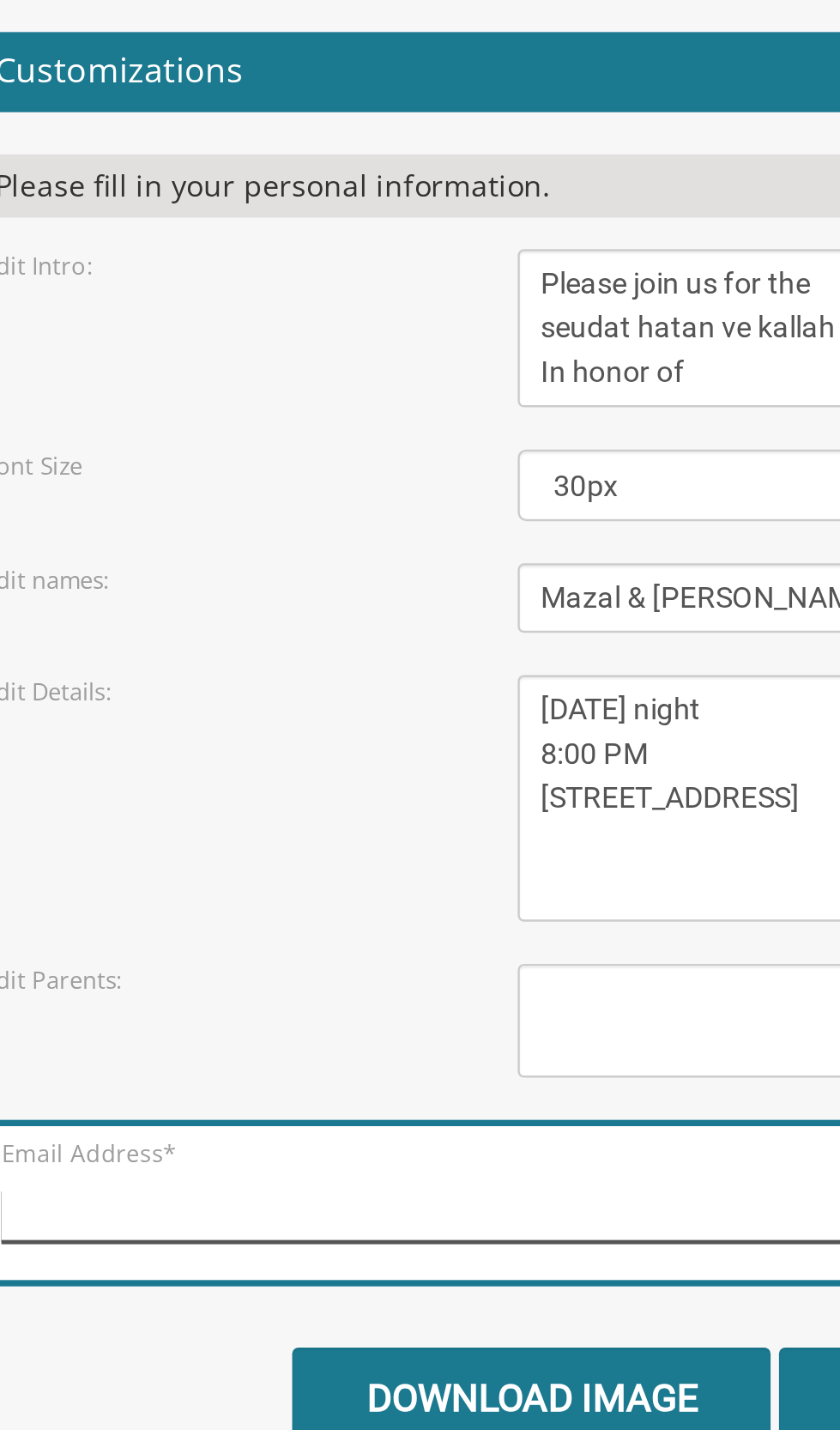
type input "[EMAIL_ADDRESS][DOMAIN_NAME]"
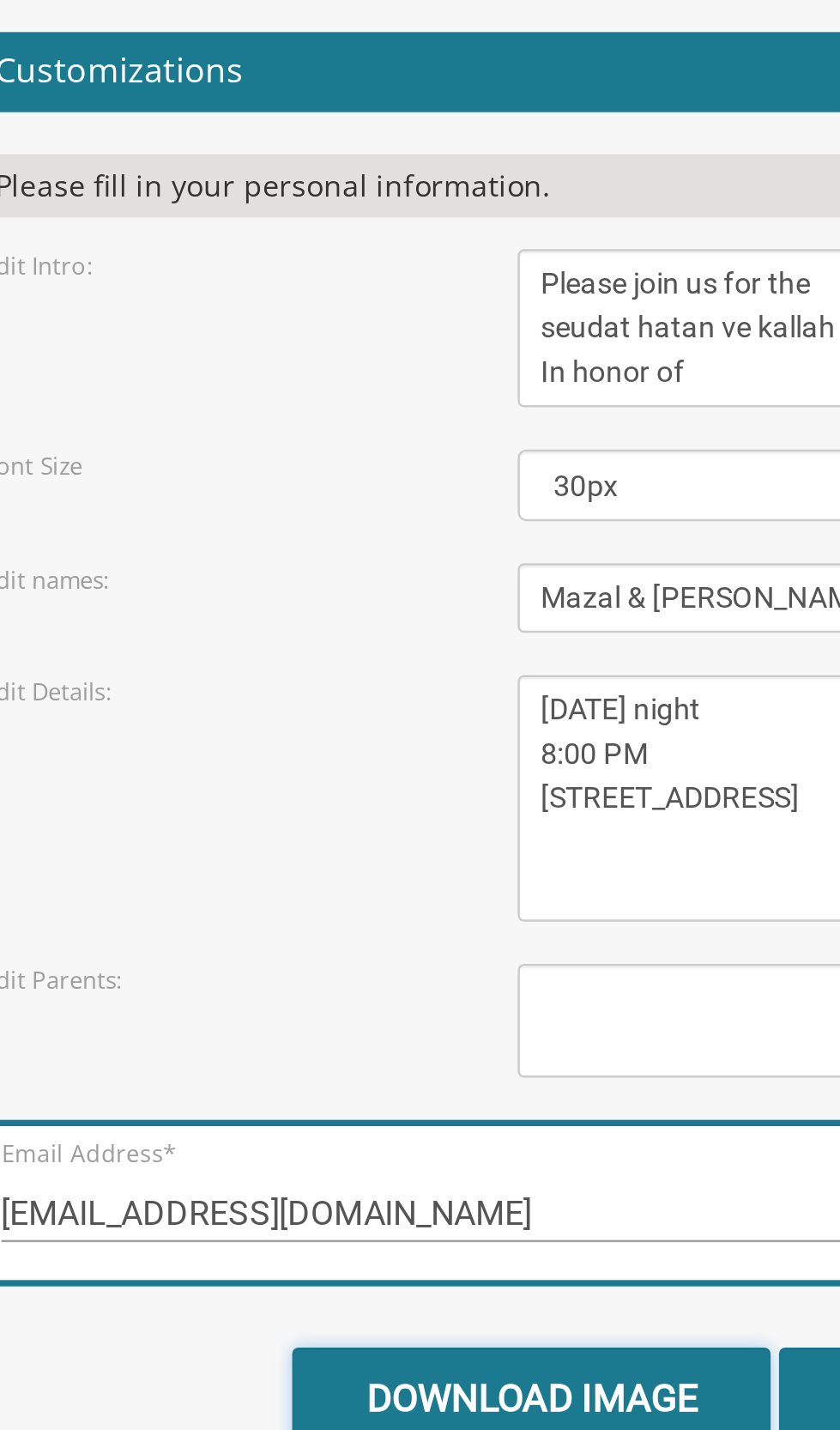
click at [362, 1397] on input "Download Image" at bounding box center [330, 1417] width 195 height 40
click at [341, 1397] on input "Download Image" at bounding box center [330, 1417] width 195 height 40
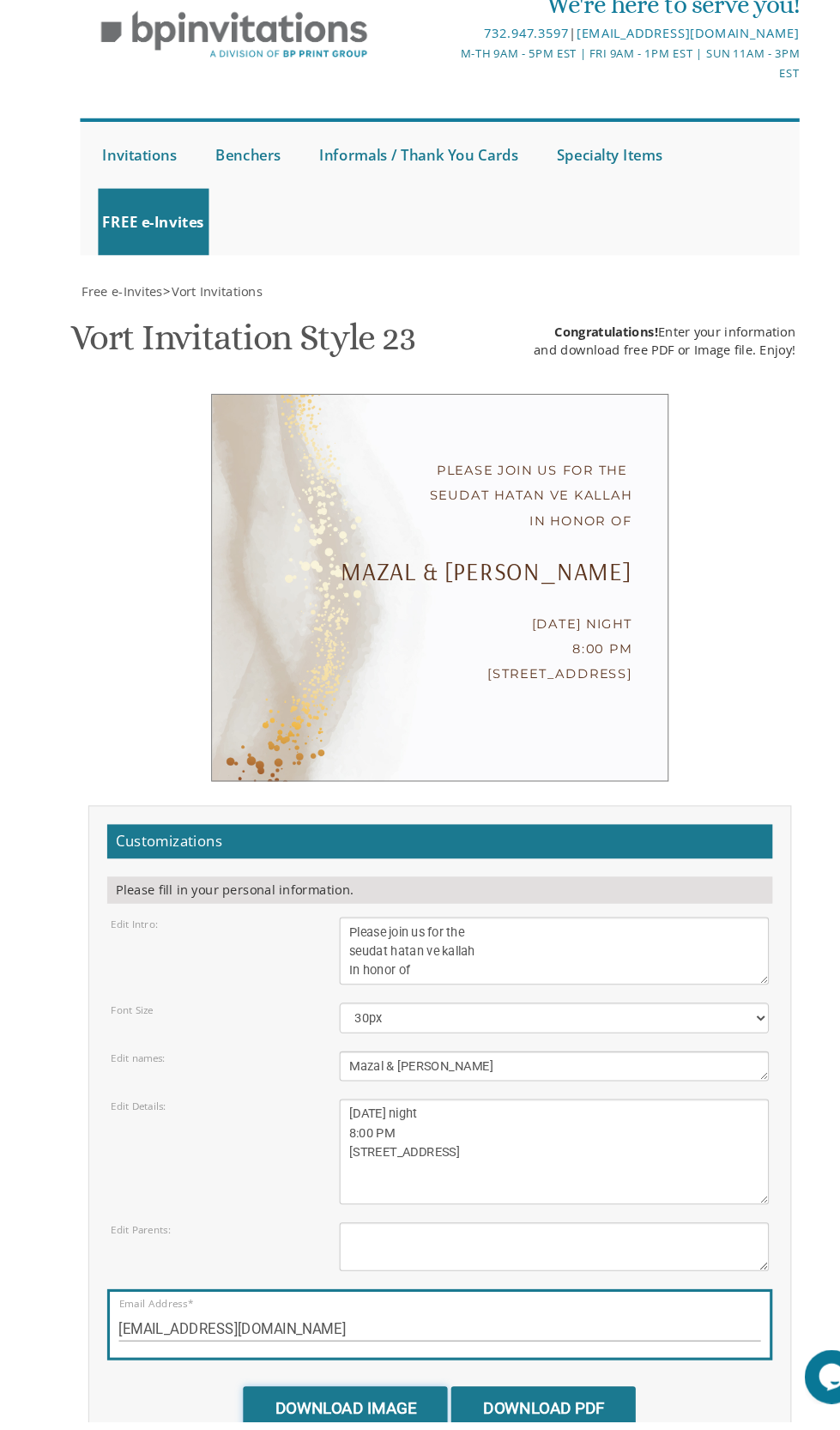
scroll to position [308, 0]
click at [567, 1397] on input "Download PDF" at bounding box center [519, 1417] width 176 height 40
click at [573, 1397] on input "Download PDF" at bounding box center [519, 1417] width 176 height 40
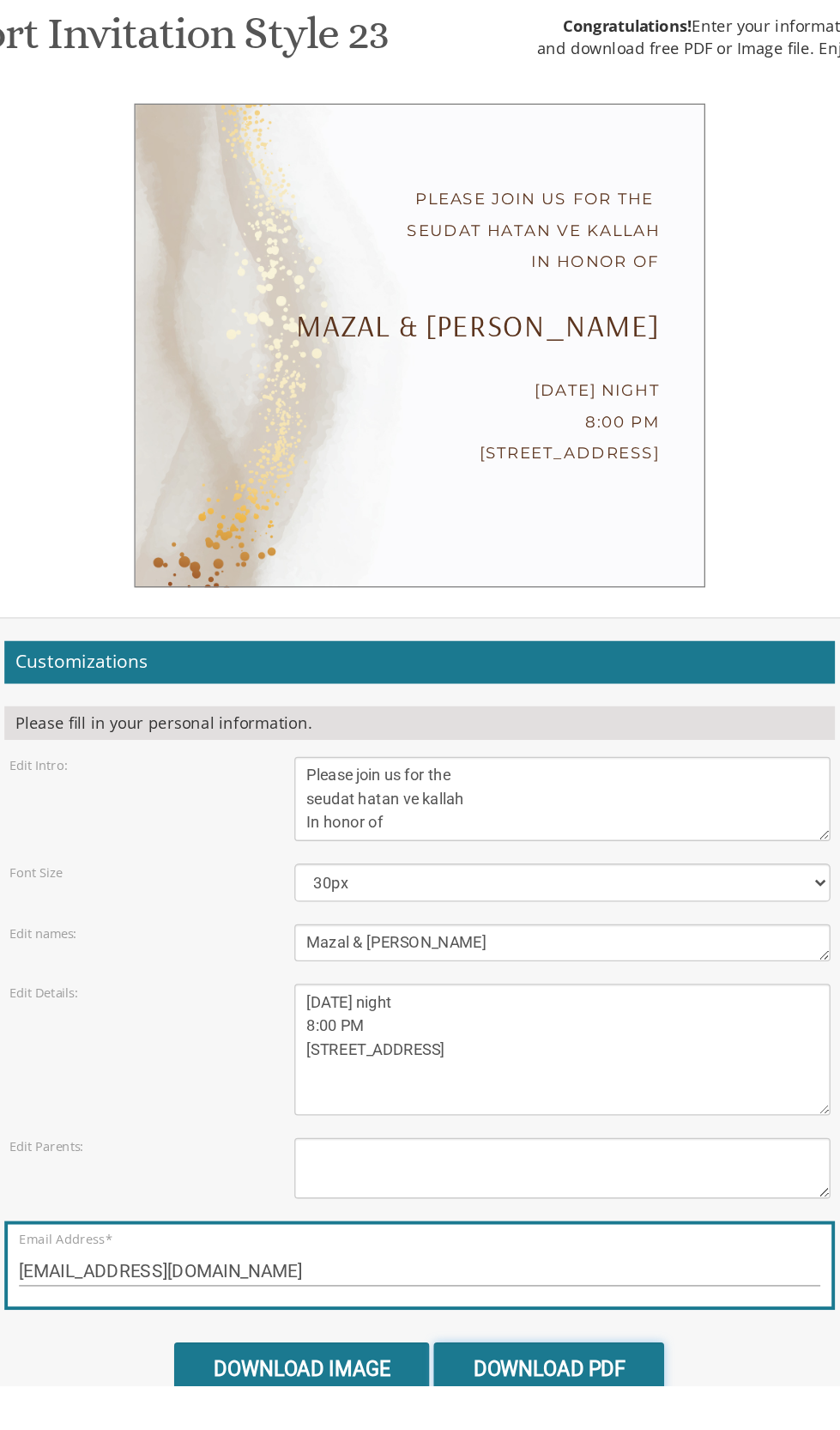
scroll to position [554, 0]
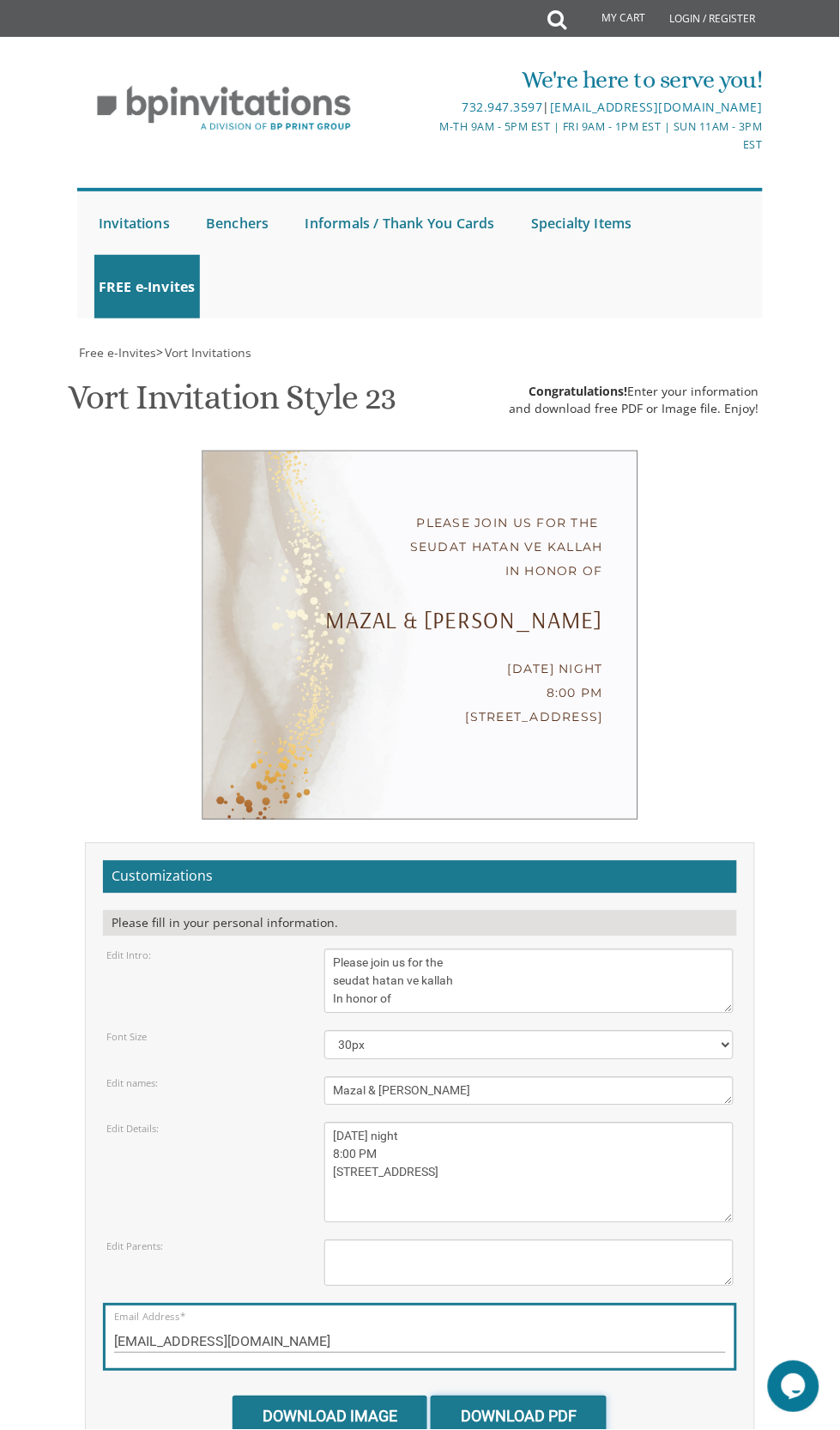
click at [604, 1397] on input "Download PDF" at bounding box center [519, 1417] width 176 height 40
click at [571, 1397] on input "Download PDF" at bounding box center [519, 1417] width 176 height 40
click at [565, 1397] on input "Download PDF" at bounding box center [519, 1417] width 176 height 40
click at [534, 1397] on input "Download PDF" at bounding box center [519, 1417] width 176 height 40
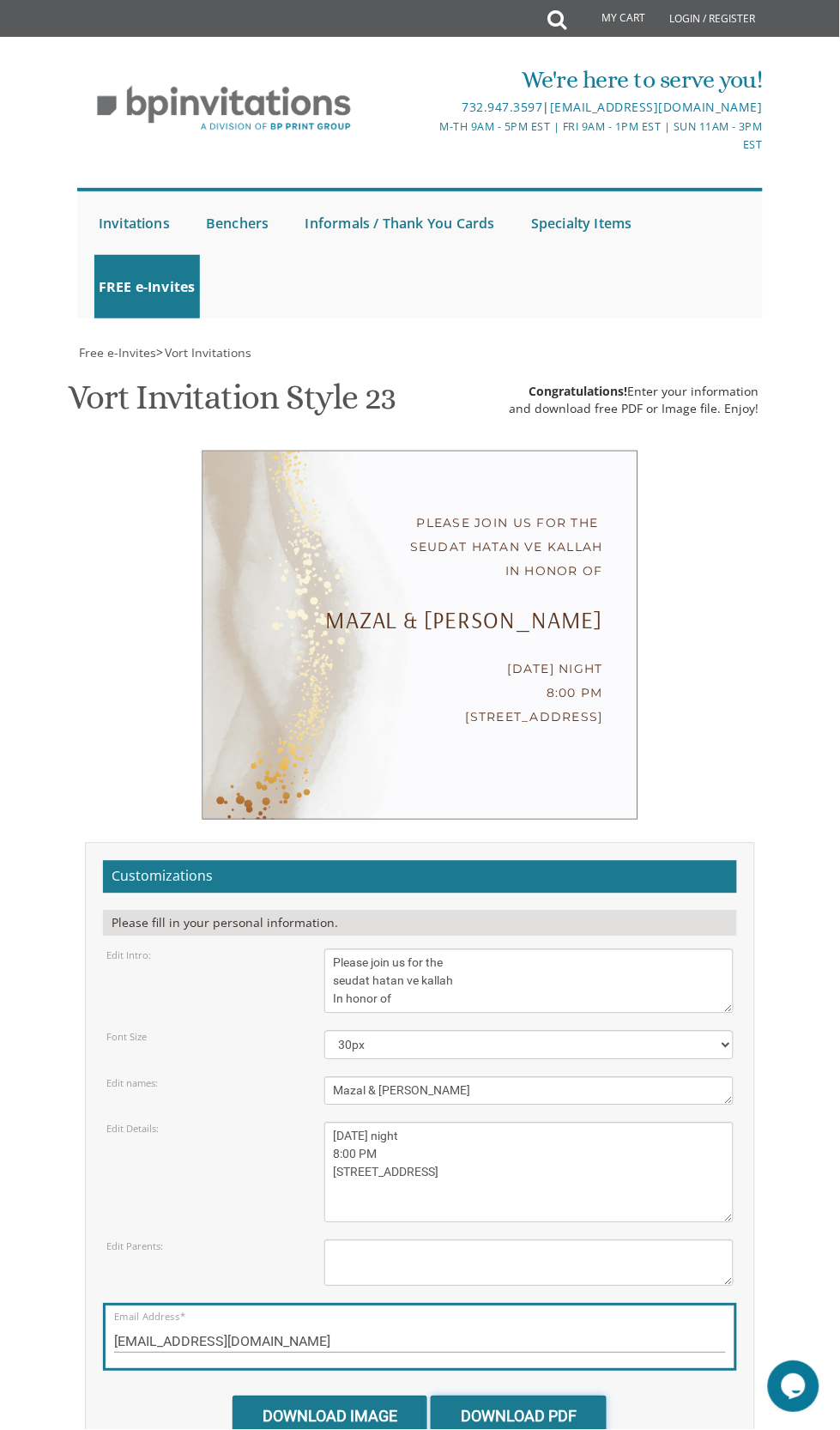
click at [528, 1397] on input "Download PDF" at bounding box center [519, 1417] width 176 height 40
click at [364, 1397] on input "Download Image" at bounding box center [330, 1417] width 195 height 40
click at [364, 1332] on input "[EMAIL_ADDRESS][DOMAIN_NAME]" at bounding box center [420, 1343] width 612 height 22
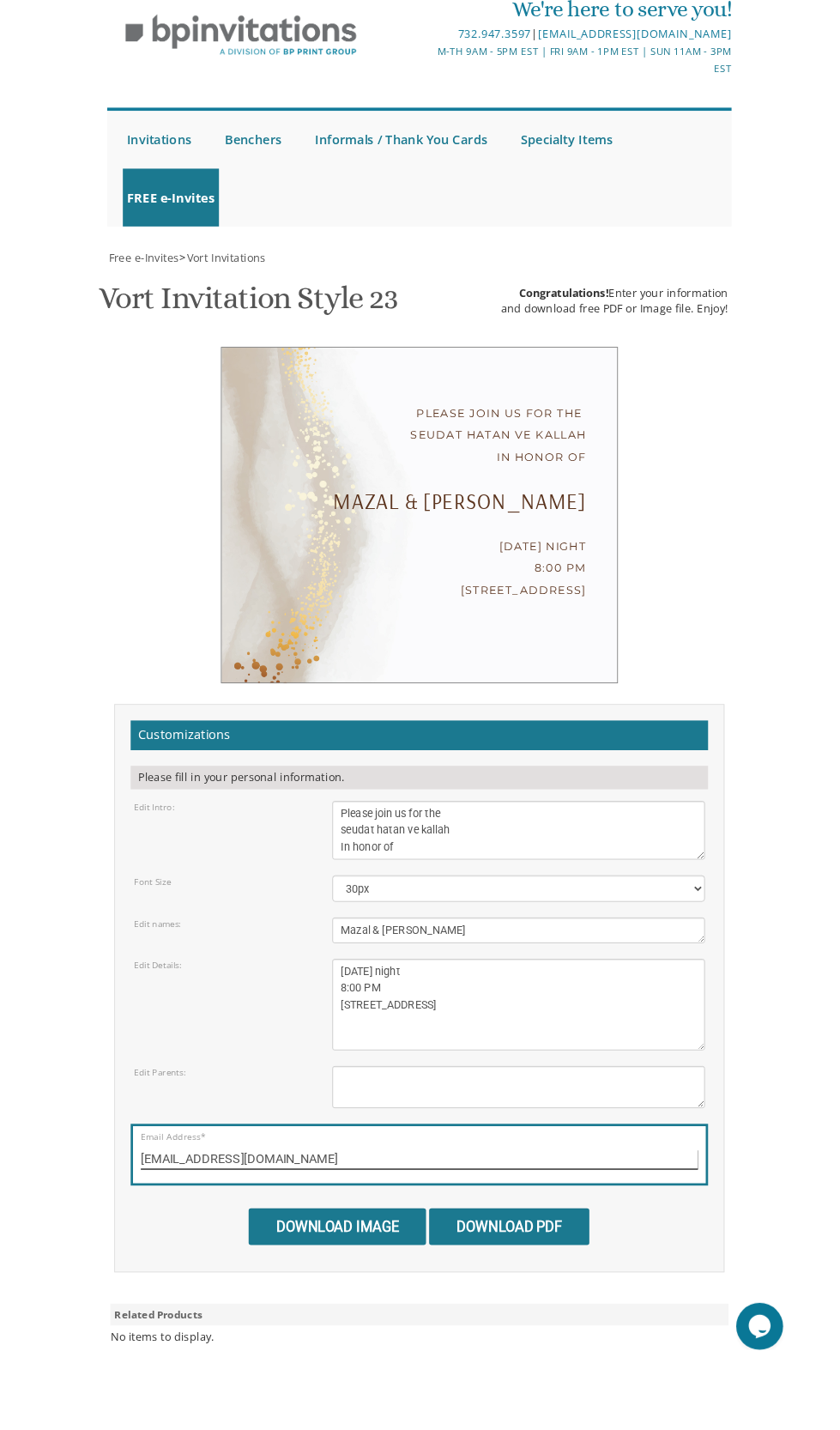
scroll to position [252, 0]
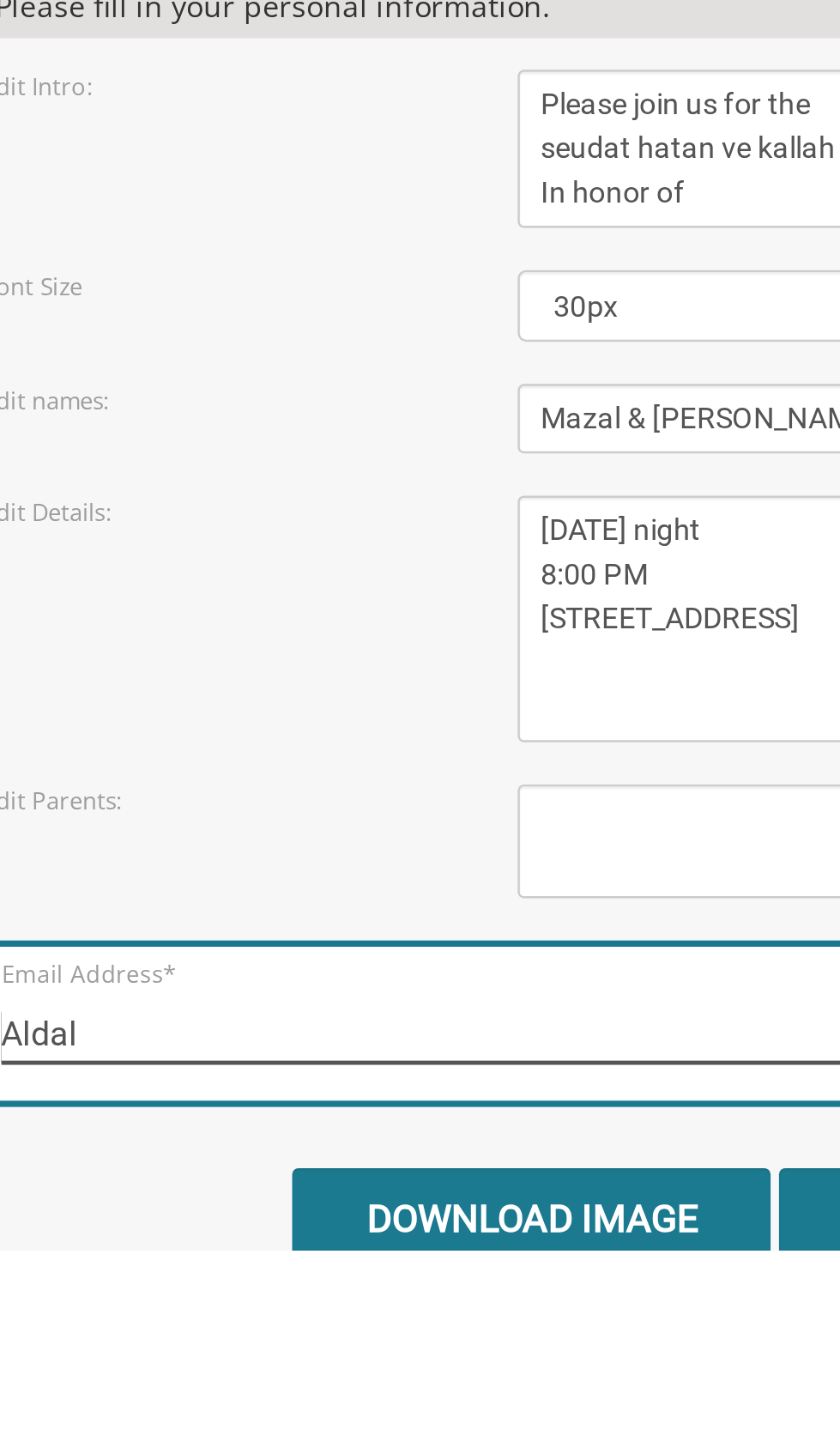
type input "[PERSON_NAME]"
click at [333, 1332] on input "Email Address*" at bounding box center [420, 1343] width 612 height 22
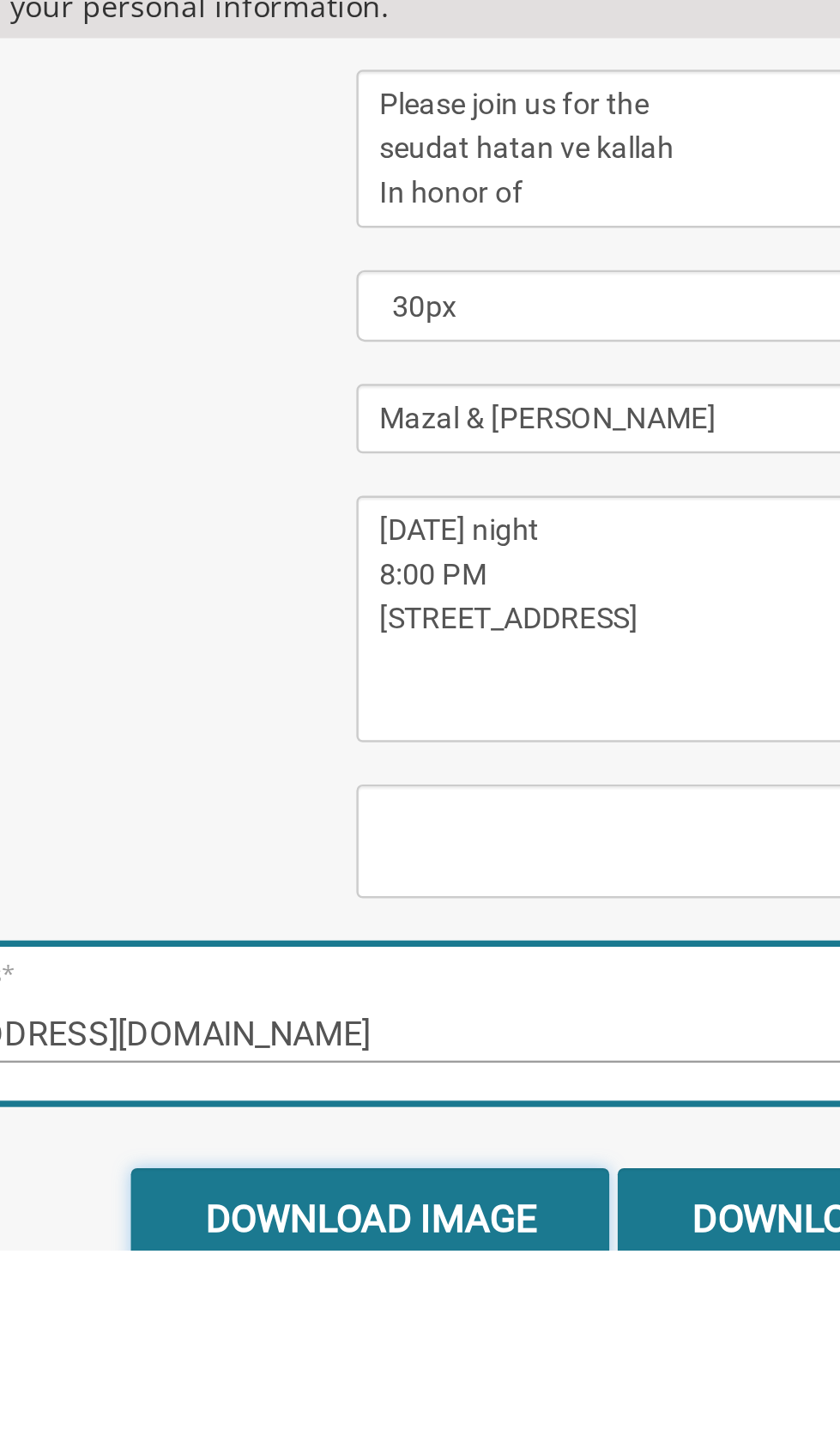
click at [382, 1397] on input "Download Image" at bounding box center [330, 1417] width 195 height 40
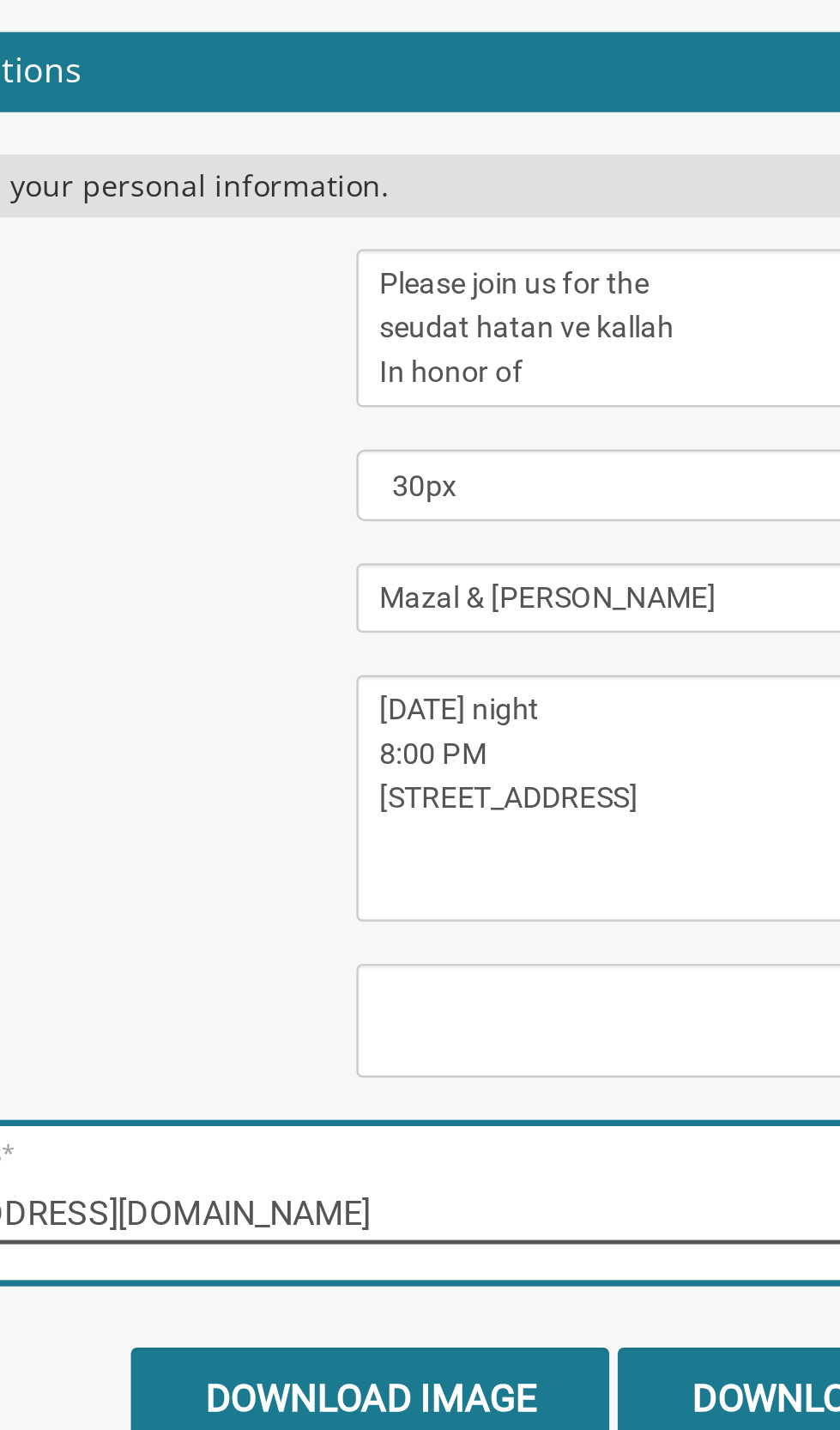
click at [306, 1332] on input "[EMAIL_ADDRESS][DOMAIN_NAME]" at bounding box center [420, 1343] width 612 height 22
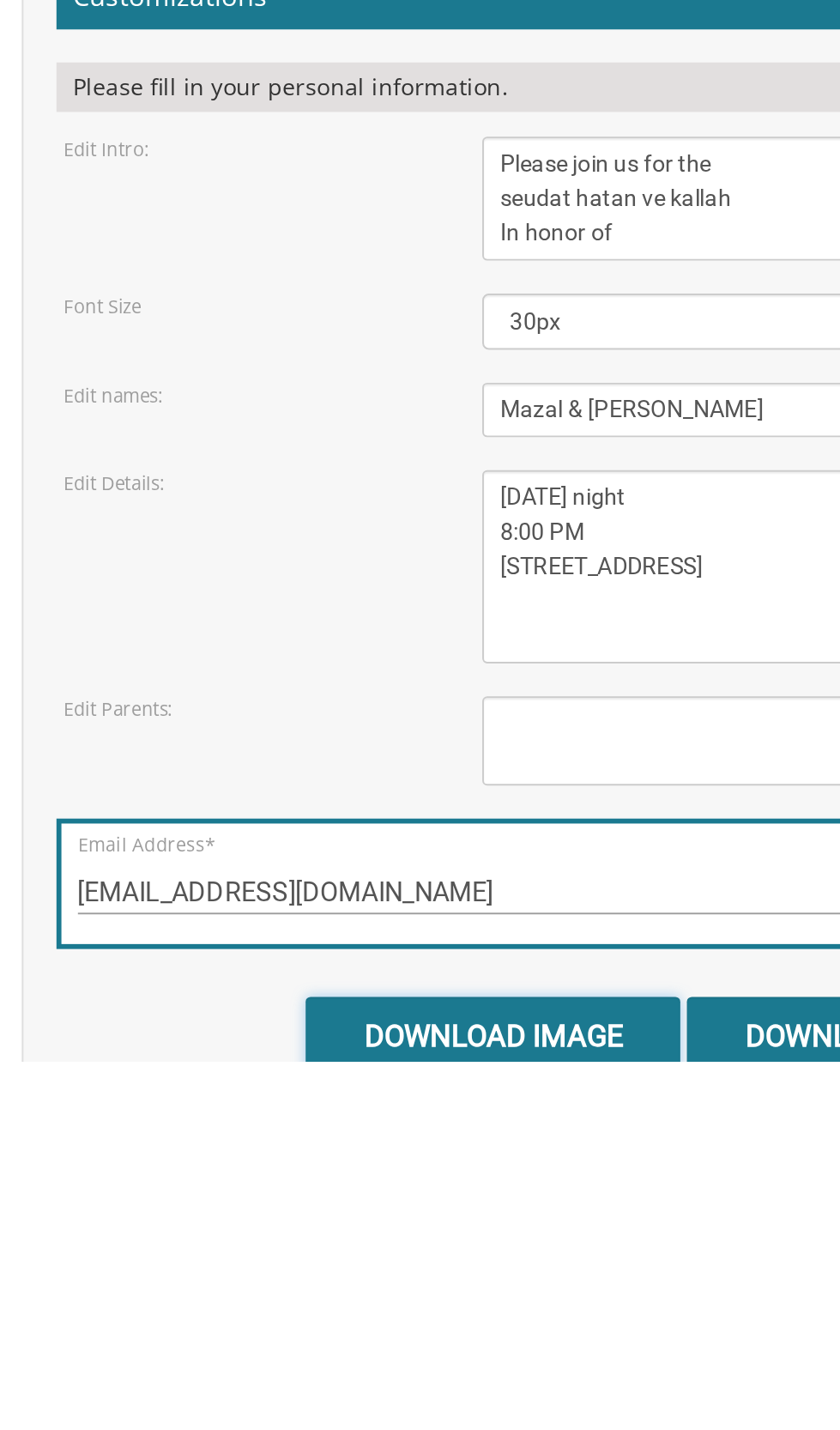
click at [351, 1397] on input "Download Image" at bounding box center [330, 1417] width 195 height 40
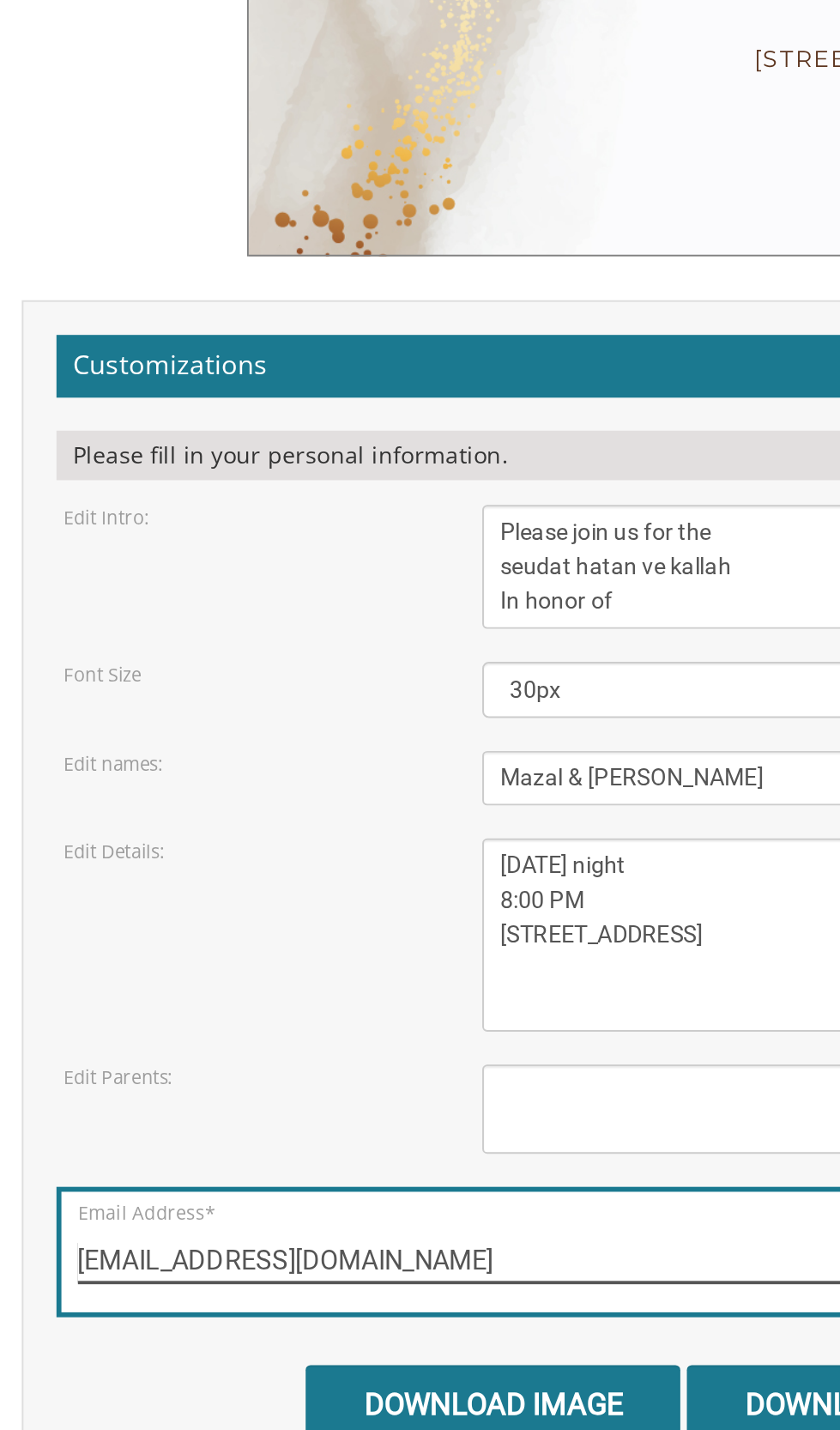
click at [337, 1332] on input "[EMAIL_ADDRESS][DOMAIN_NAME]" at bounding box center [420, 1343] width 612 height 22
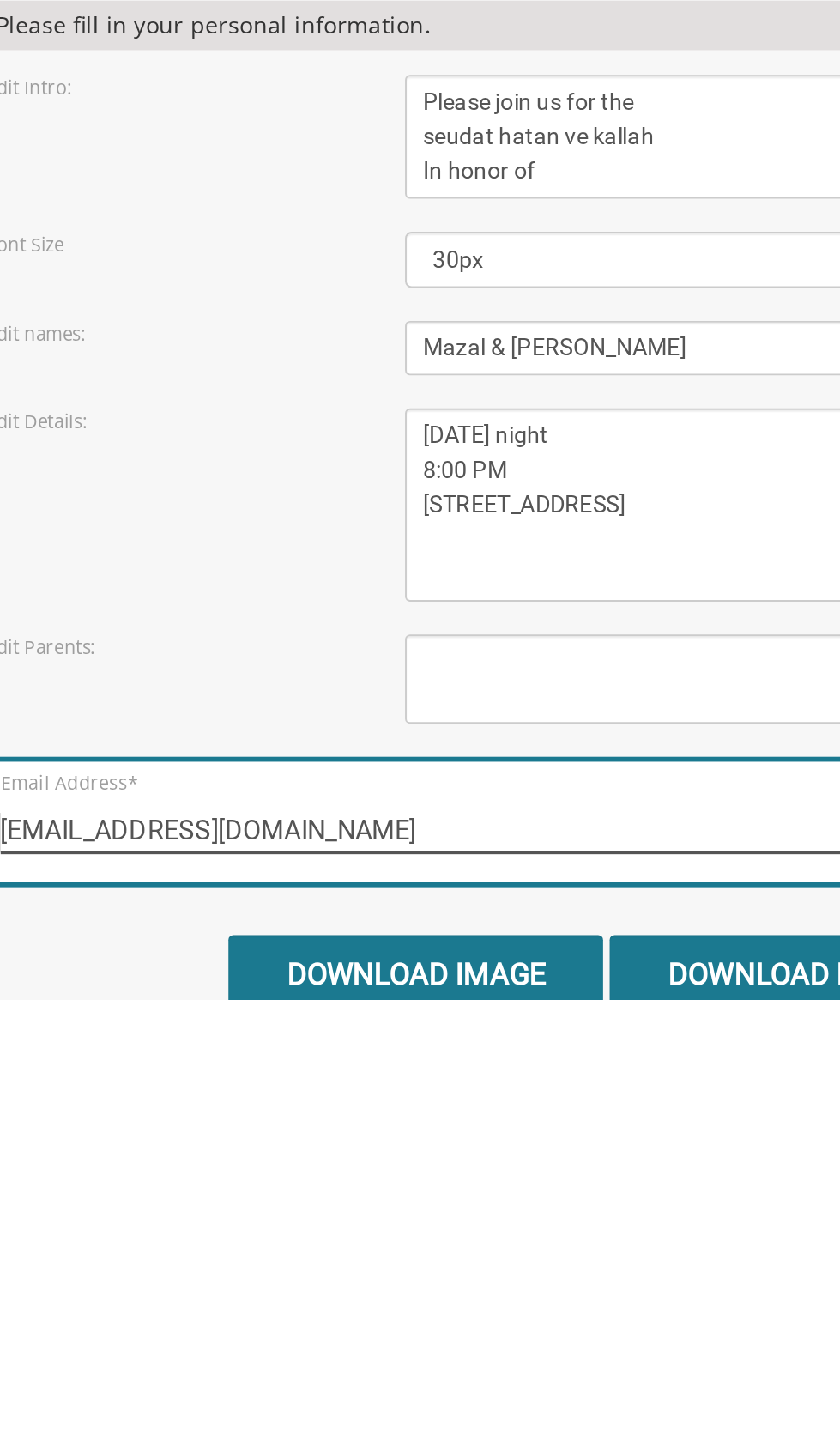
type input "[EMAIL_ADDRESS][DOMAIN_NAME]"
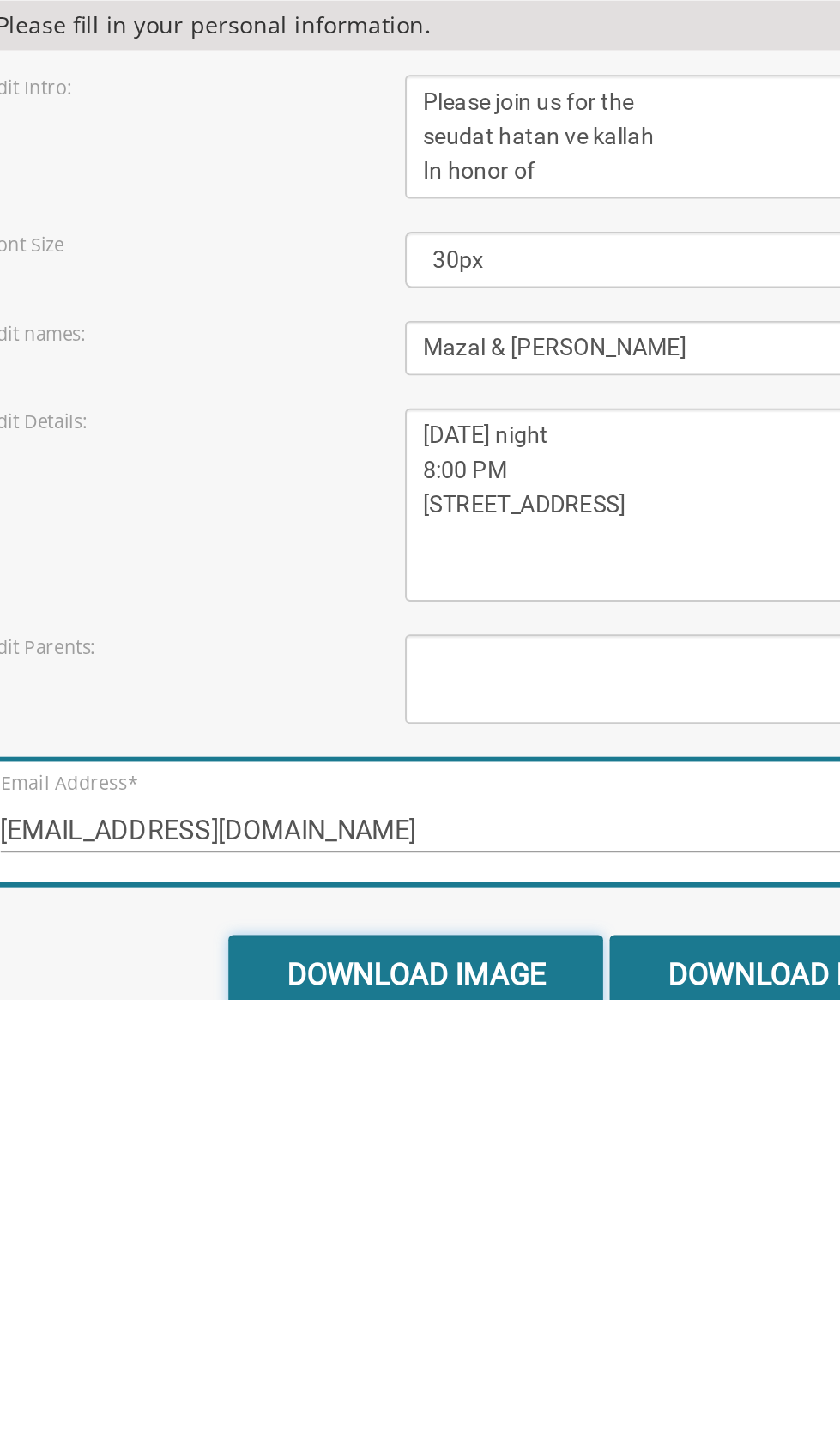
click at [365, 1397] on input "Download Image" at bounding box center [330, 1417] width 195 height 40
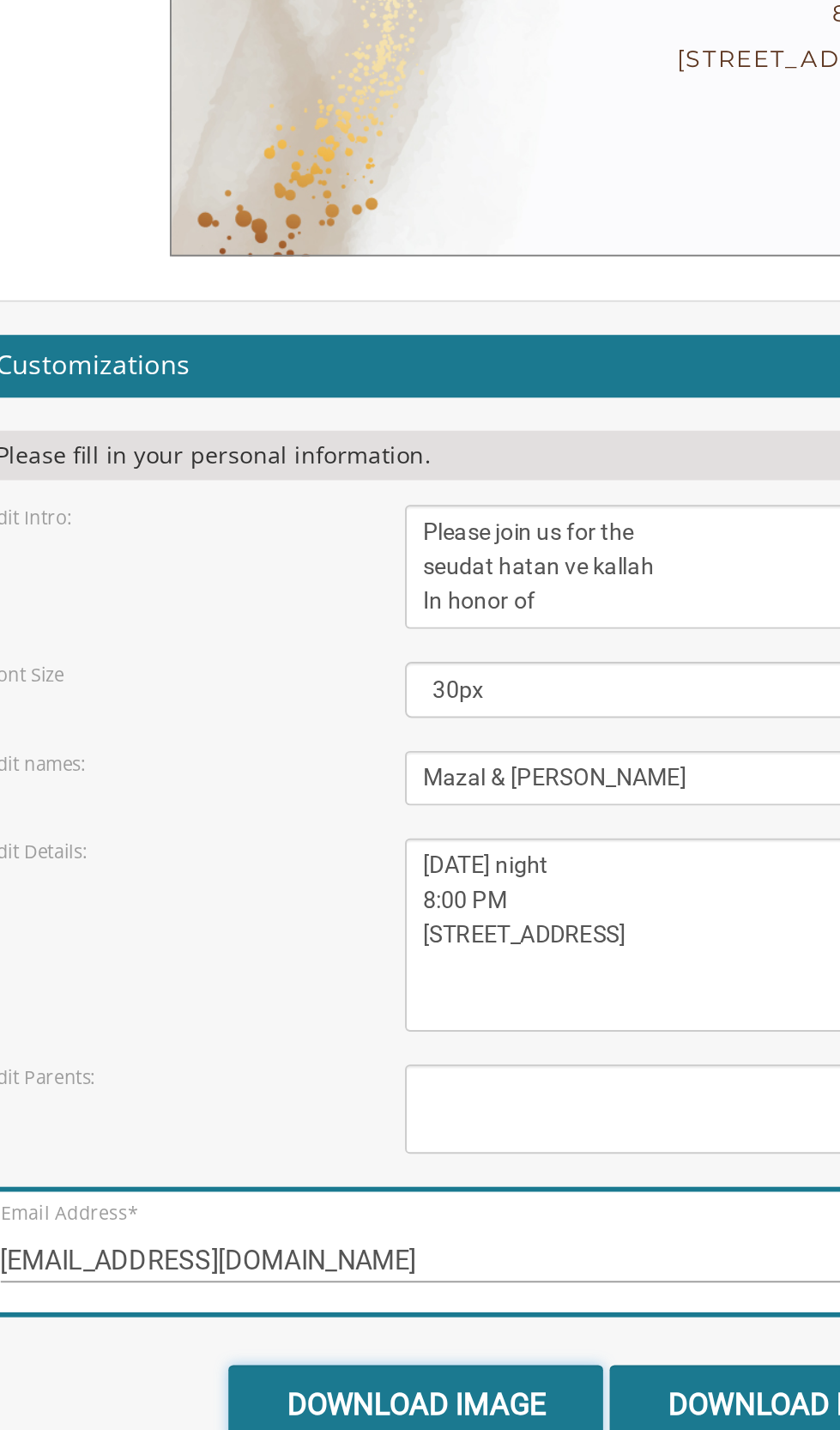
click at [347, 1397] on input "Download Image" at bounding box center [330, 1417] width 195 height 40
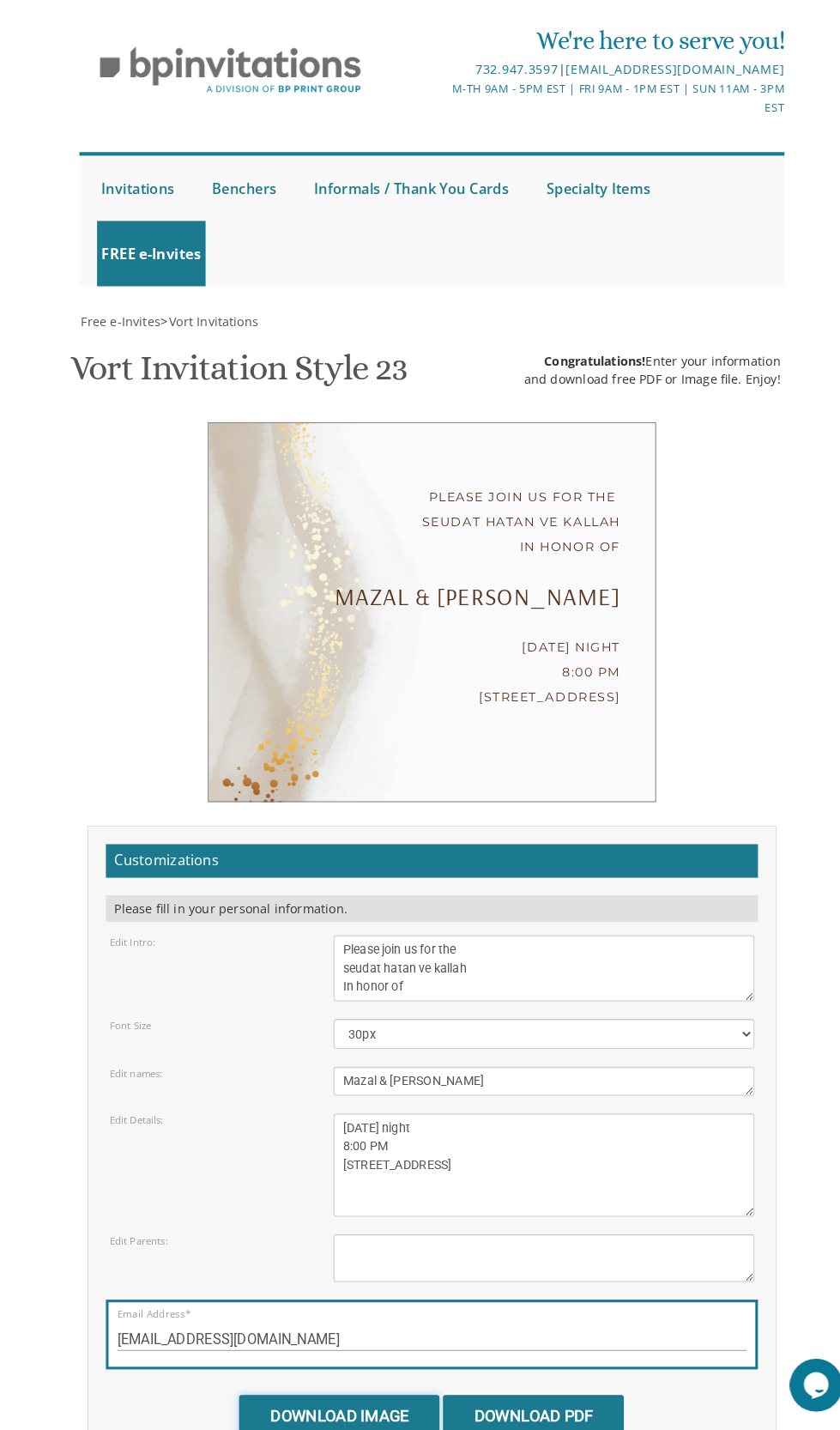
scroll to position [228, 0]
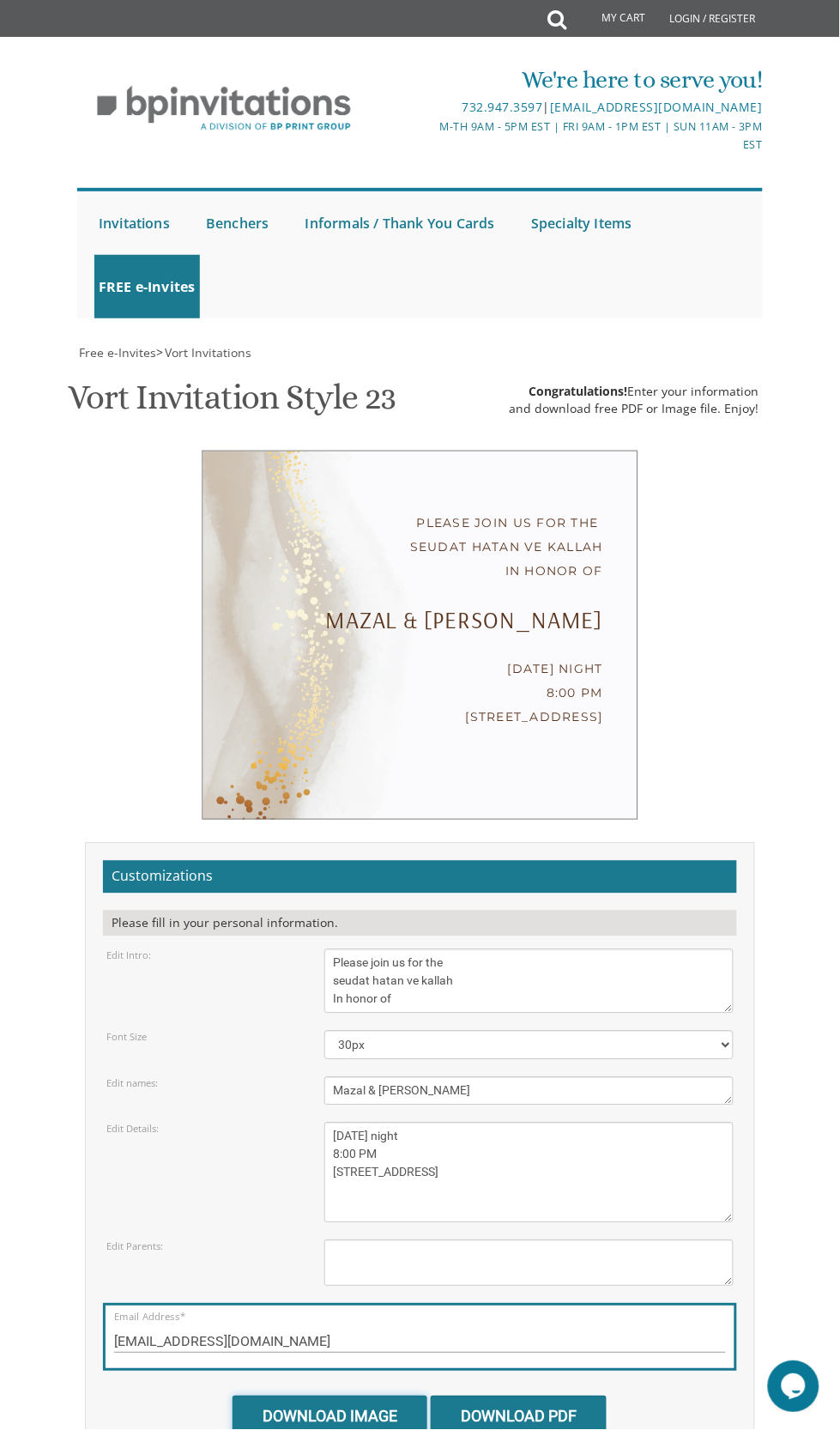
click at [373, 1397] on input "Download Image" at bounding box center [330, 1417] width 195 height 40
click at [545, 1397] on input "Download PDF" at bounding box center [519, 1417] width 176 height 40
click at [555, 1397] on input "Download PDF" at bounding box center [519, 1417] width 176 height 40
click at [451, 1332] on input "[EMAIL_ADDRESS][DOMAIN_NAME]" at bounding box center [420, 1343] width 612 height 22
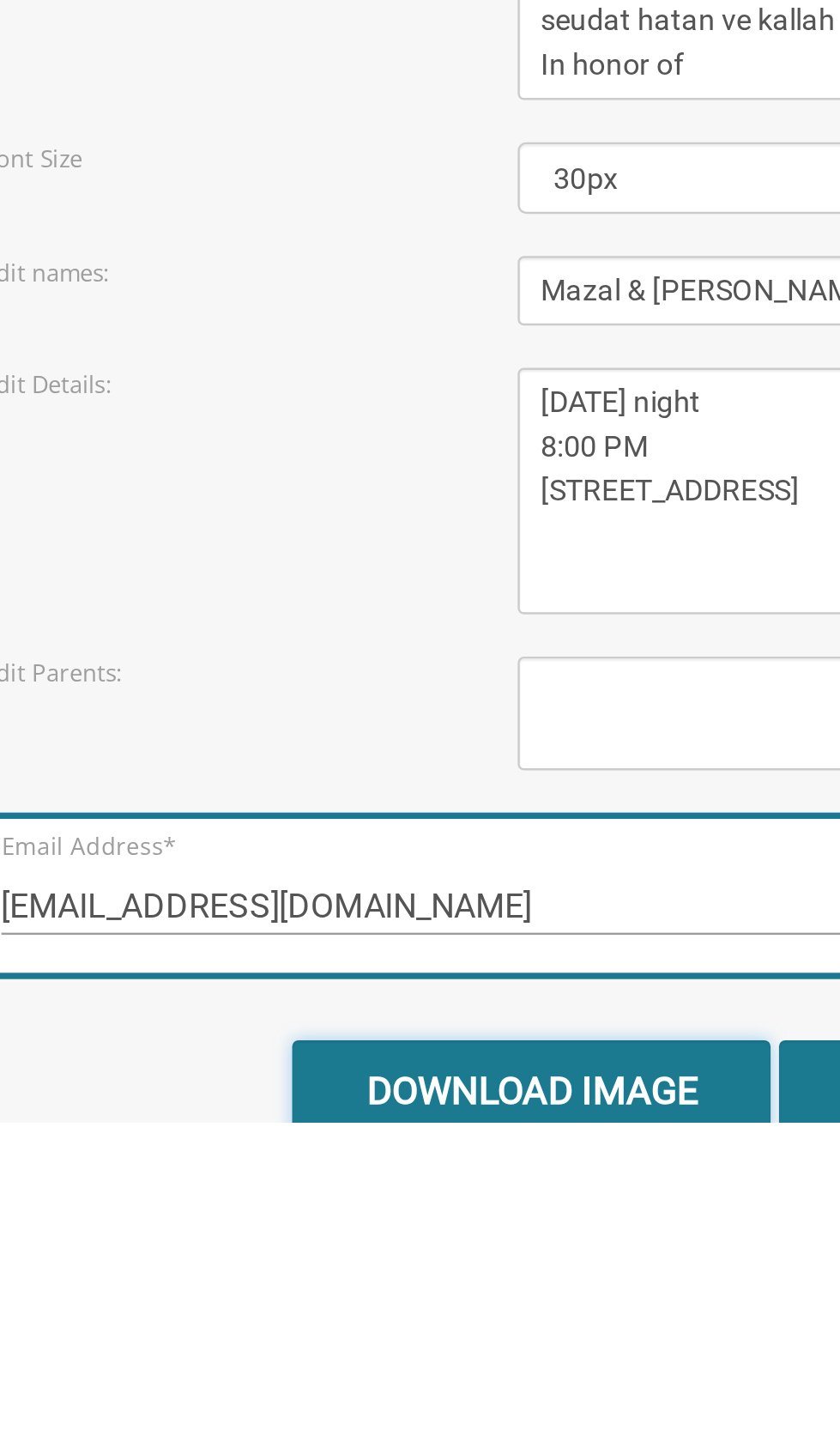
click at [358, 1397] on input "Download Image" at bounding box center [330, 1417] width 195 height 40
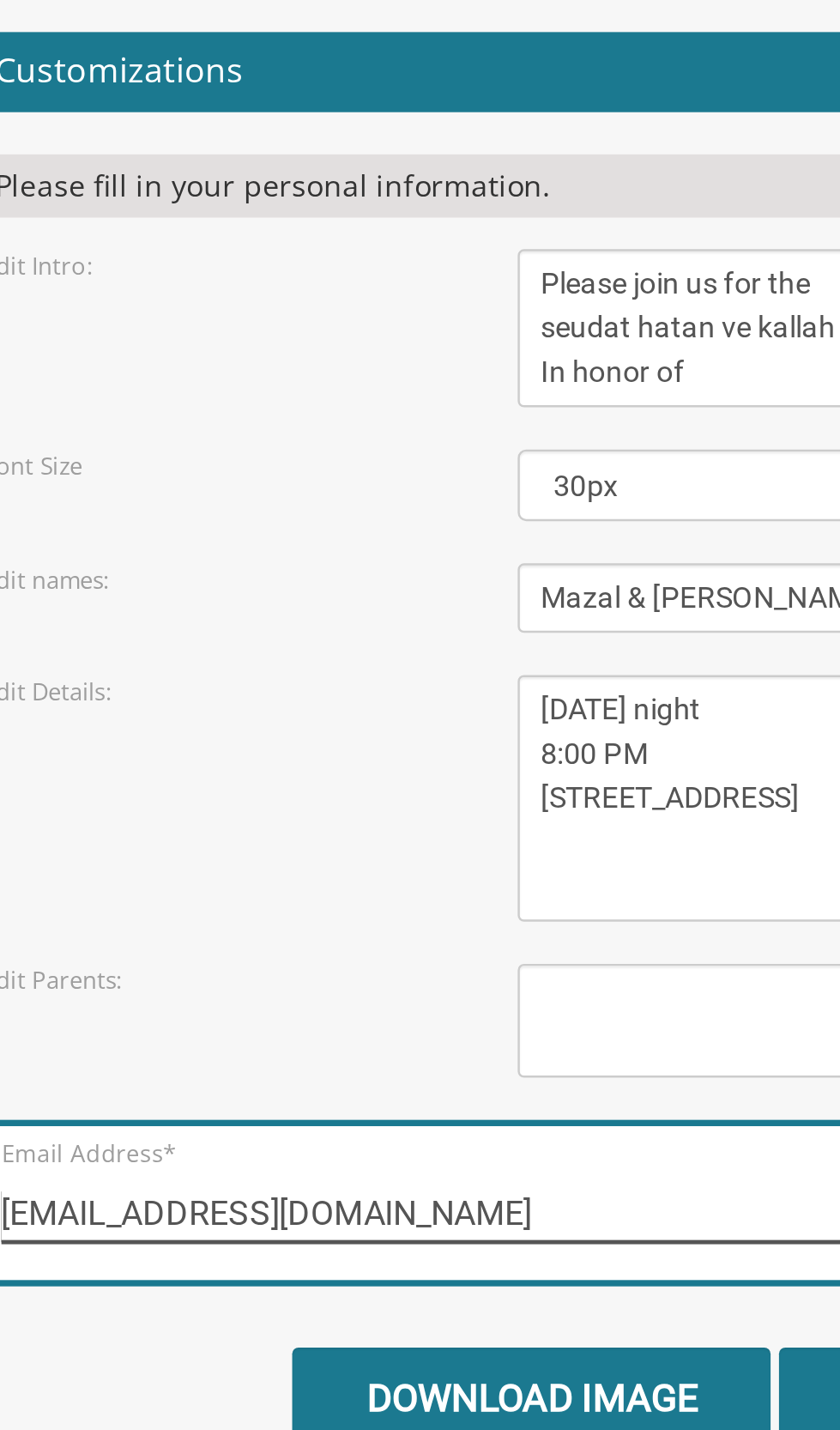
click at [338, 1332] on input "[EMAIL_ADDRESS][DOMAIN_NAME]" at bounding box center [420, 1343] width 612 height 22
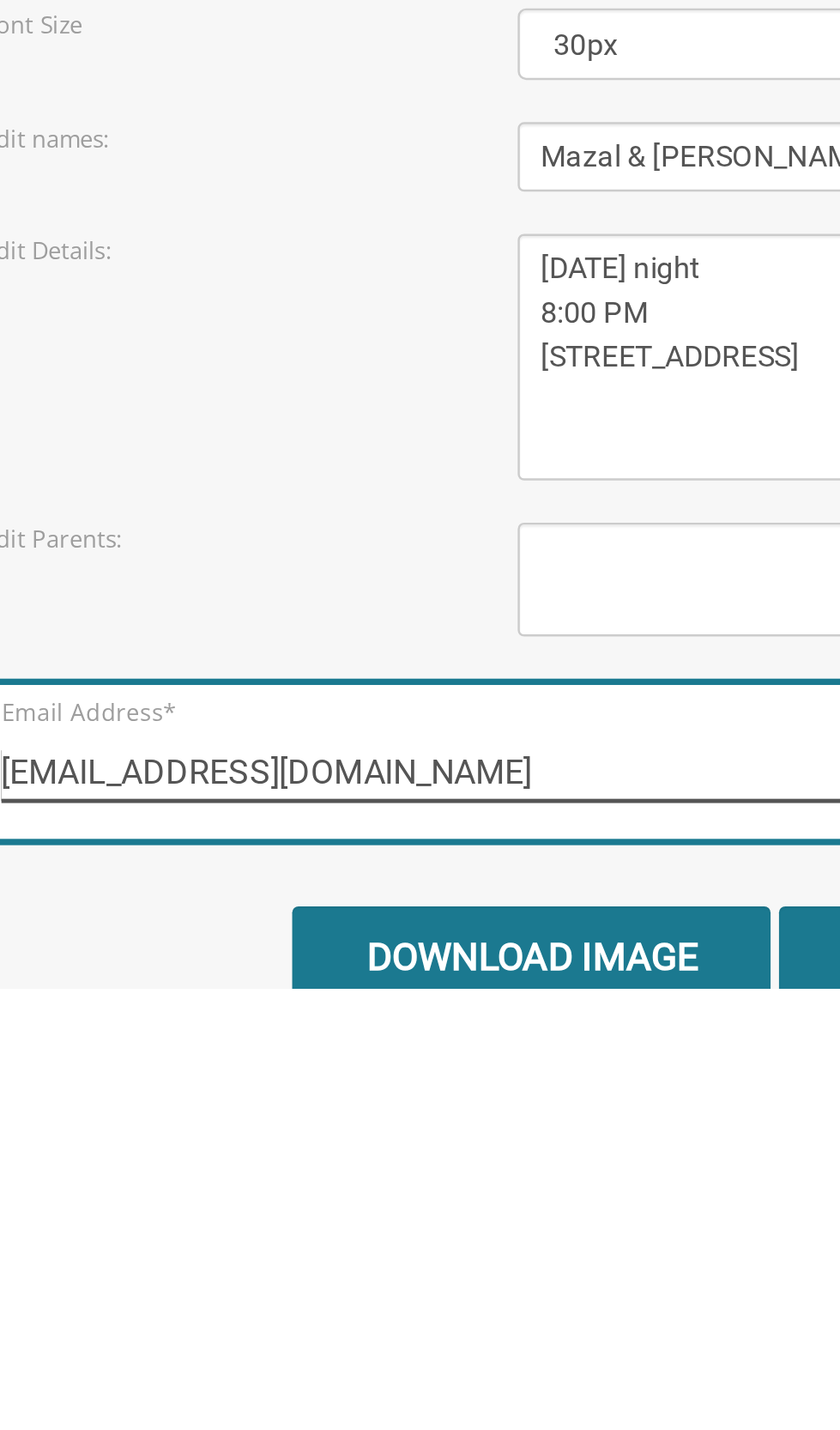
type input "[EMAIL_ADDRESS][DOMAIN_NAME]"
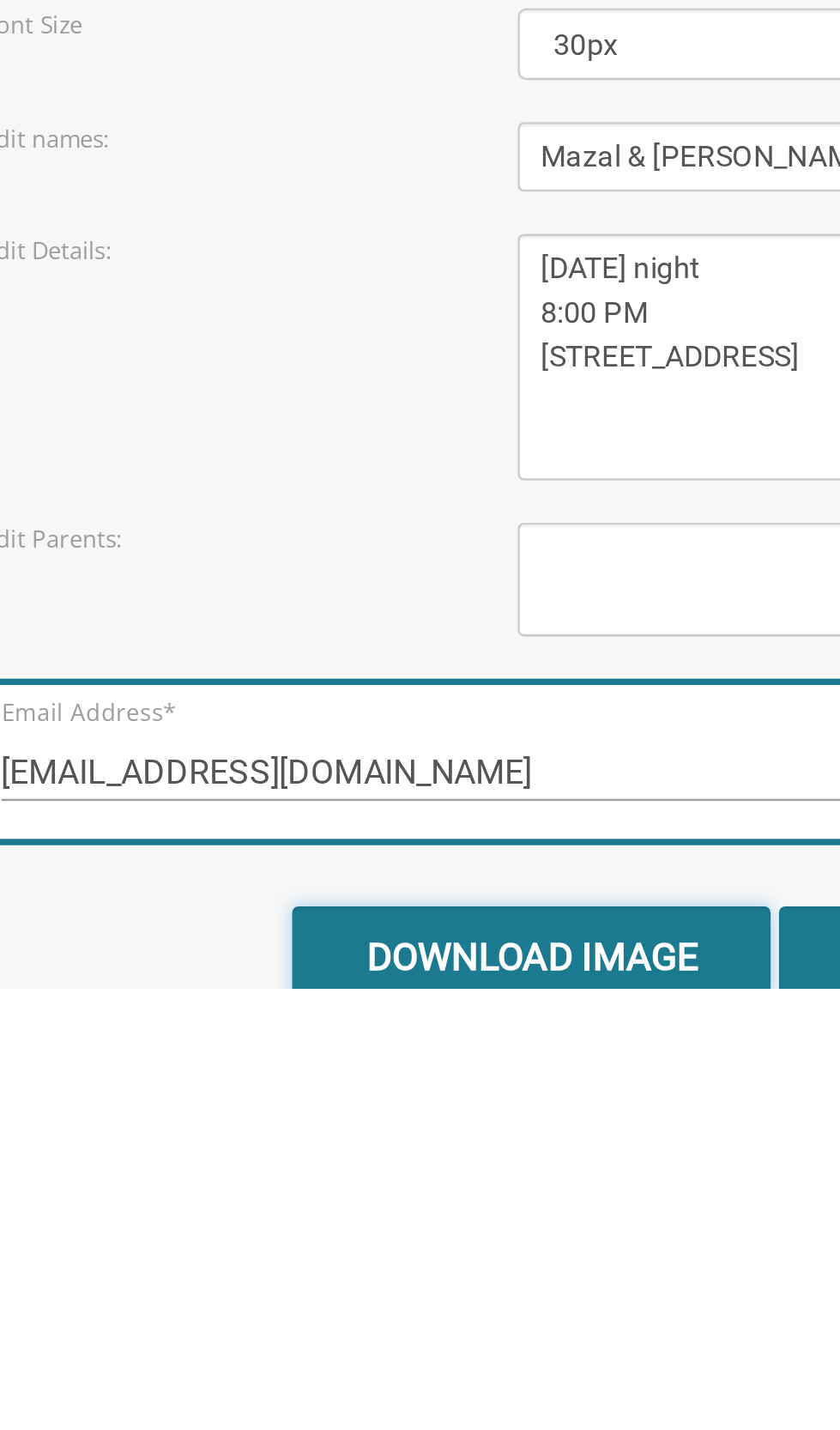
click at [347, 1397] on input "Download Image" at bounding box center [330, 1417] width 195 height 40
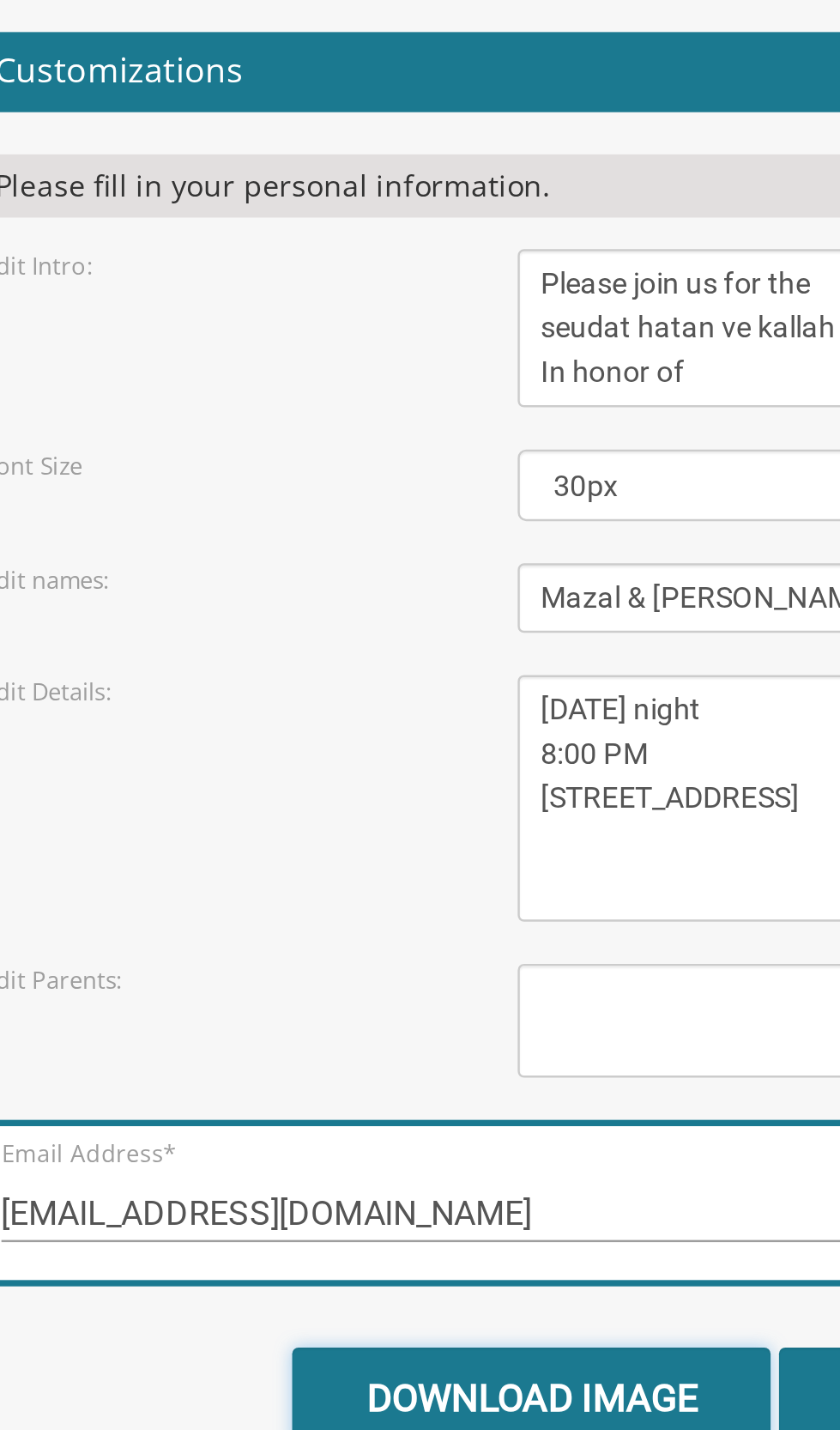
click at [324, 1397] on input "Download Image" at bounding box center [330, 1417] width 195 height 40
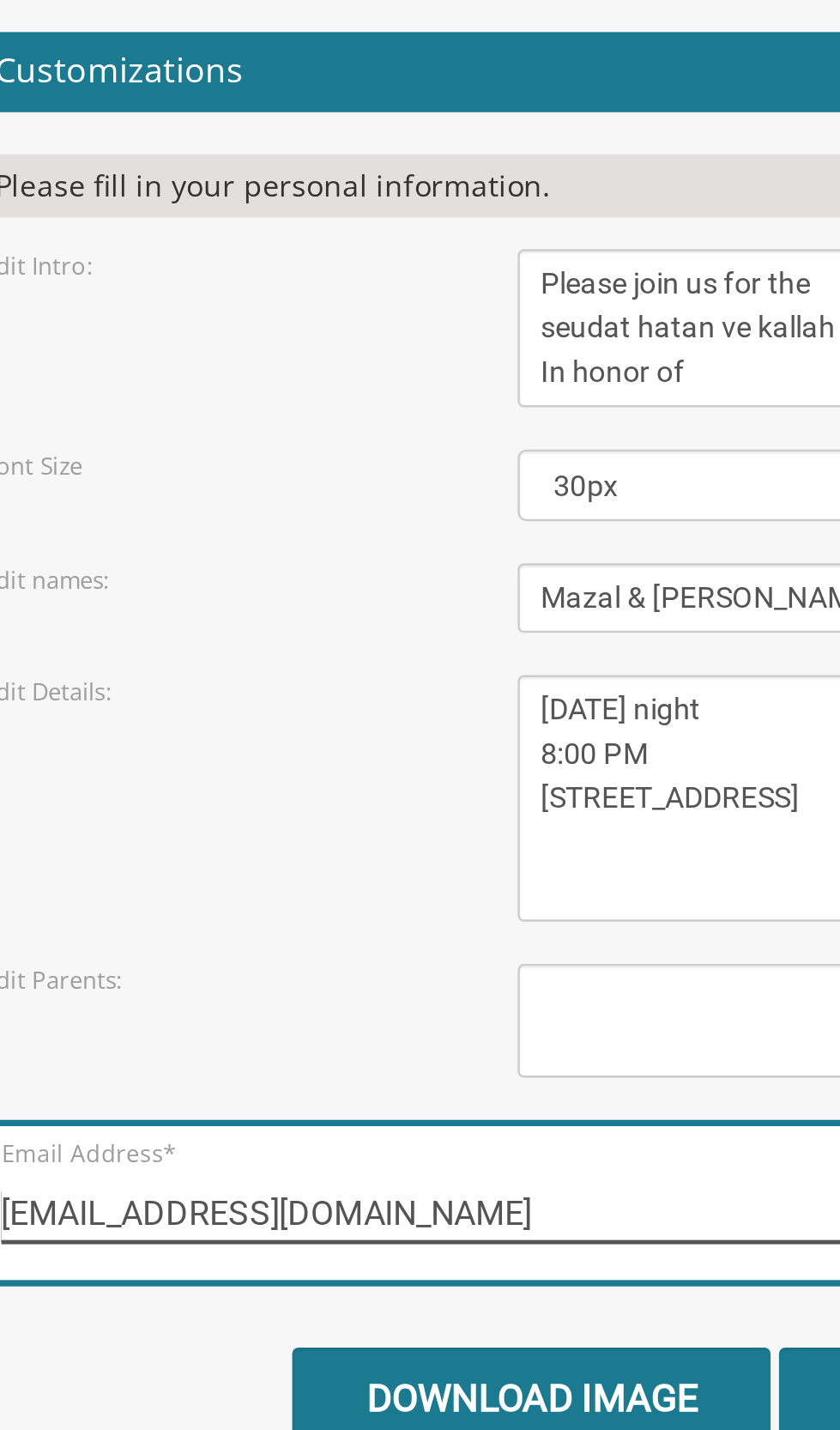
click at [333, 1332] on input "[EMAIL_ADDRESS][DOMAIN_NAME]" at bounding box center [420, 1343] width 612 height 22
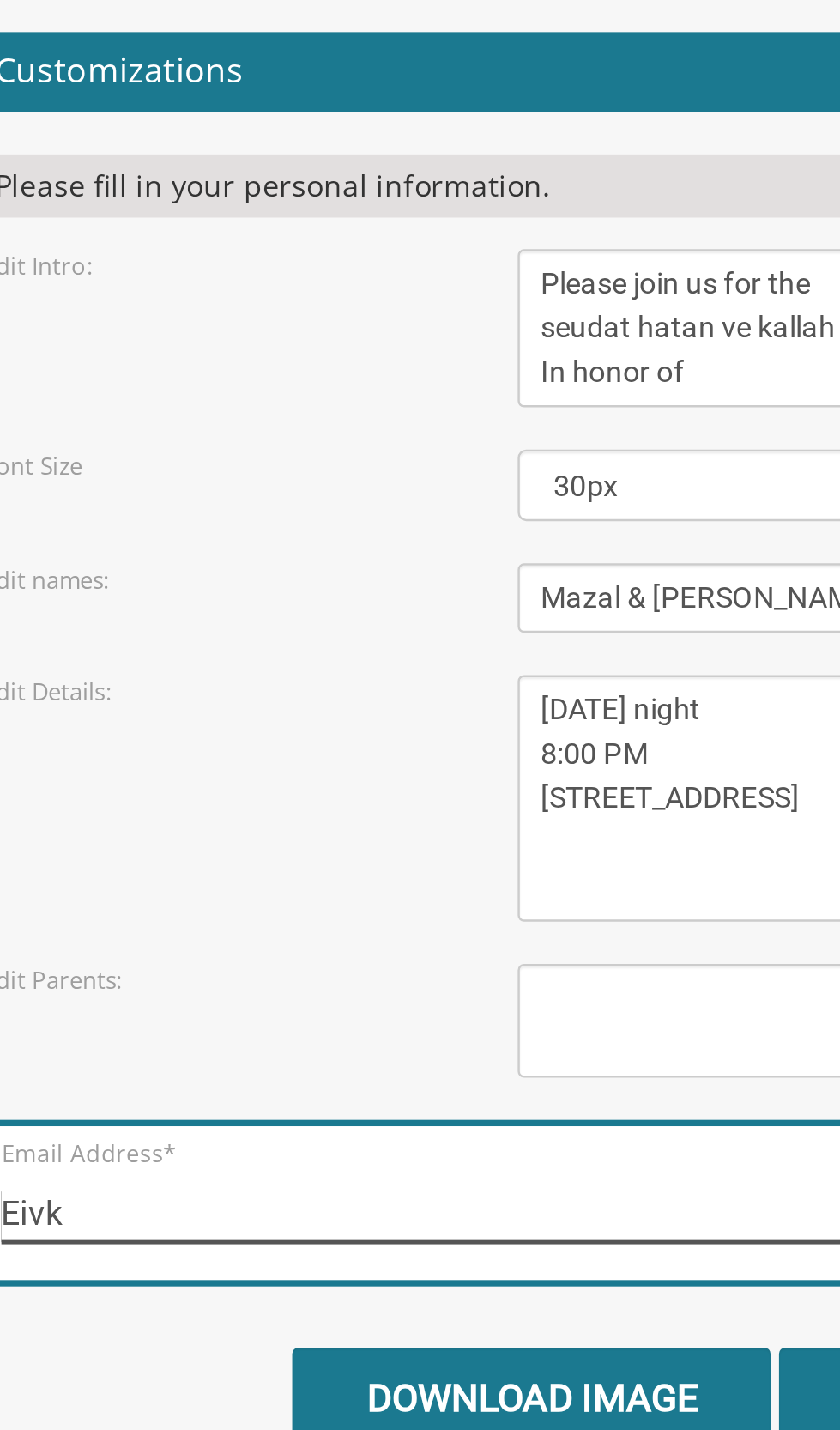
type input "Eivka"
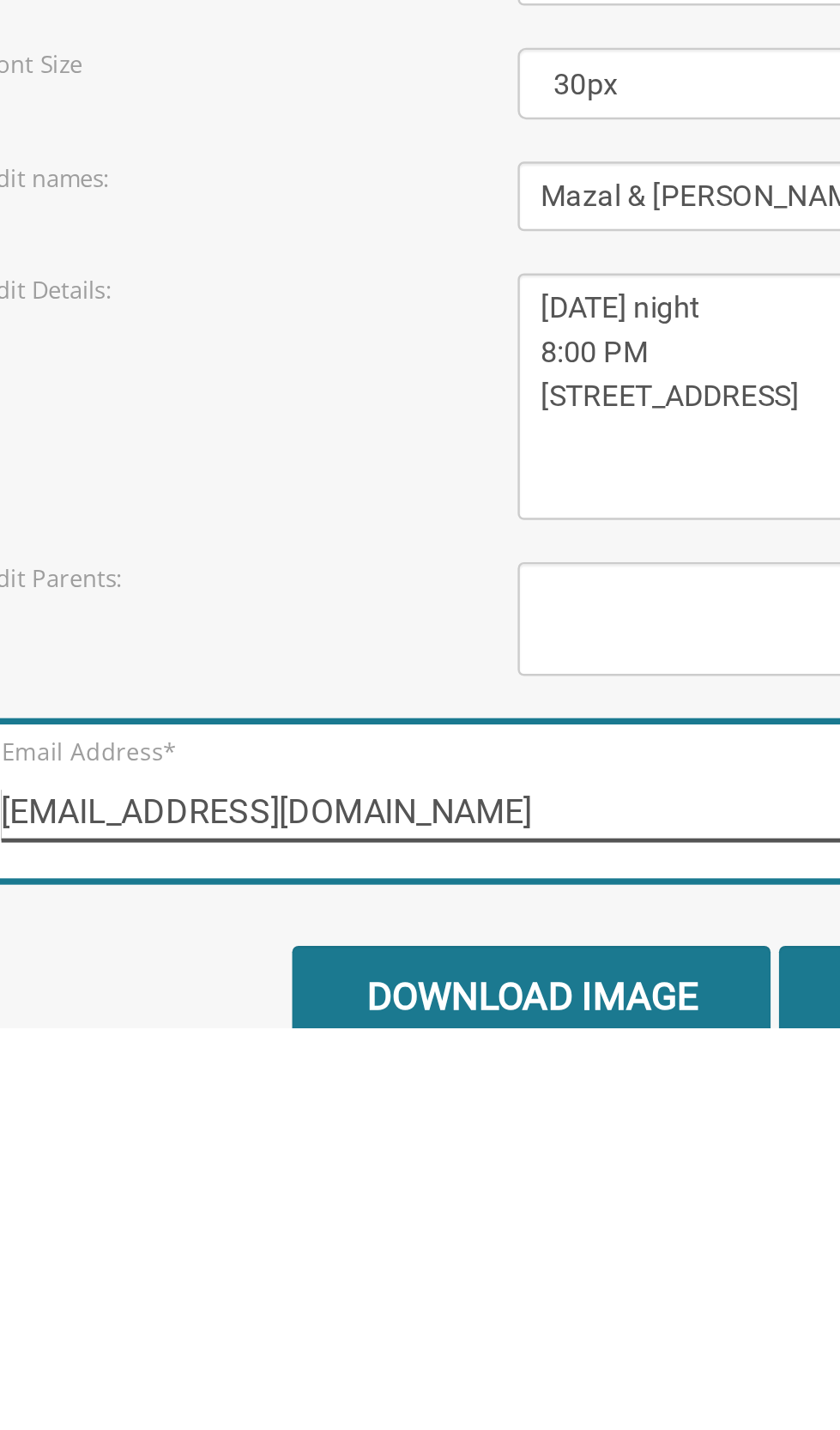
type input "[EMAIL_ADDRESS][DOMAIN_NAME]"
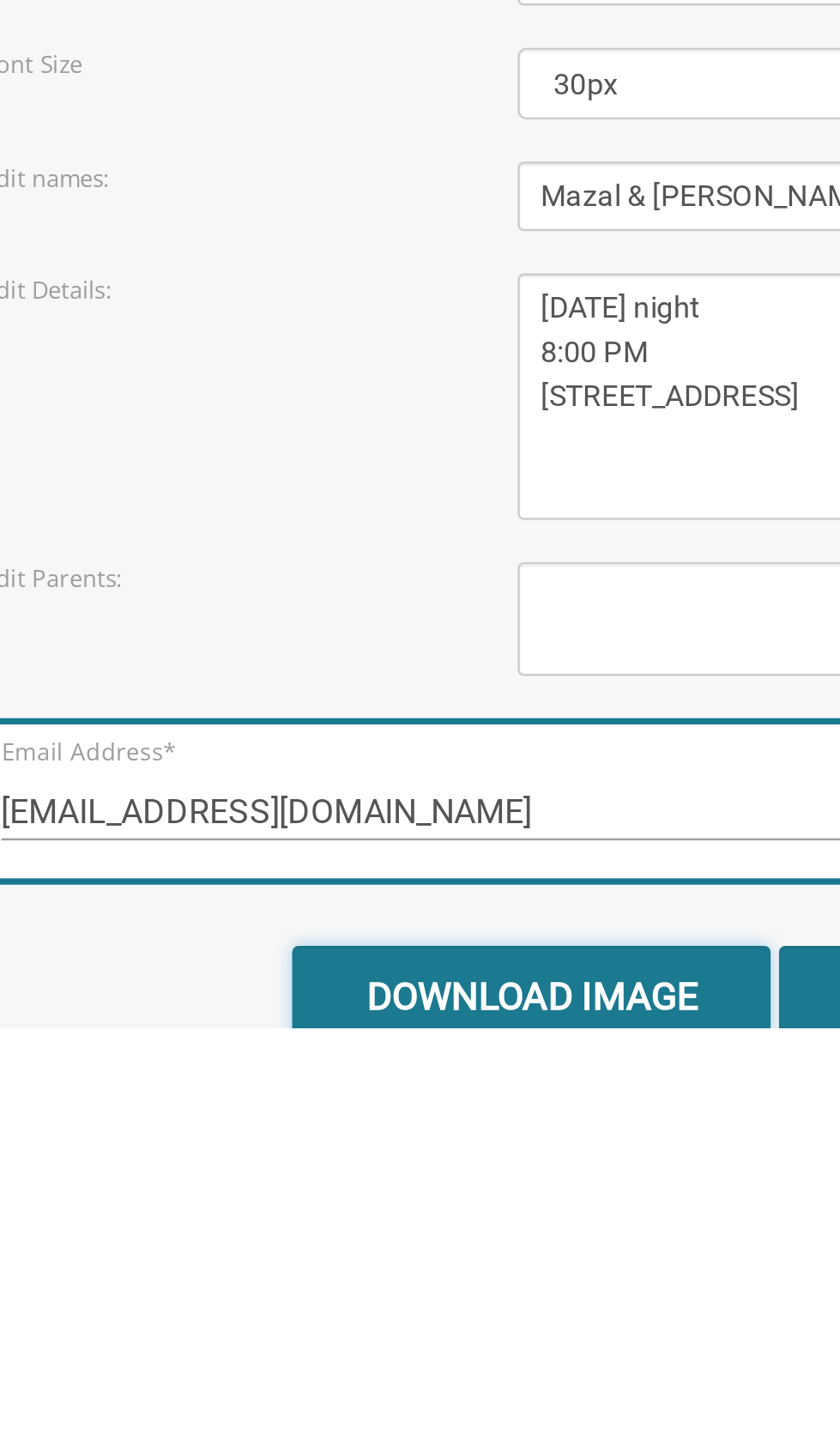
click at [340, 1397] on input "Download Image" at bounding box center [330, 1417] width 195 height 40
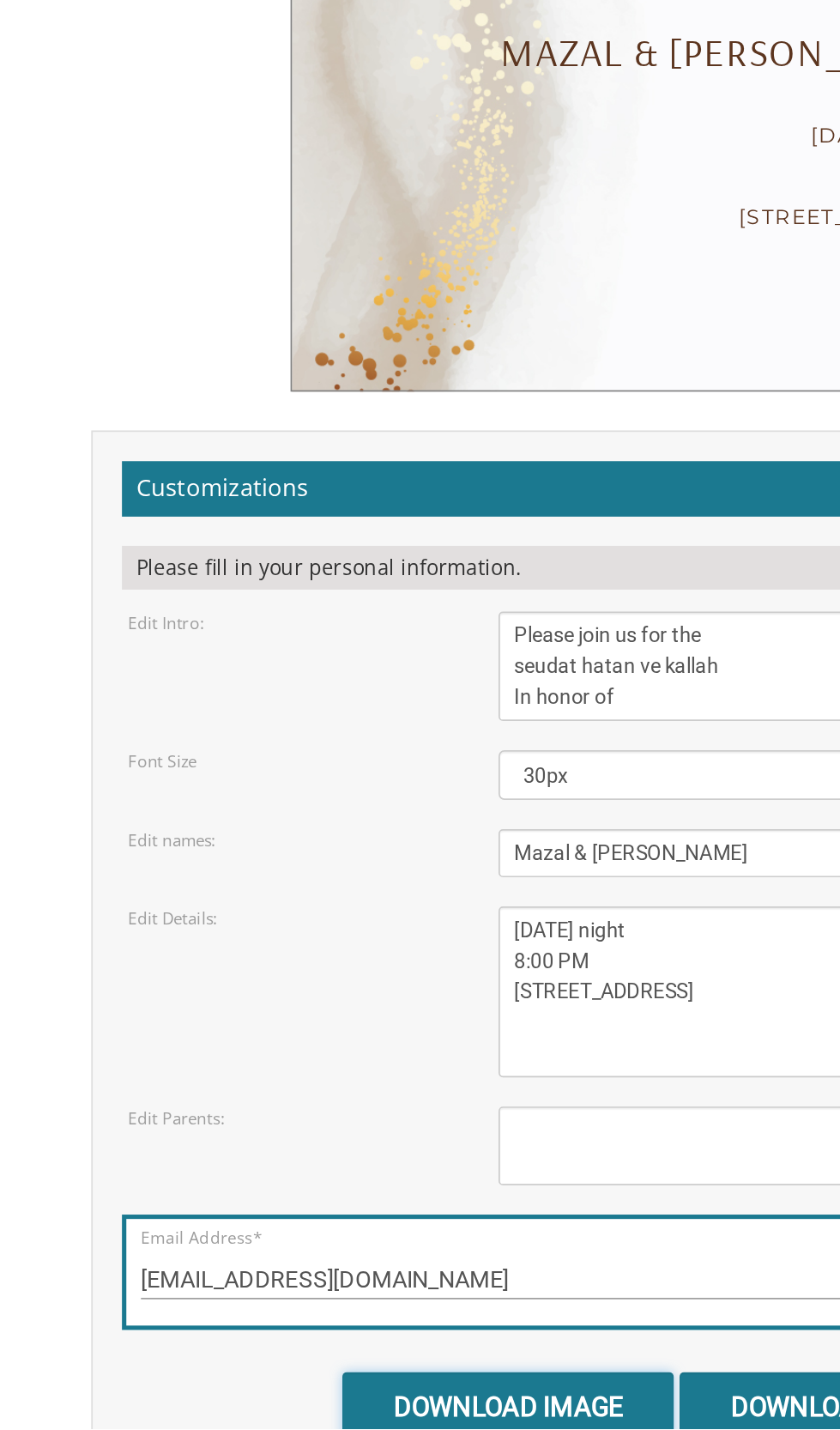
scroll to position [230, 0]
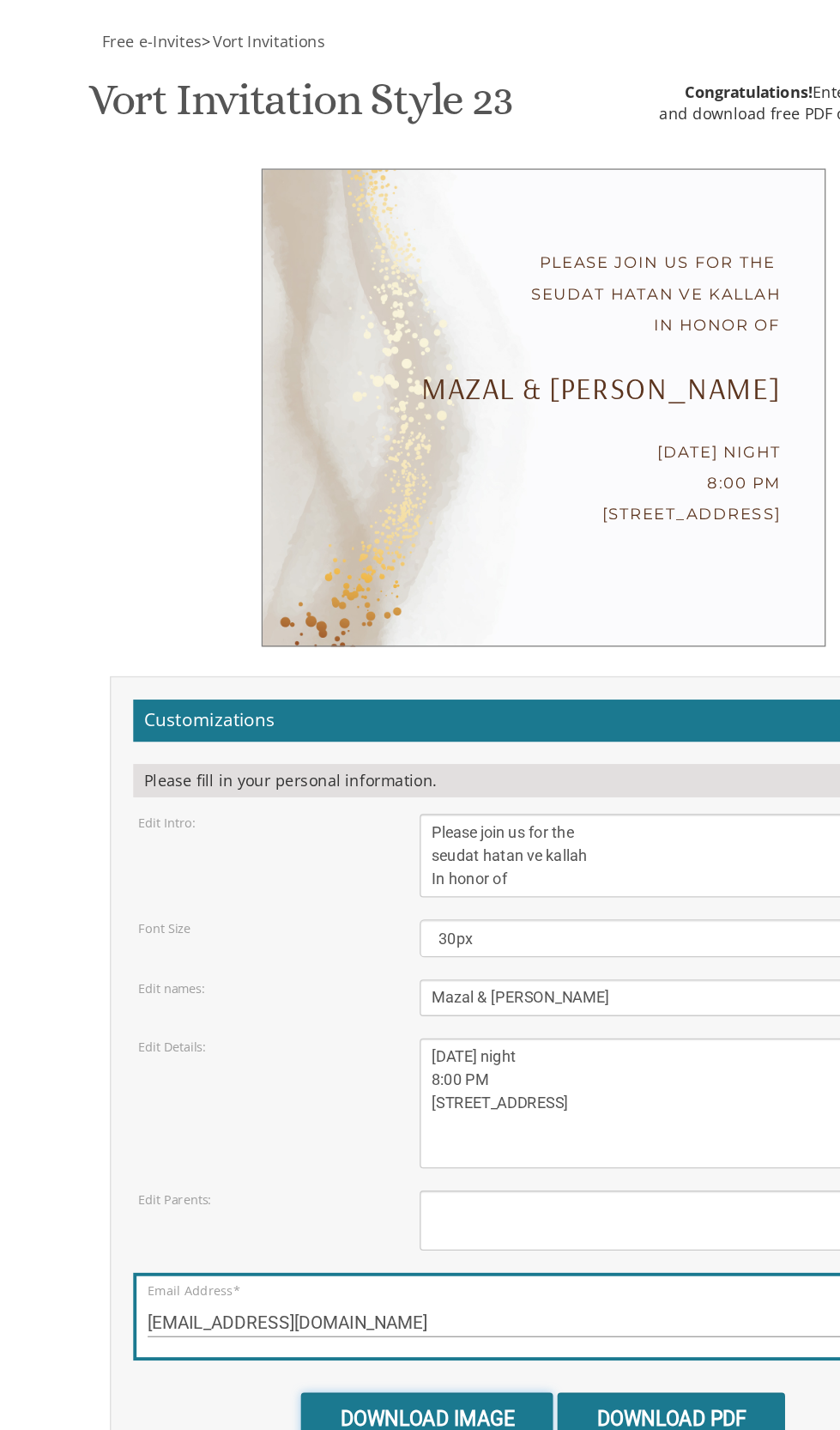
click at [360, 1397] on input "Download Image" at bounding box center [330, 1417] width 195 height 40
click at [379, 1397] on input "Download Image" at bounding box center [330, 1417] width 195 height 40
click at [368, 1397] on input "Download Image" at bounding box center [330, 1417] width 195 height 40
click at [531, 1397] on input "Download PDF" at bounding box center [519, 1417] width 176 height 40
click at [552, 1397] on input "Download PDF" at bounding box center [519, 1417] width 176 height 40
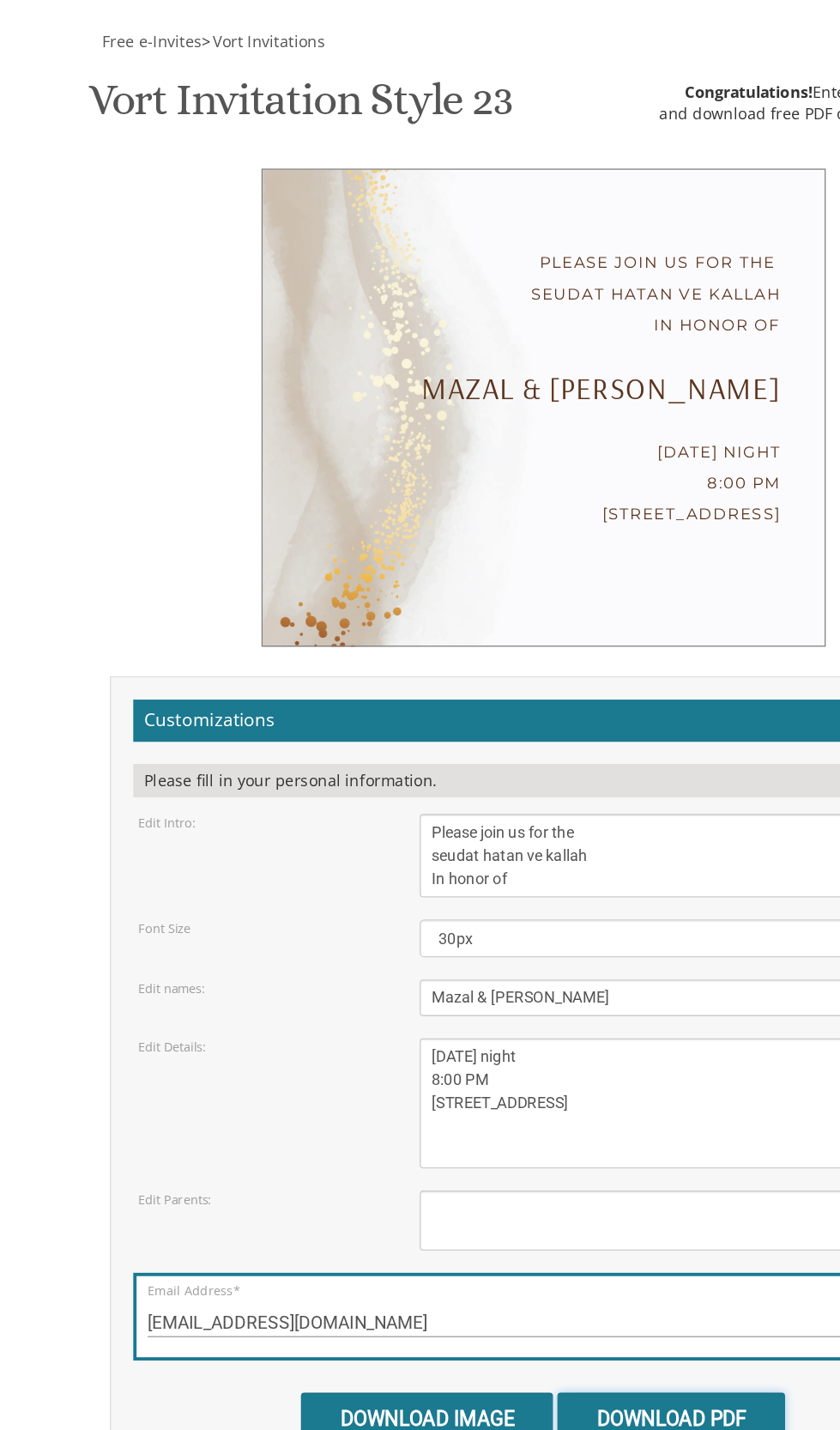
scroll to position [0, 0]
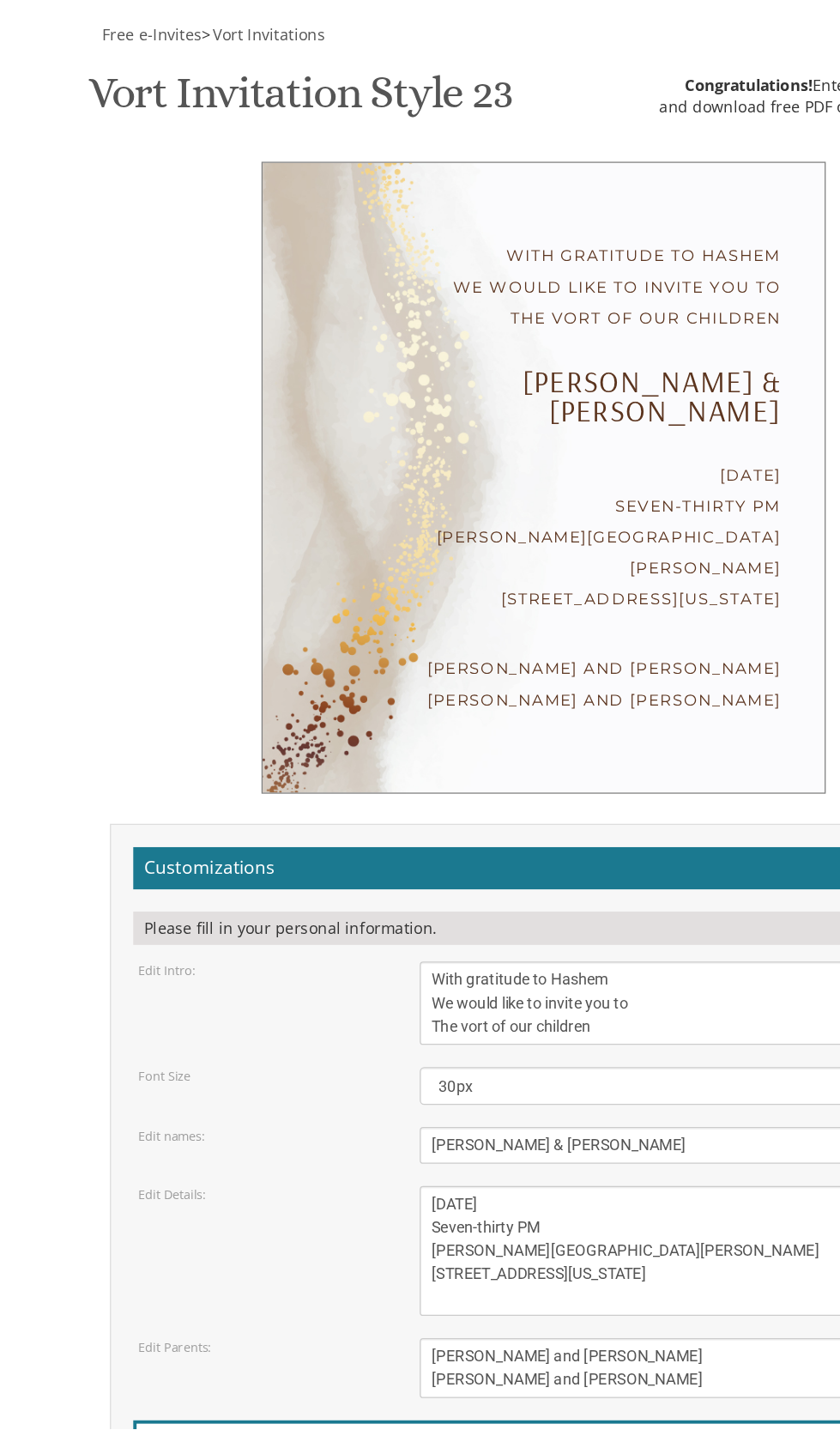
scroll to position [324, 0]
click at [538, 1069] on textarea "With gratitude to Hashem We would like to invite you to The vort of our children" at bounding box center [529, 1101] width 409 height 64
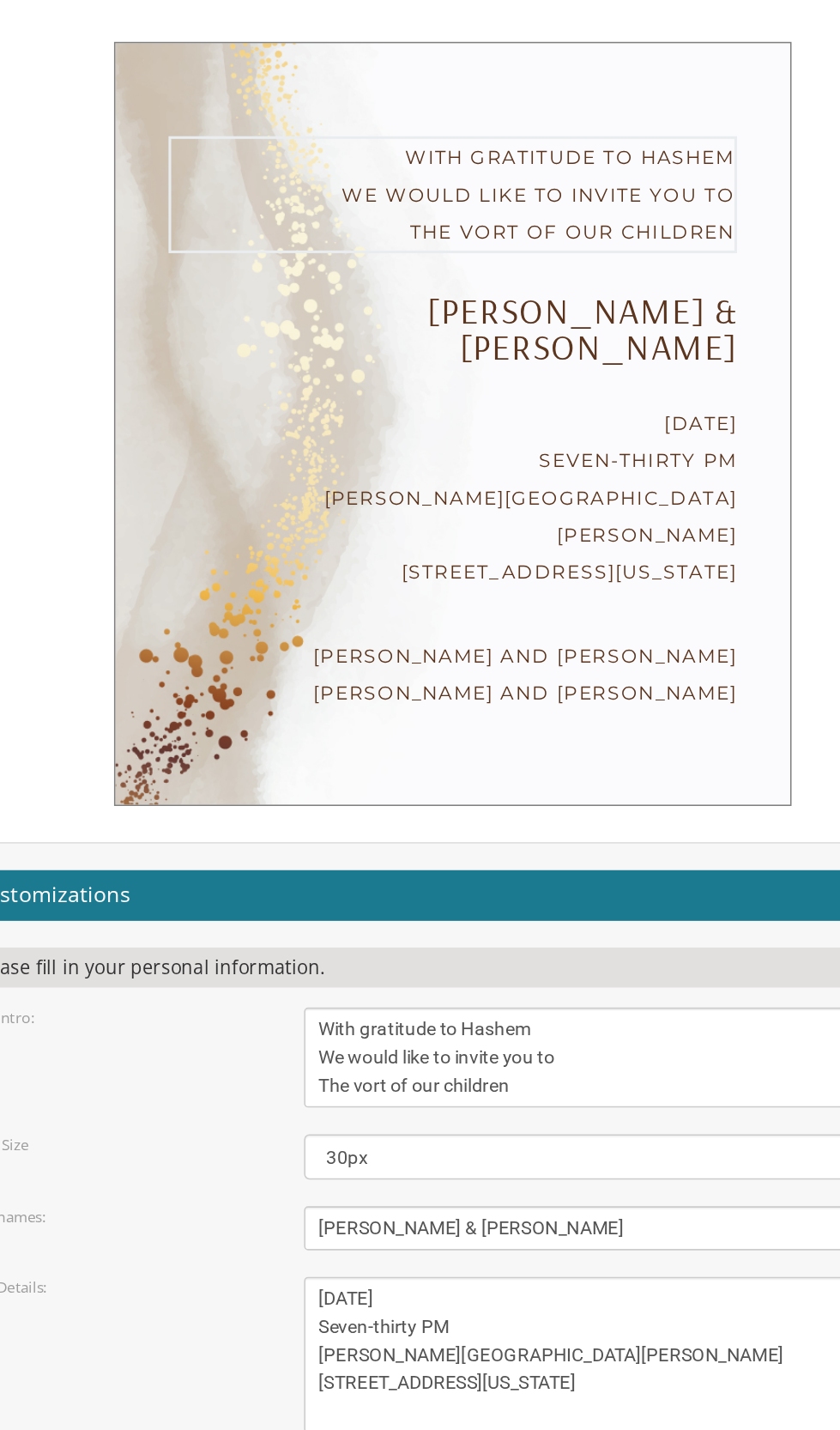
scroll to position [327, 0]
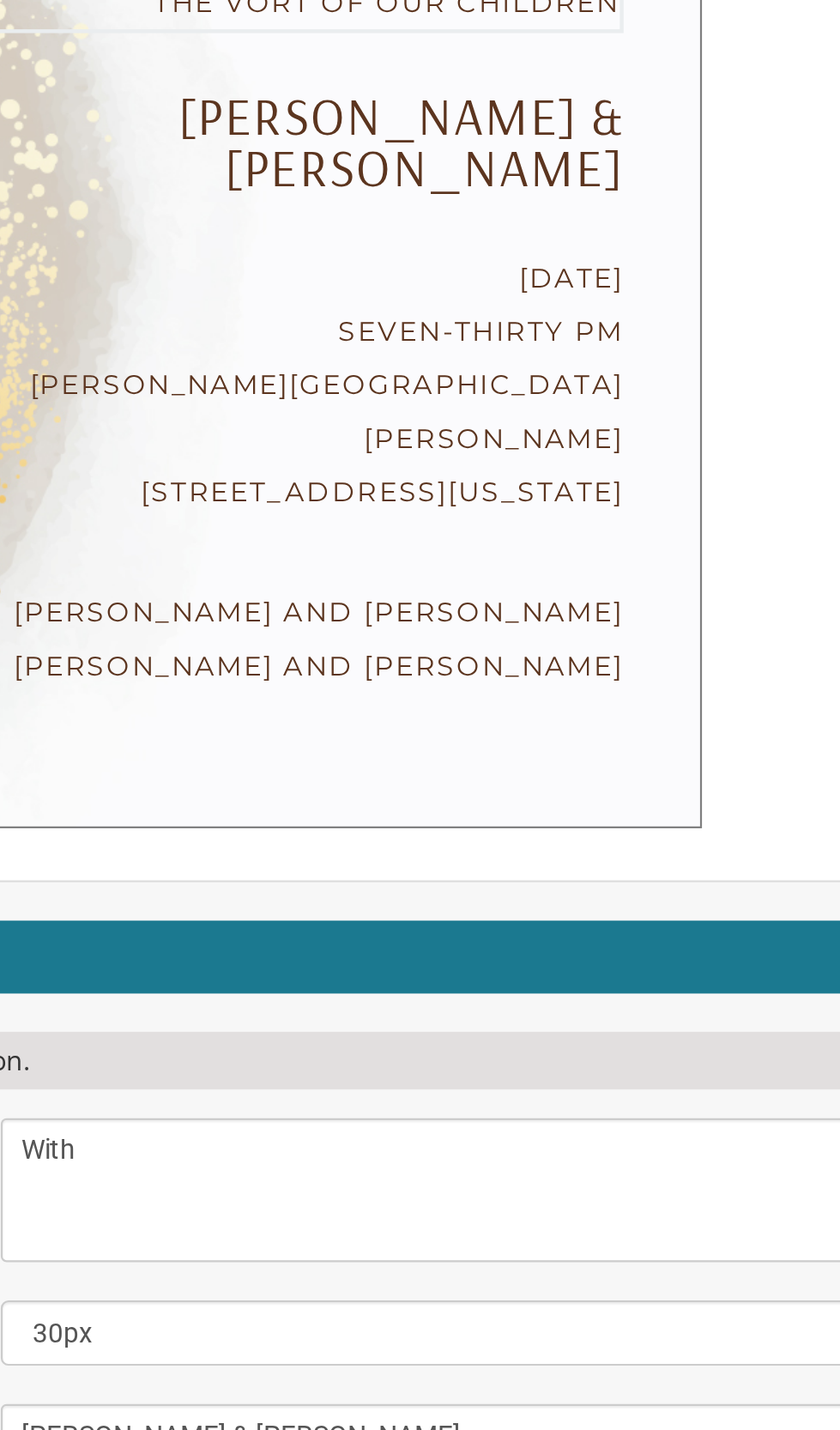
type textarea "With"
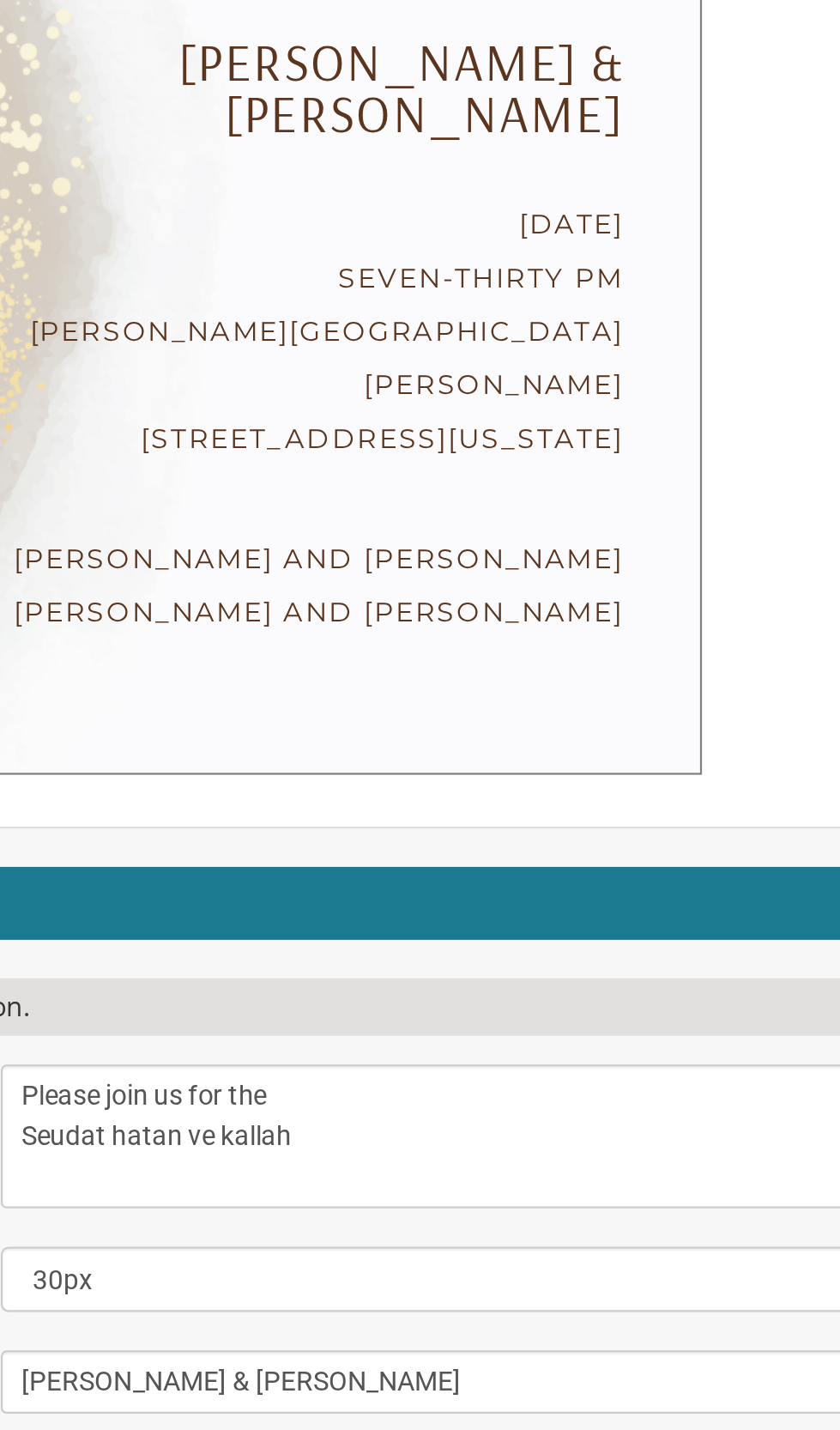
click at [464, 1048] on textarea "With gratitude to Hashem We would like to invite you to The vort of our children" at bounding box center [529, 1080] width 409 height 64
click at [509, 1048] on textarea "With gratitude to Hashem We would like to invite you to The vort of our children" at bounding box center [529, 1080] width 409 height 64
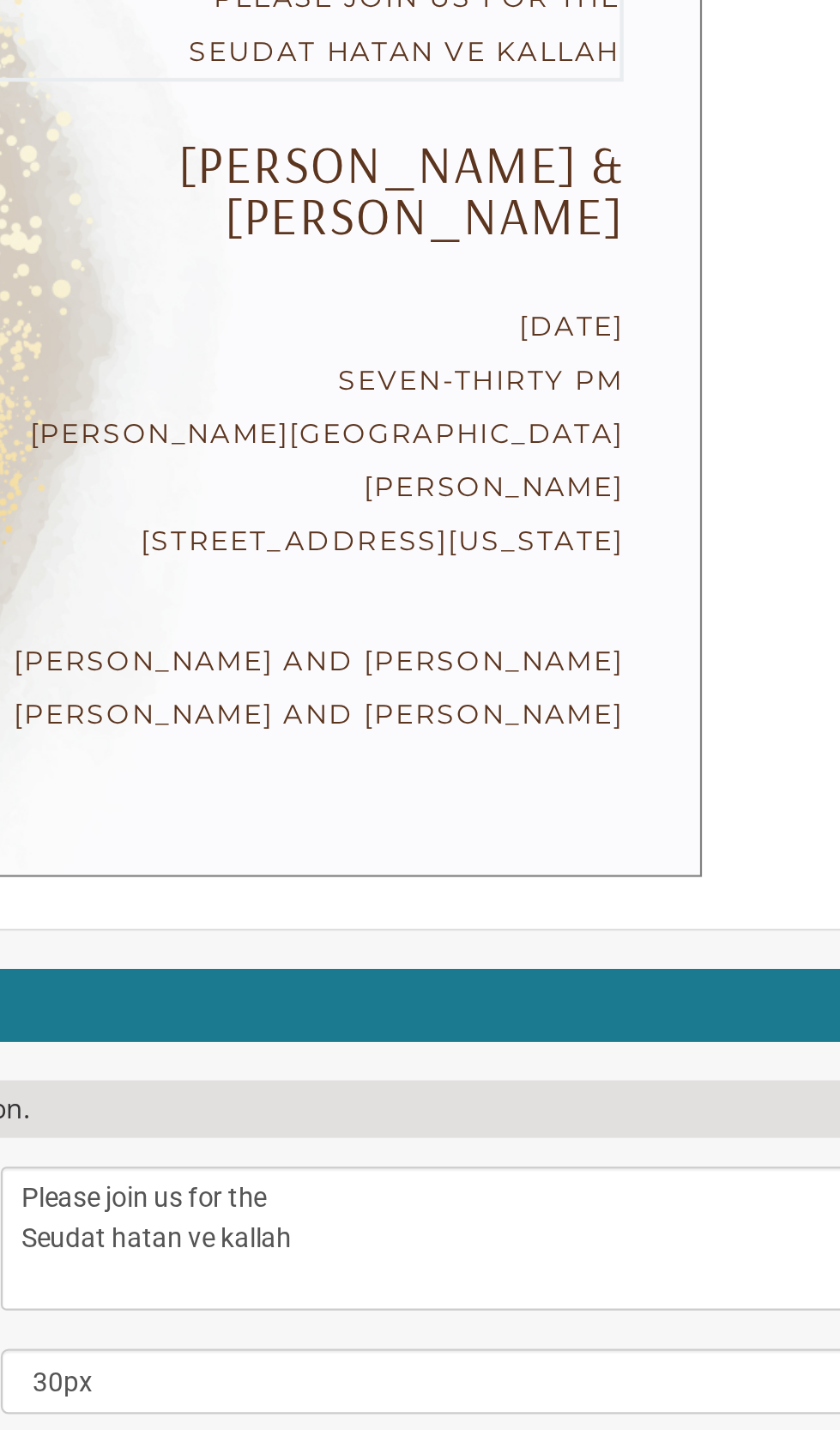
click at [392, 1048] on textarea "With gratitude to Hashem We would like to invite you to The vort of our children" at bounding box center [529, 1080] width 409 height 64
click at [507, 1048] on textarea "With gratitude to Hashem We would like to invite you to The vort of our children" at bounding box center [529, 1080] width 409 height 64
type textarea "Please join us for the Seudat hatan ve kallah In honor of"
click at [371, 960] on form "Customizations Please fill in your personal information. Edit Intro: With grati…" at bounding box center [420, 1247] width 634 height 576
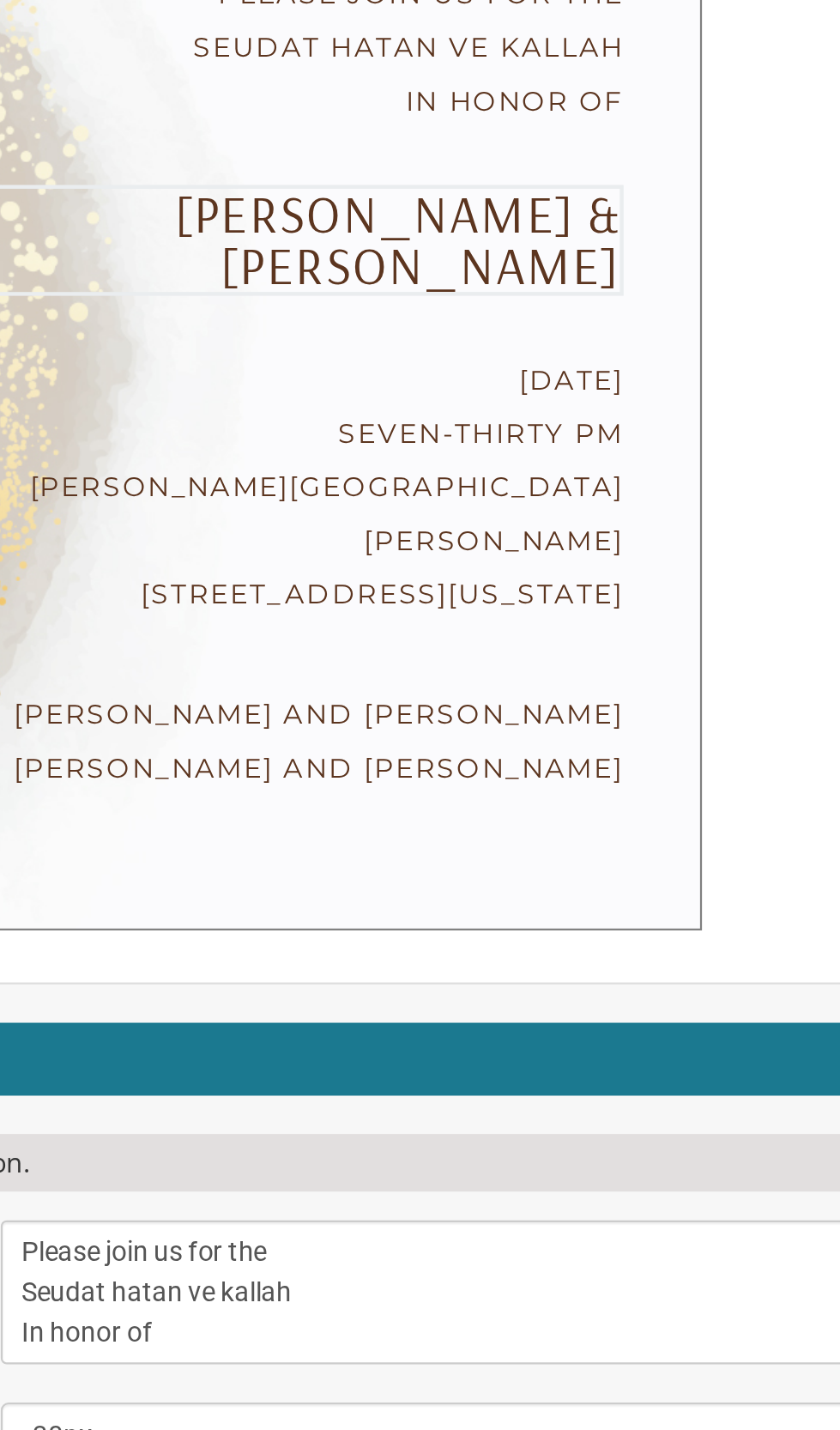
click at [390, 1200] on textarea "[PERSON_NAME] & [PERSON_NAME]" at bounding box center [529, 1214] width 409 height 29
click at [383, 1200] on textarea "[PERSON_NAME] & [PERSON_NAME]" at bounding box center [529, 1214] width 409 height 29
click at [477, 1200] on textarea "[PERSON_NAME] & [PERSON_NAME]" at bounding box center [529, 1214] width 409 height 29
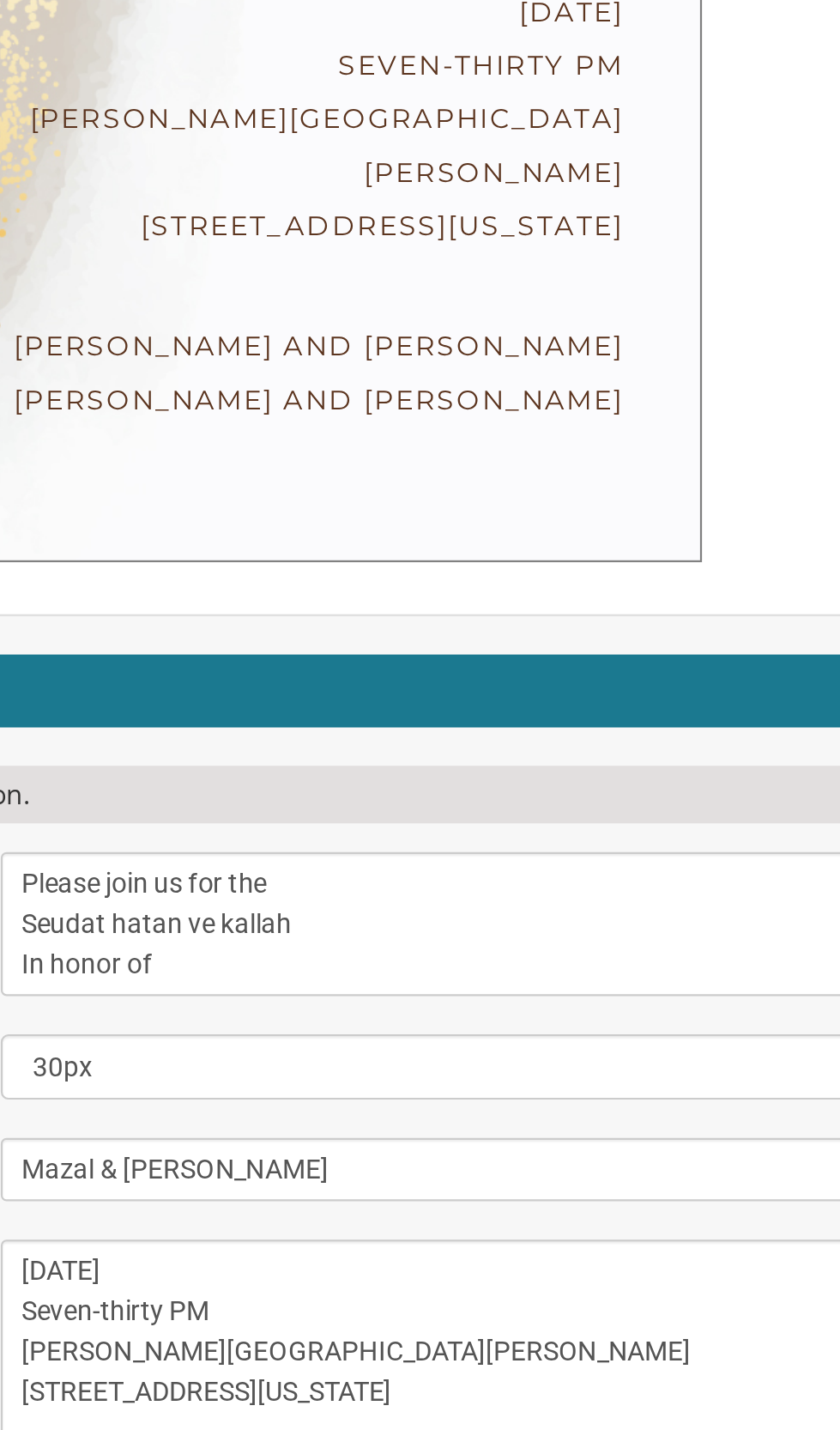
type textarea "Mazal & [PERSON_NAME]"
click at [504, 1245] on textarea "[DATE] Seven-thirty PM [PERSON_NAME][GEOGRAPHIC_DATA][PERSON_NAME] [STREET_ADDR…" at bounding box center [529, 1295] width 409 height 100
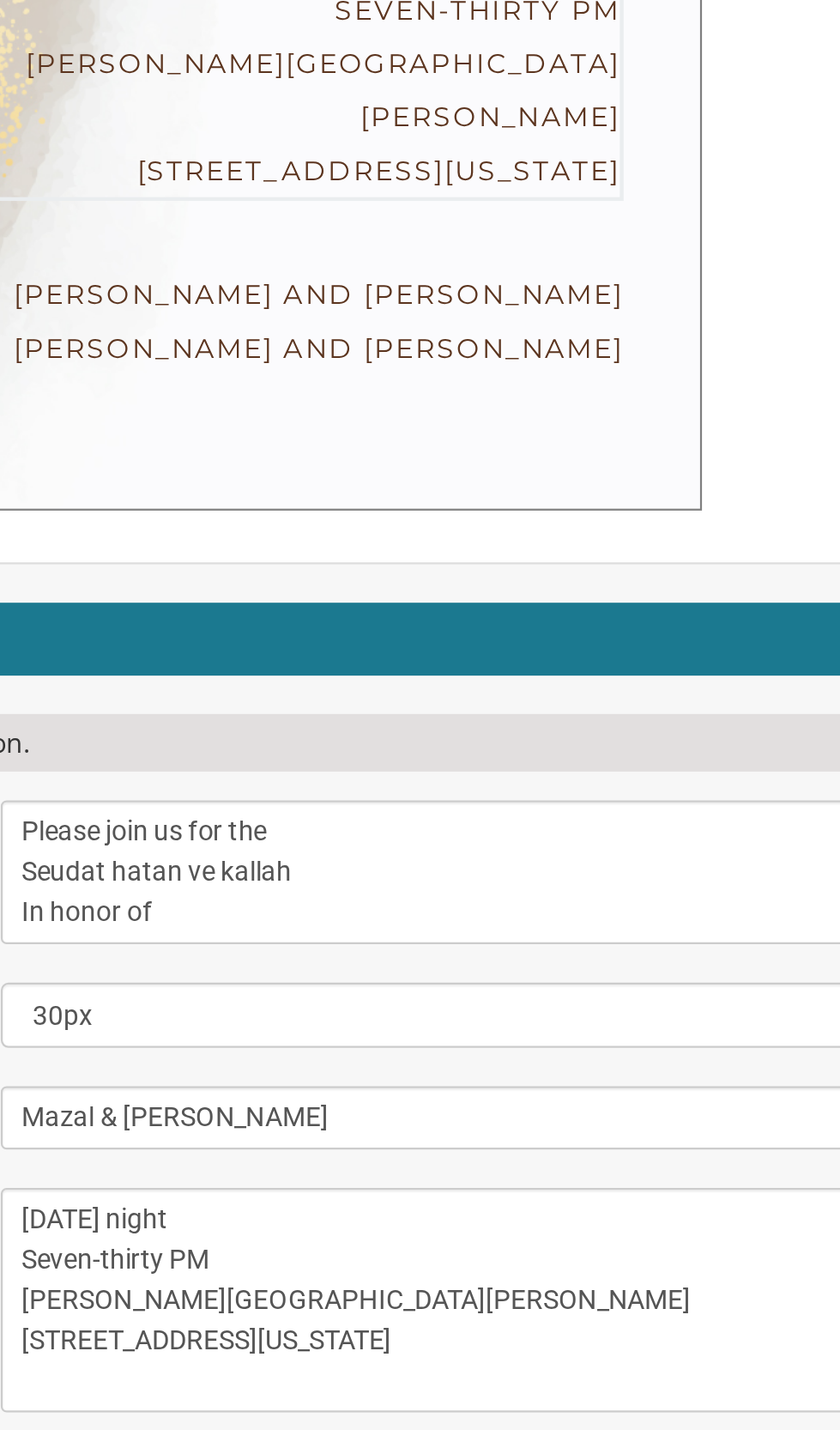
click at [450, 1223] on textarea "[DATE] Seven-thirty PM [PERSON_NAME][GEOGRAPHIC_DATA][PERSON_NAME] [STREET_ADDR…" at bounding box center [529, 1272] width 409 height 100
click at [395, 1223] on textarea "[DATE] Seven-thirty PM [PERSON_NAME][GEOGRAPHIC_DATA][PERSON_NAME] [STREET_ADDR…" at bounding box center [529, 1272] width 409 height 100
click at [503, 1223] on textarea "[DATE] Seven-thirty PM [PERSON_NAME][GEOGRAPHIC_DATA][PERSON_NAME] [STREET_ADDR…" at bounding box center [529, 1272] width 409 height 100
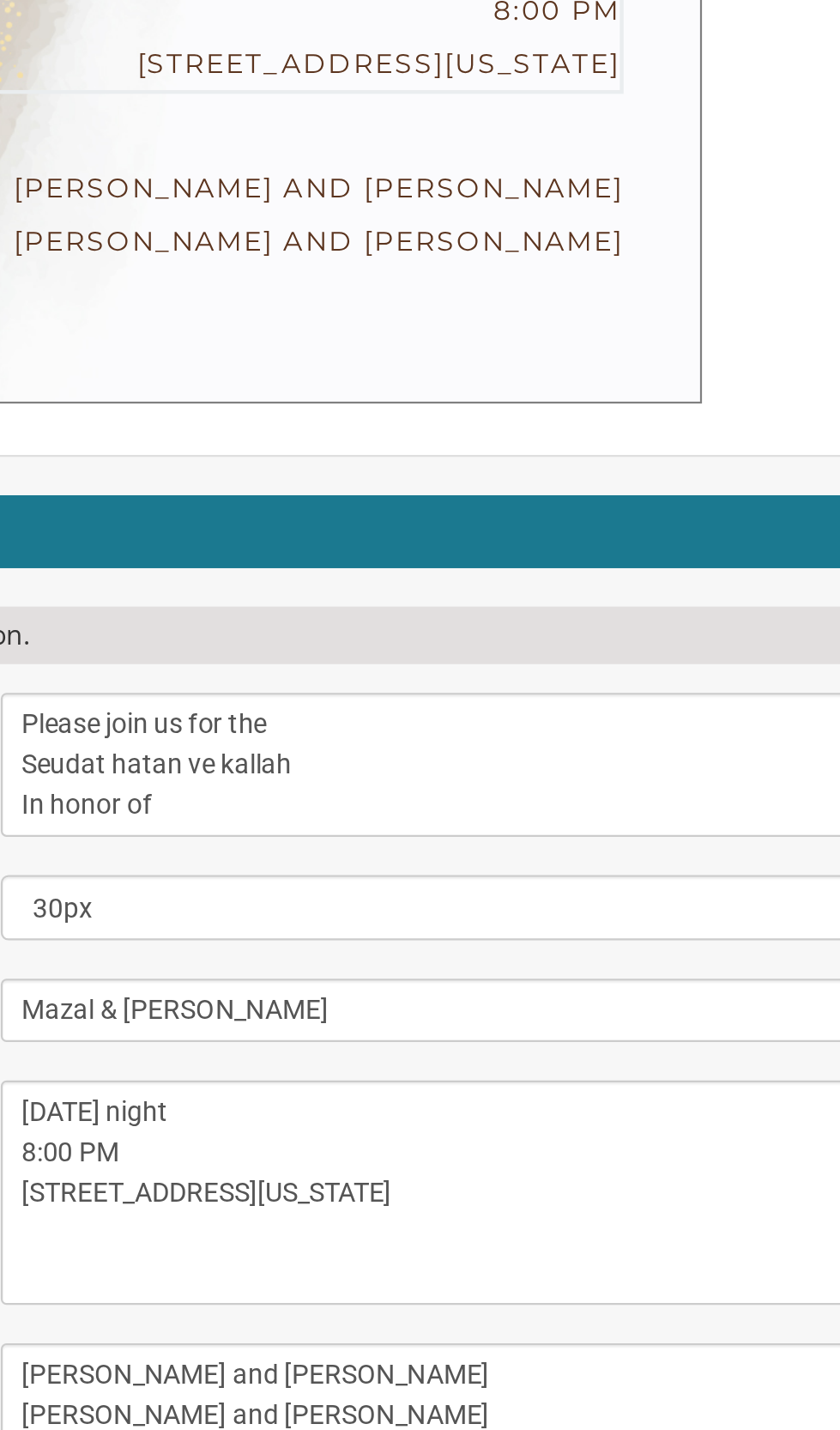
click at [477, 1174] on textarea "[DATE] Seven-thirty PM [PERSON_NAME][GEOGRAPHIC_DATA][PERSON_NAME] [STREET_ADDR…" at bounding box center [529, 1224] width 409 height 100
click at [499, 1174] on textarea "[DATE] Seven-thirty PM [PERSON_NAME][GEOGRAPHIC_DATA][PERSON_NAME] [STREET_ADDR…" at bounding box center [529, 1224] width 409 height 100
type textarea "[DATE] night 8:00 PM [STREET_ADDRESS]"
click at [518, 1292] on textarea "[PERSON_NAME] and [PERSON_NAME] [PERSON_NAME] and [PERSON_NAME]" at bounding box center [529, 1314] width 409 height 46
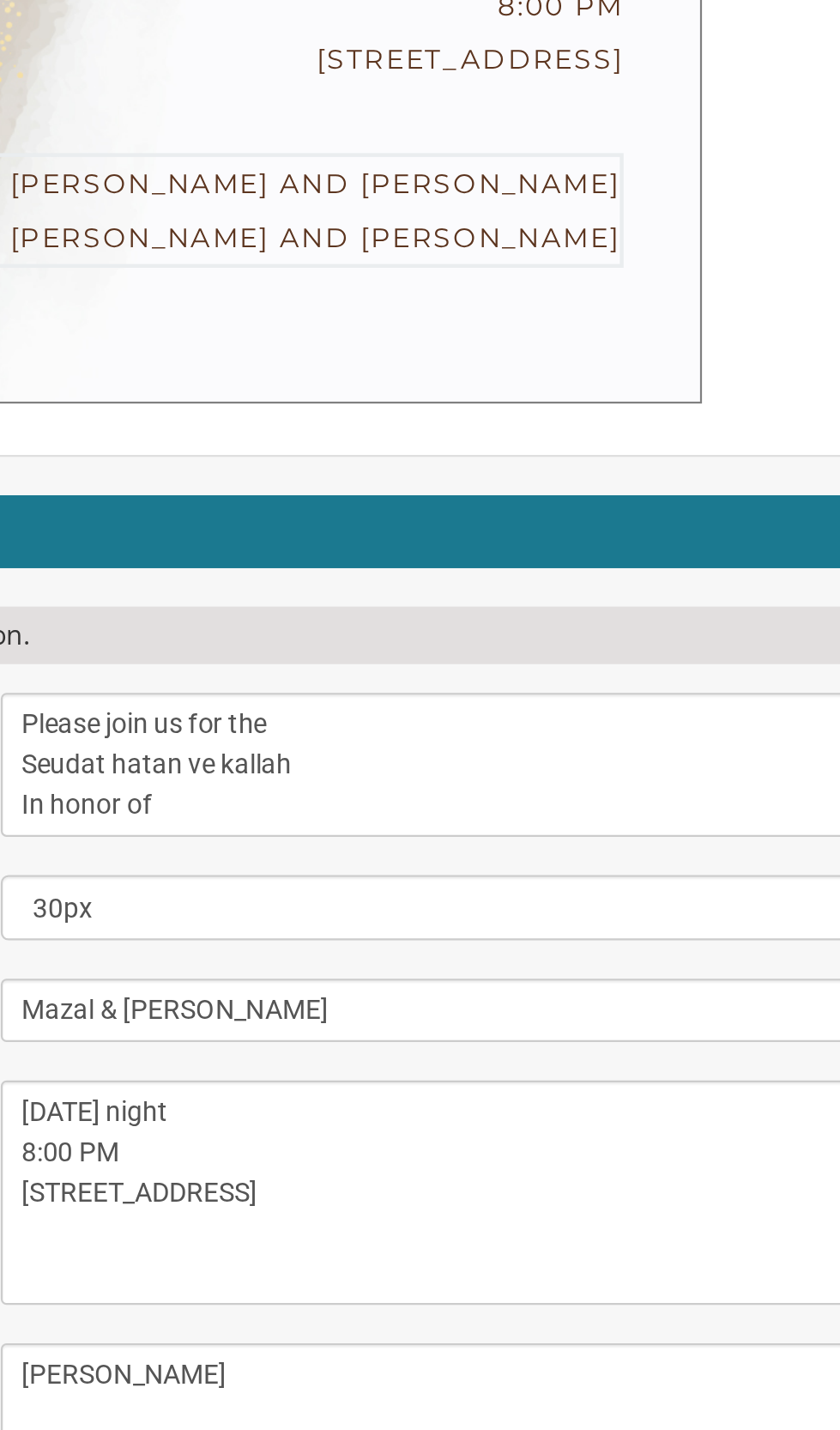
type textarea "[PERSON_NAME]"
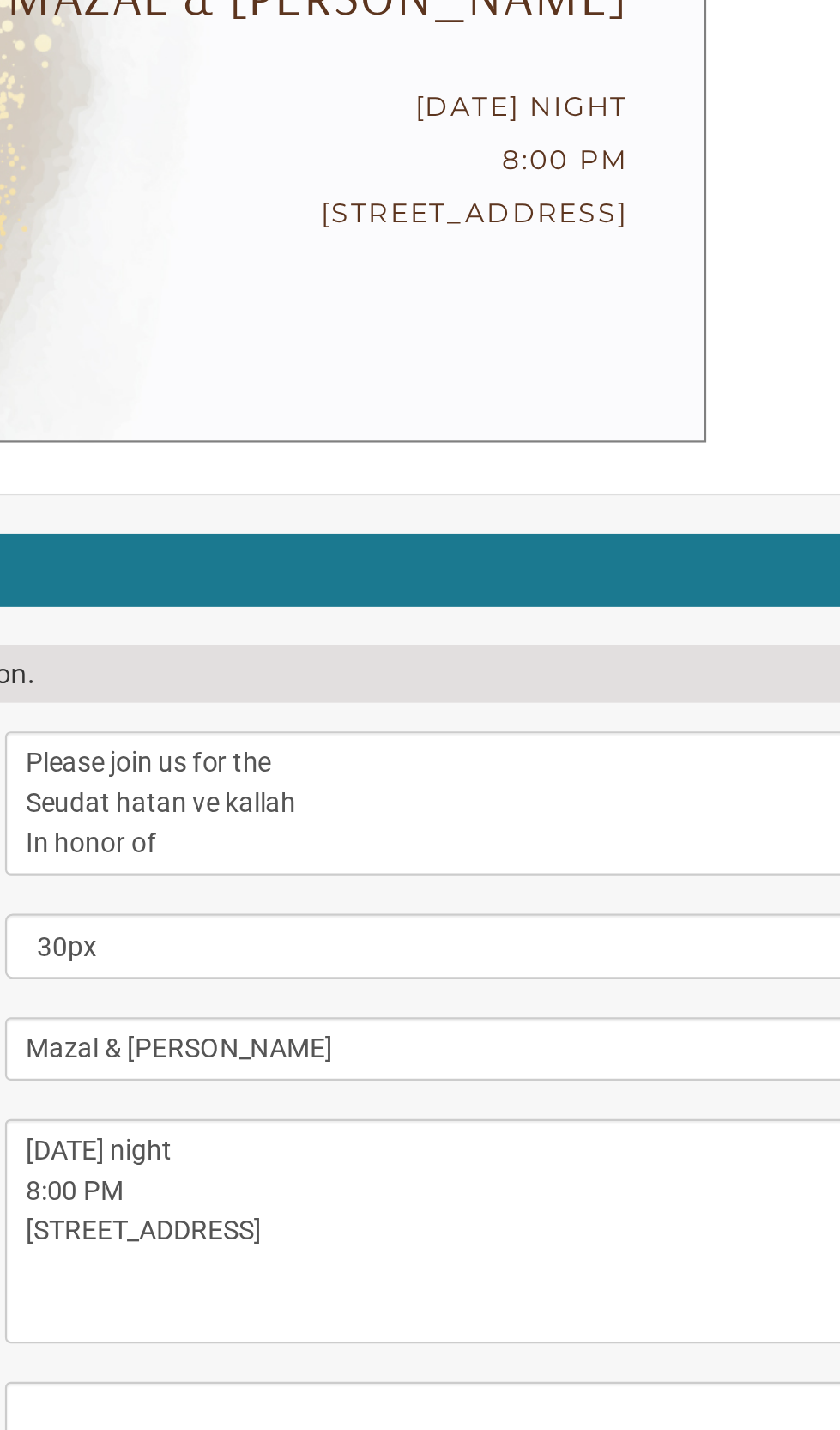
scroll to position [231, 0]
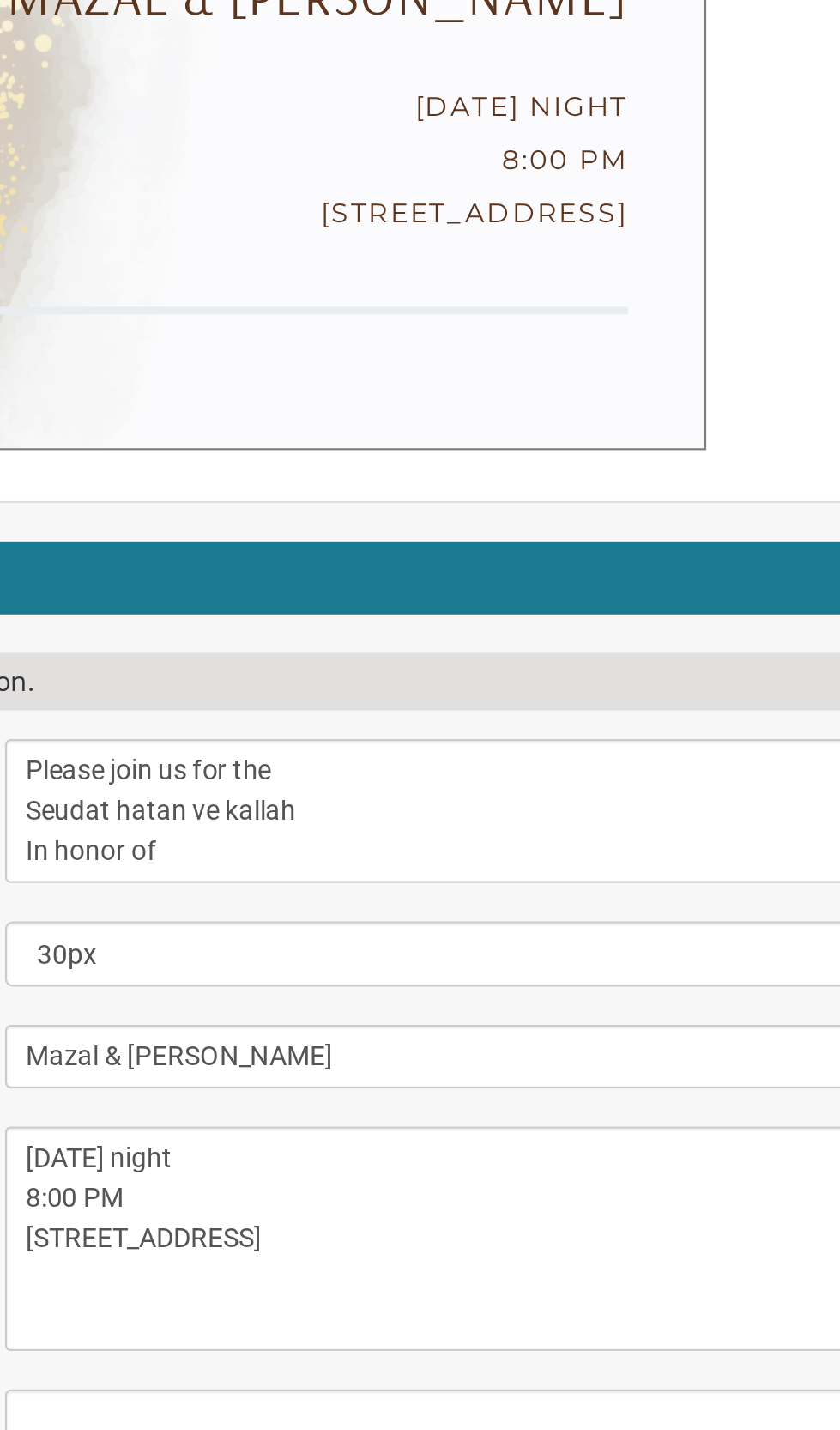
click at [341, 1126] on textarea "[DATE] Seven-thirty PM [PERSON_NAME][GEOGRAPHIC_DATA][PERSON_NAME] [STREET_ADDR…" at bounding box center [529, 1176] width 409 height 100
click at [346, 1126] on textarea "[DATE] Seven-thirty PM [PERSON_NAME][GEOGRAPHIC_DATA][PERSON_NAME] [STREET_ADDR…" at bounding box center [529, 1176] width 409 height 100
type textarea "[DATE] night 8:00 PM [STREET_ADDRESS]"
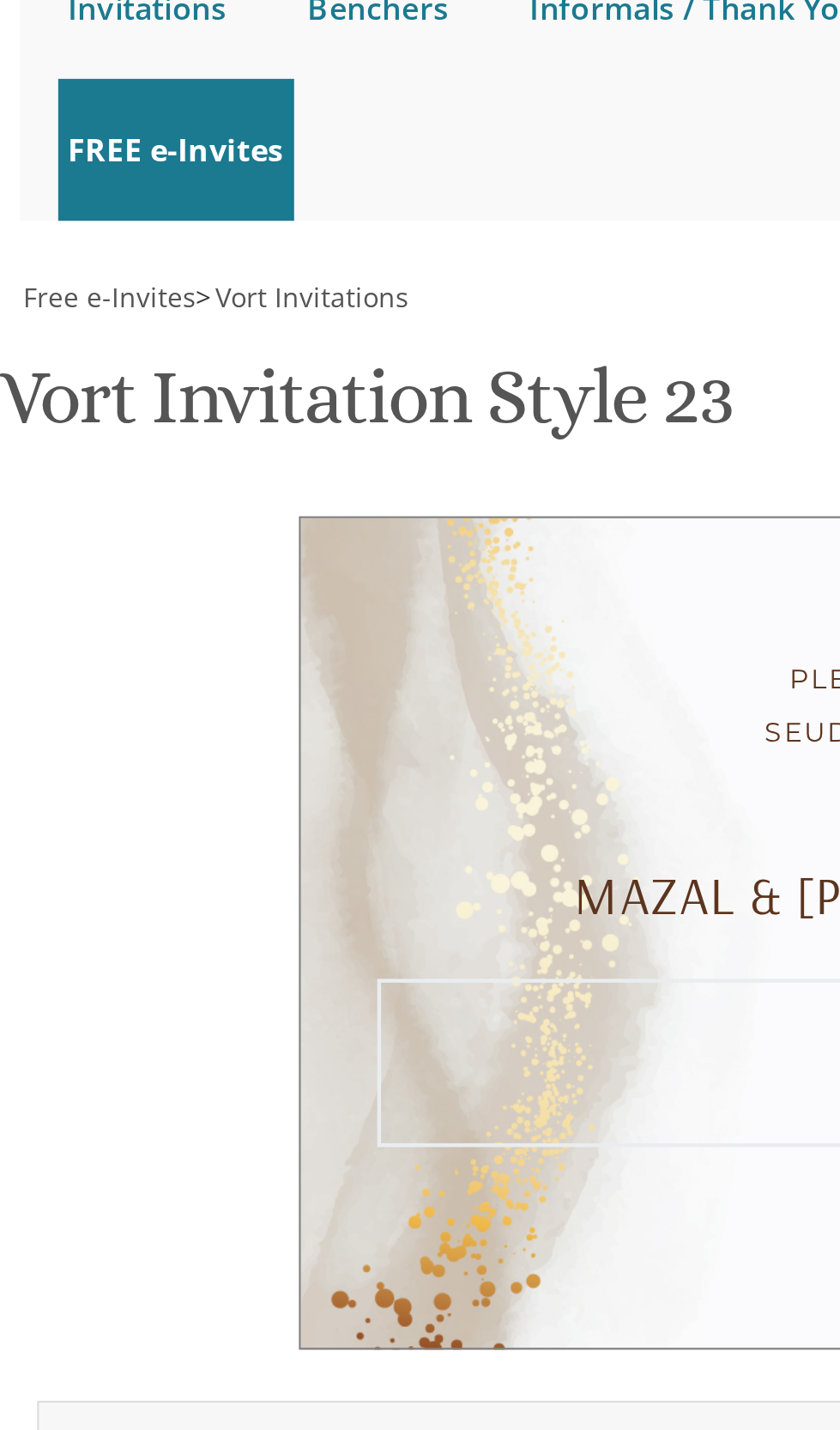
click at [299, 865] on h2 "Customizations" at bounding box center [420, 880] width 634 height 32
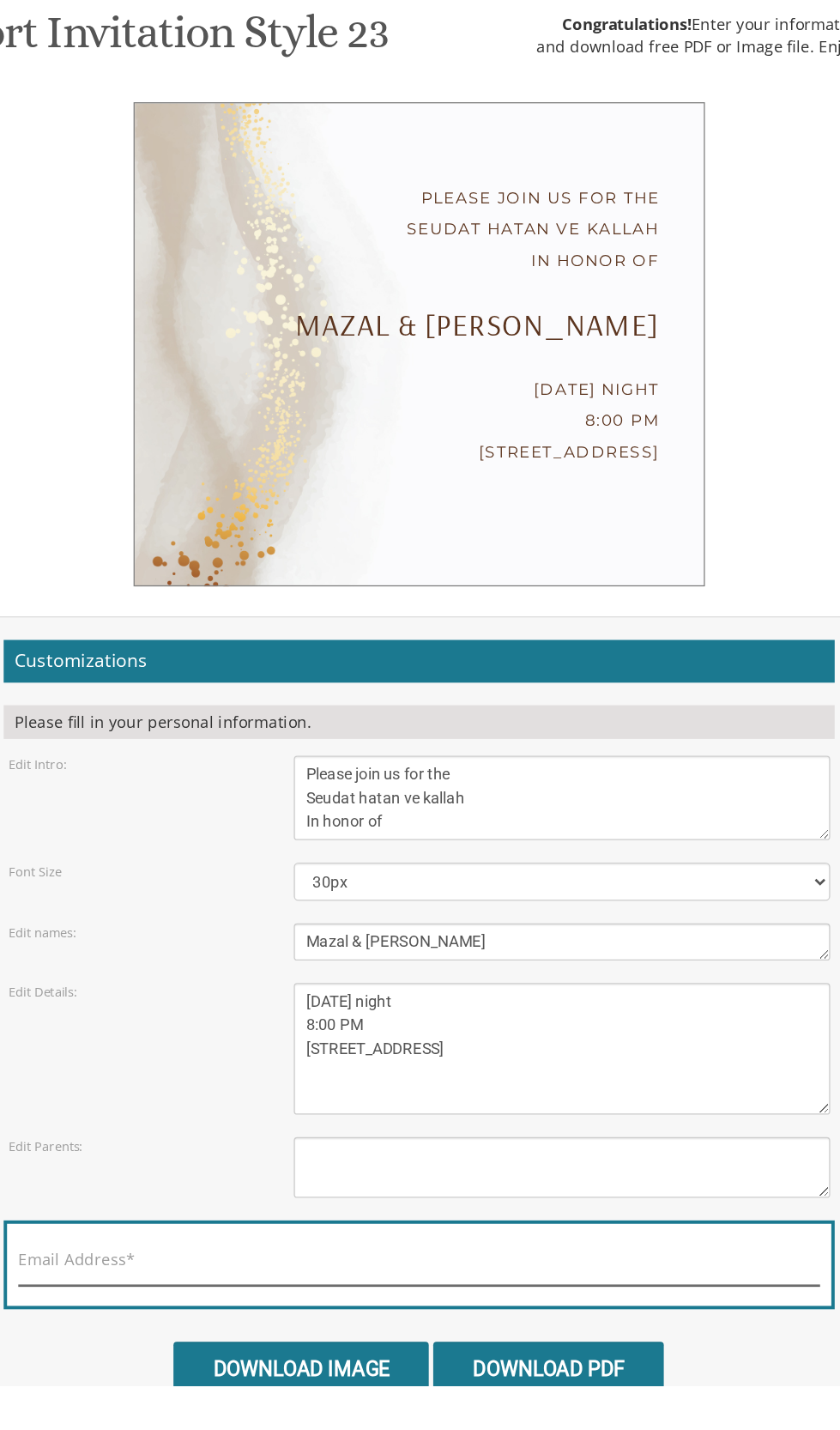
click at [503, 1332] on input "Email Address*" at bounding box center [420, 1343] width 612 height 22
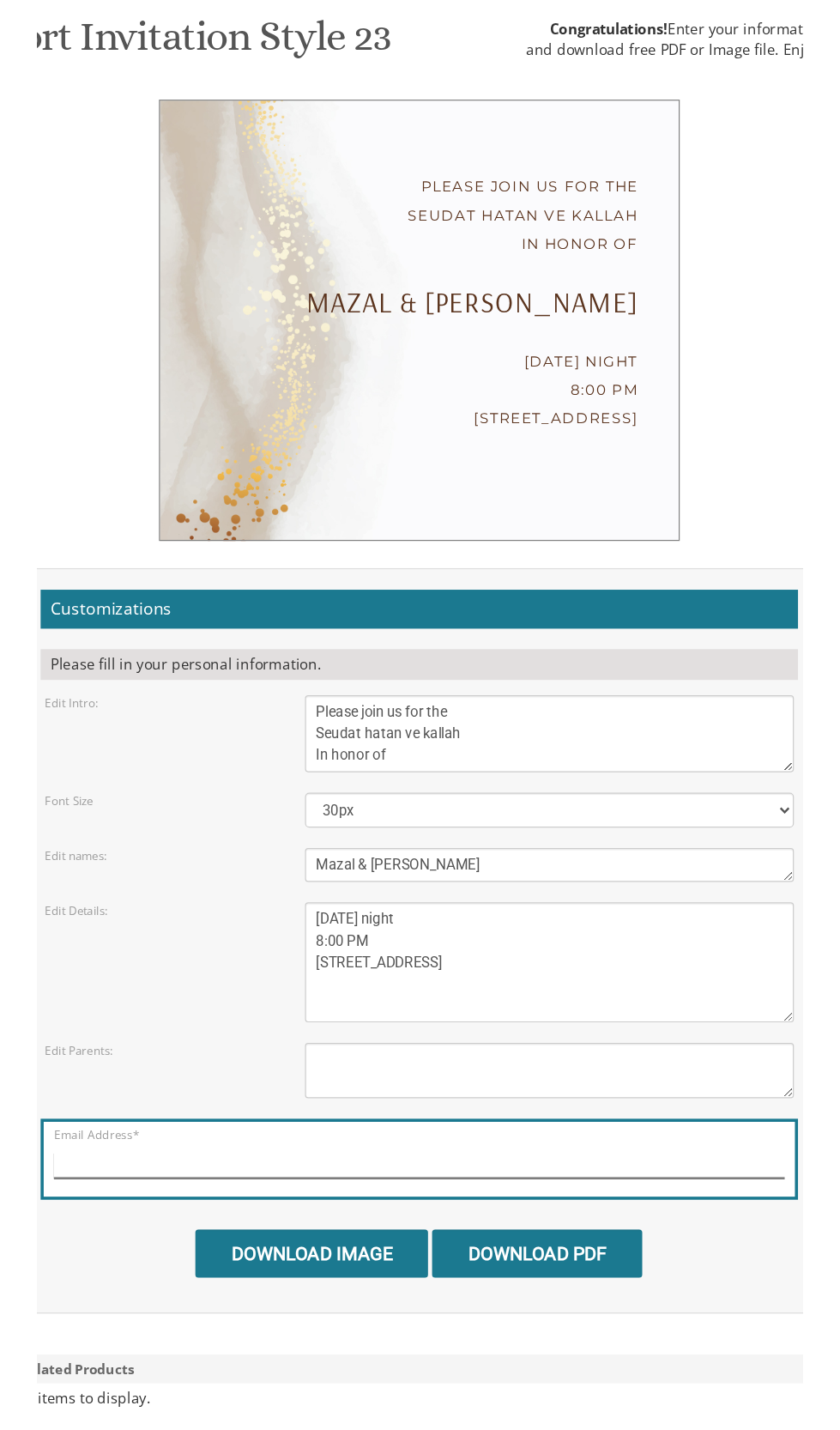
scroll to position [435, 0]
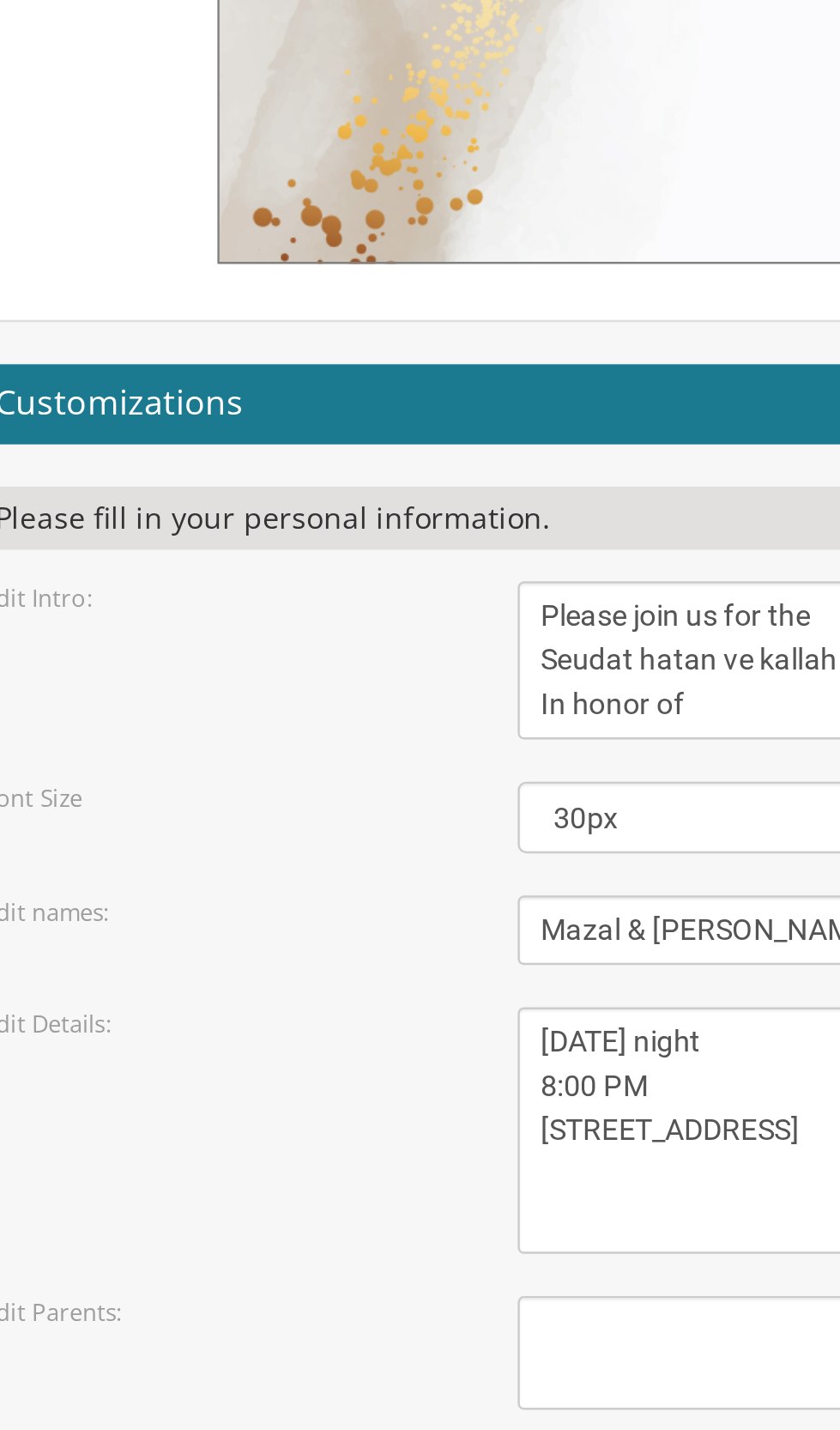
click at [359, 1397] on input "Download Image" at bounding box center [330, 1417] width 195 height 40
click at [333, 1332] on input "[EMAIL_ADDRESS][DOMAIN_NAME]" at bounding box center [420, 1343] width 612 height 22
type input "[EMAIL_ADDRESS][DOMAIN_NAME]"
click at [358, 1397] on input "Download Image" at bounding box center [330, 1417] width 195 height 40
click at [359, 1397] on input "Download Image" at bounding box center [330, 1417] width 195 height 40
